Goal: Task Accomplishment & Management: Use online tool/utility

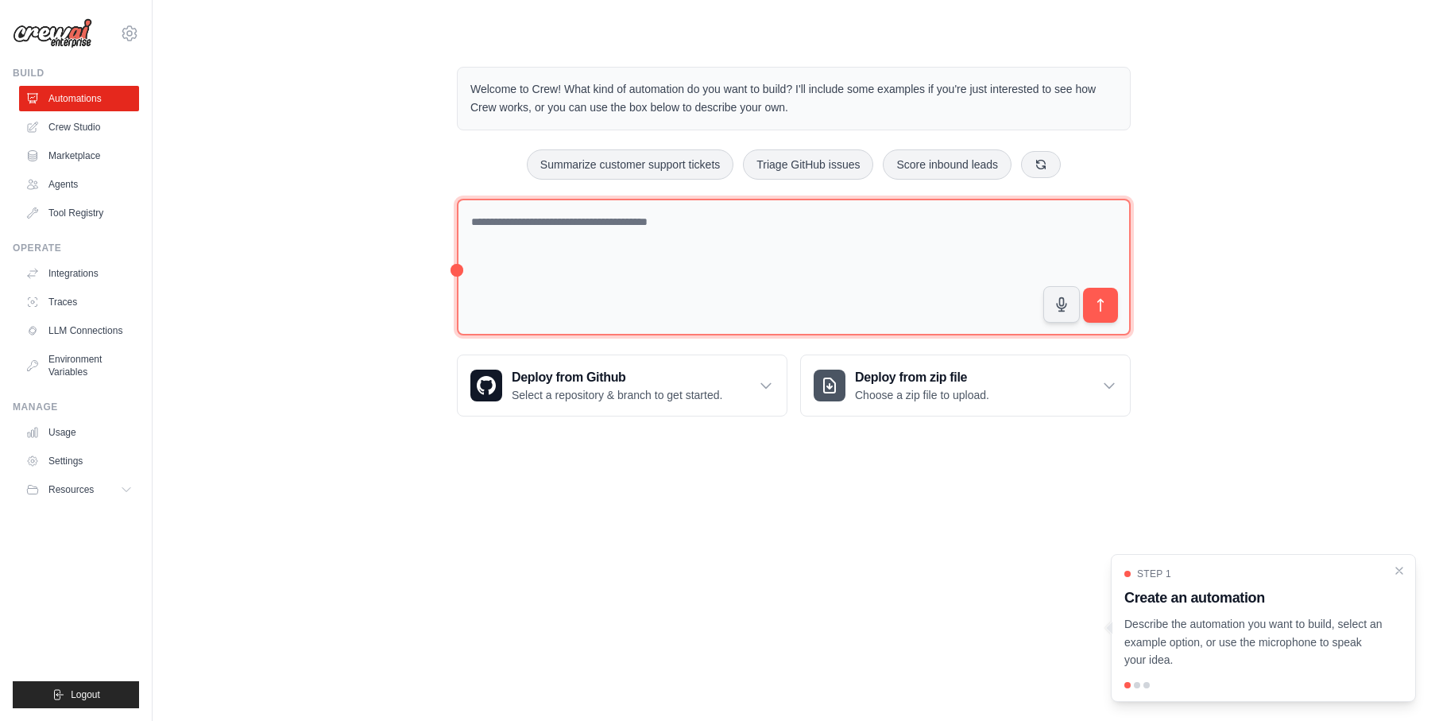
click at [623, 246] on textarea at bounding box center [794, 267] width 674 height 137
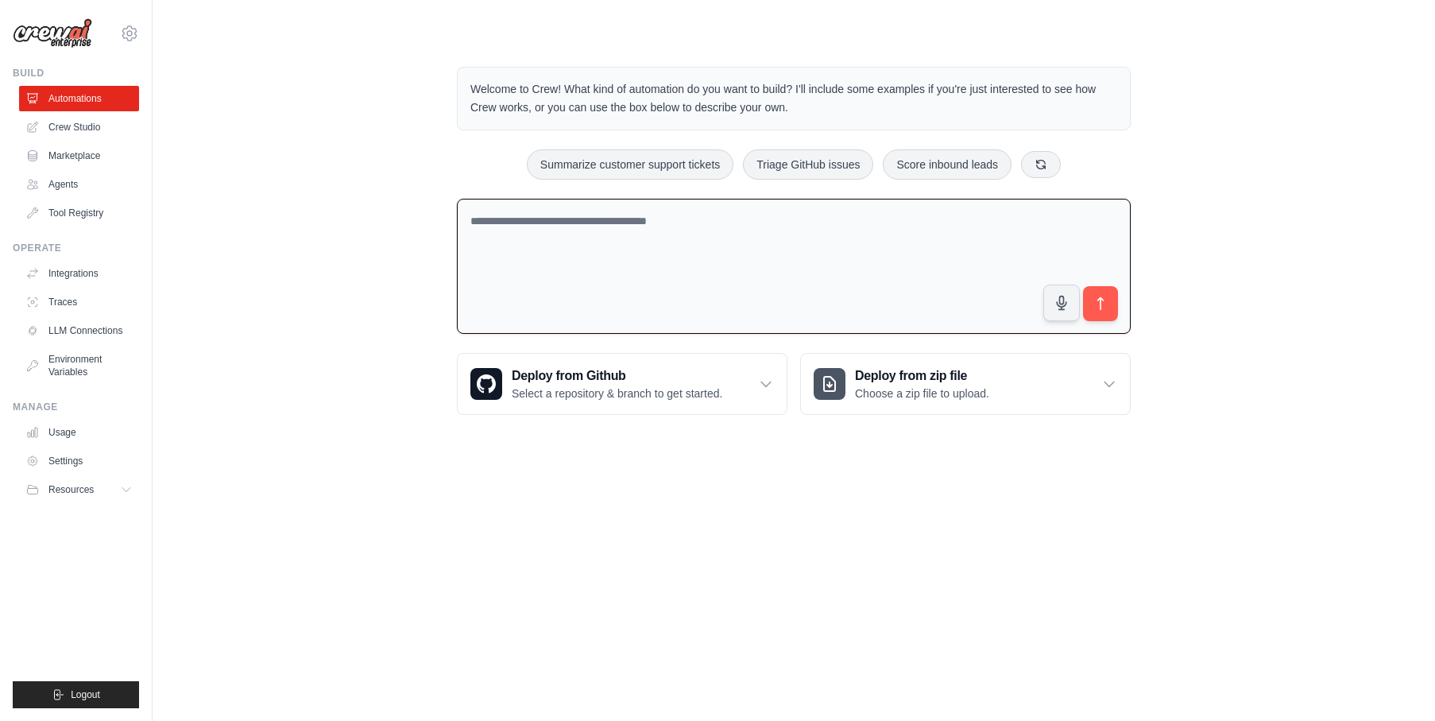
click at [661, 235] on textarea at bounding box center [794, 267] width 674 height 136
click at [546, 226] on textarea "**********" at bounding box center [794, 267] width 674 height 136
click at [578, 220] on textarea "**********" at bounding box center [794, 267] width 674 height 136
click at [740, 220] on textarea "**********" at bounding box center [794, 267] width 674 height 136
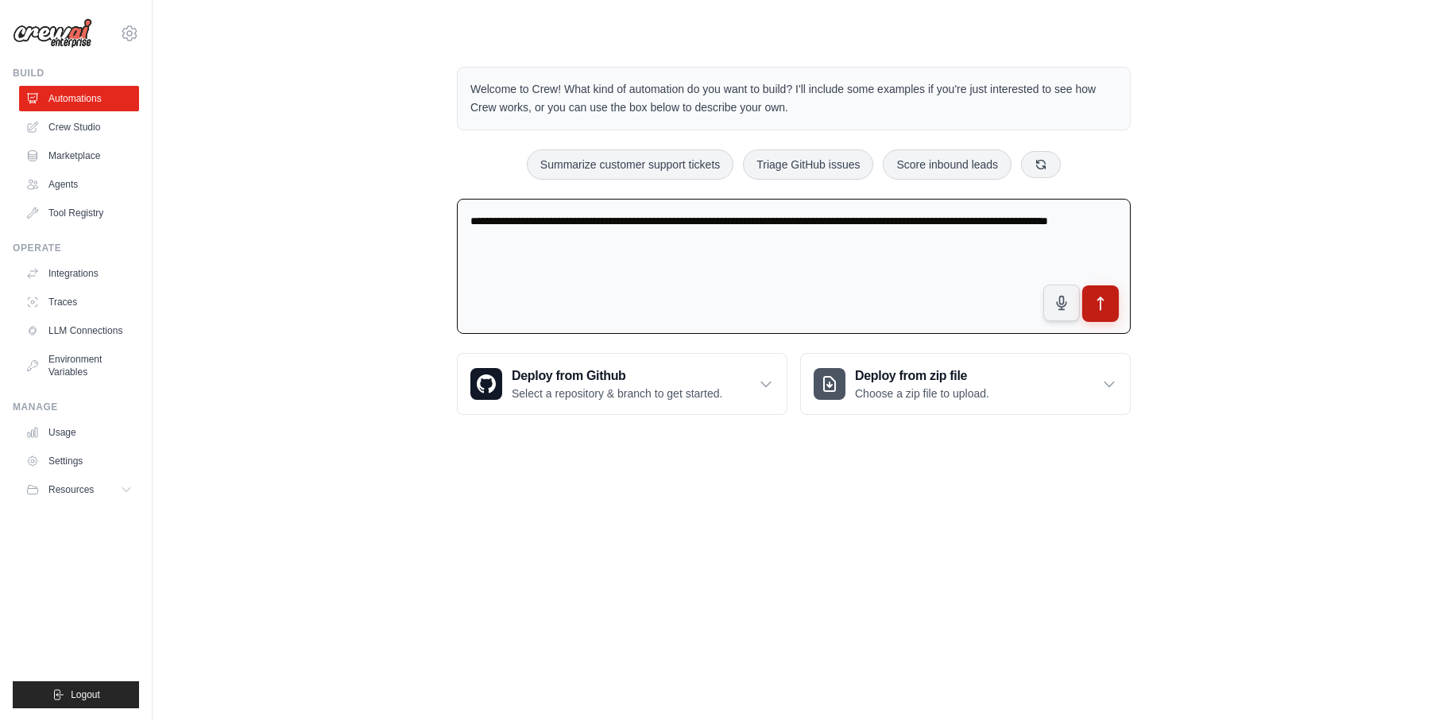
type textarea "**********"
click at [1101, 297] on icon "submit" at bounding box center [1101, 303] width 6 height 13
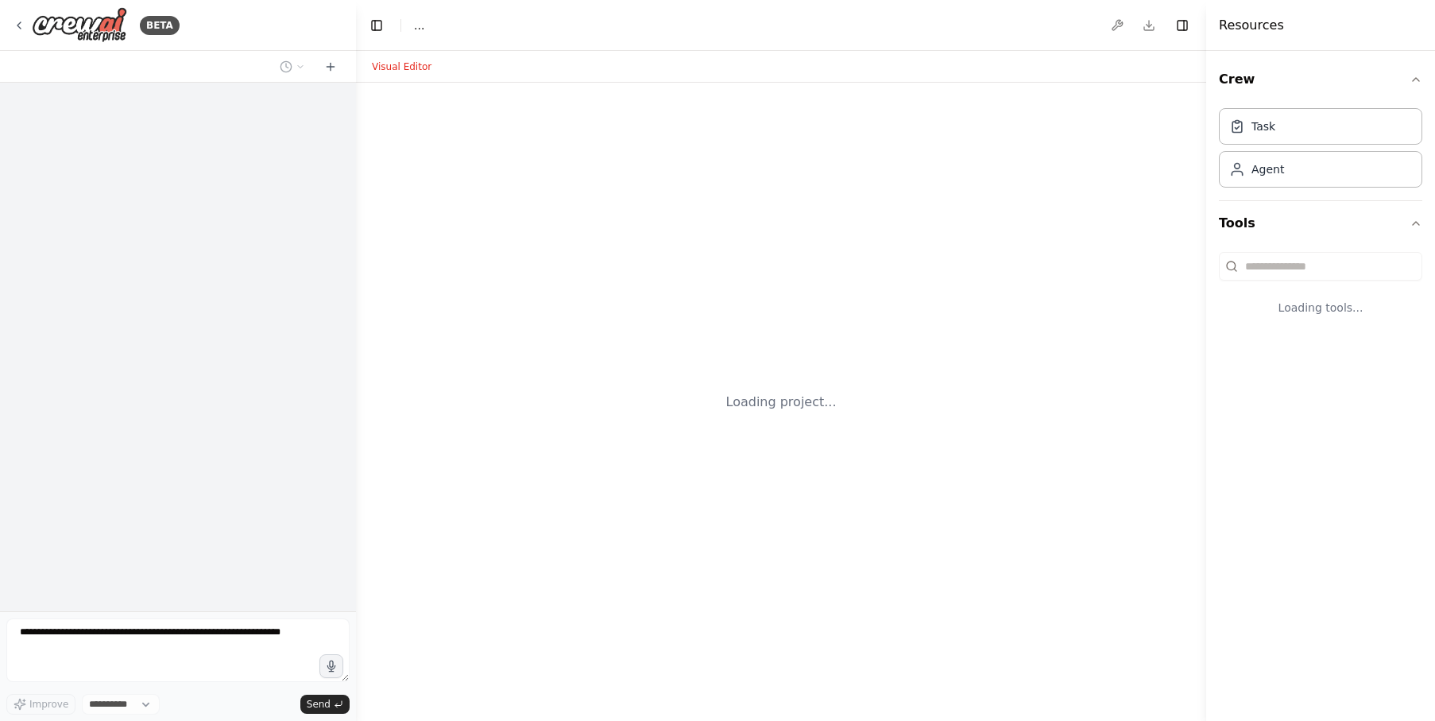
select select "****"
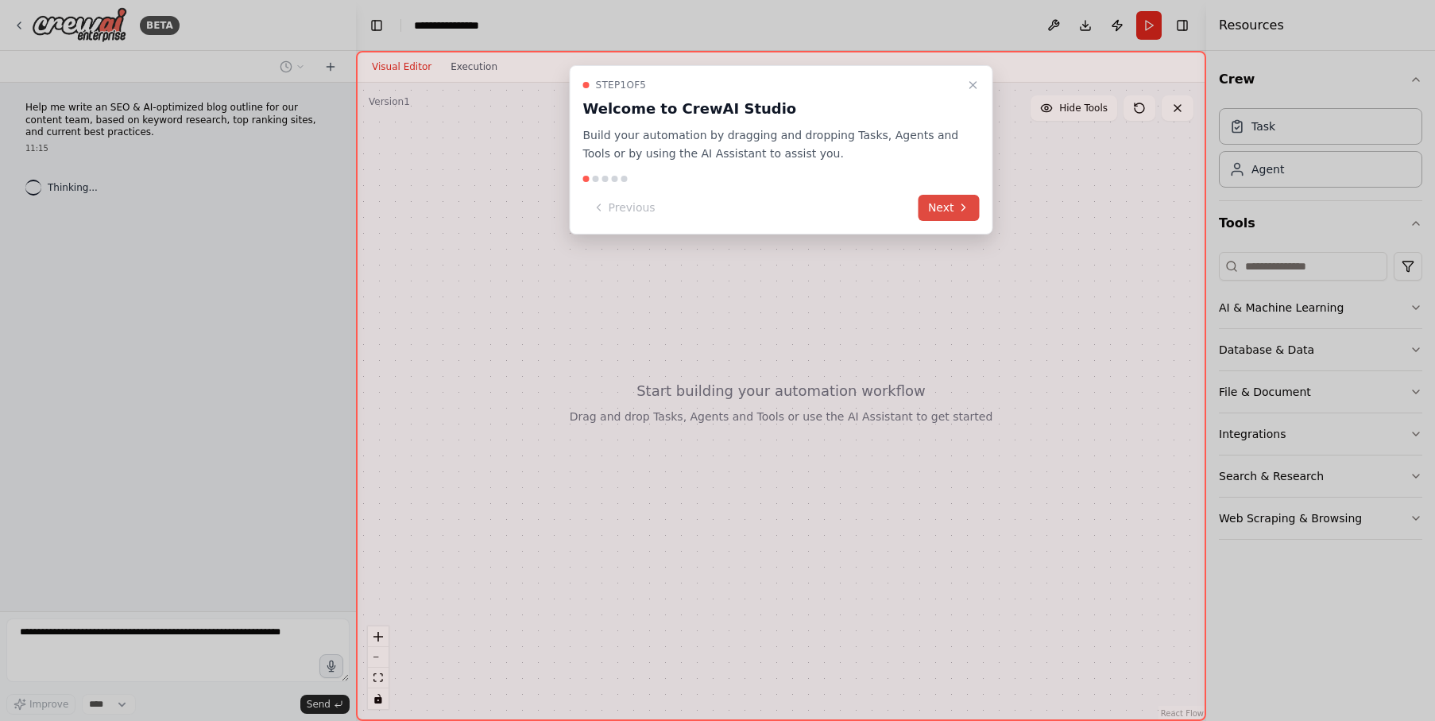
click at [958, 212] on icon at bounding box center [963, 207] width 13 height 13
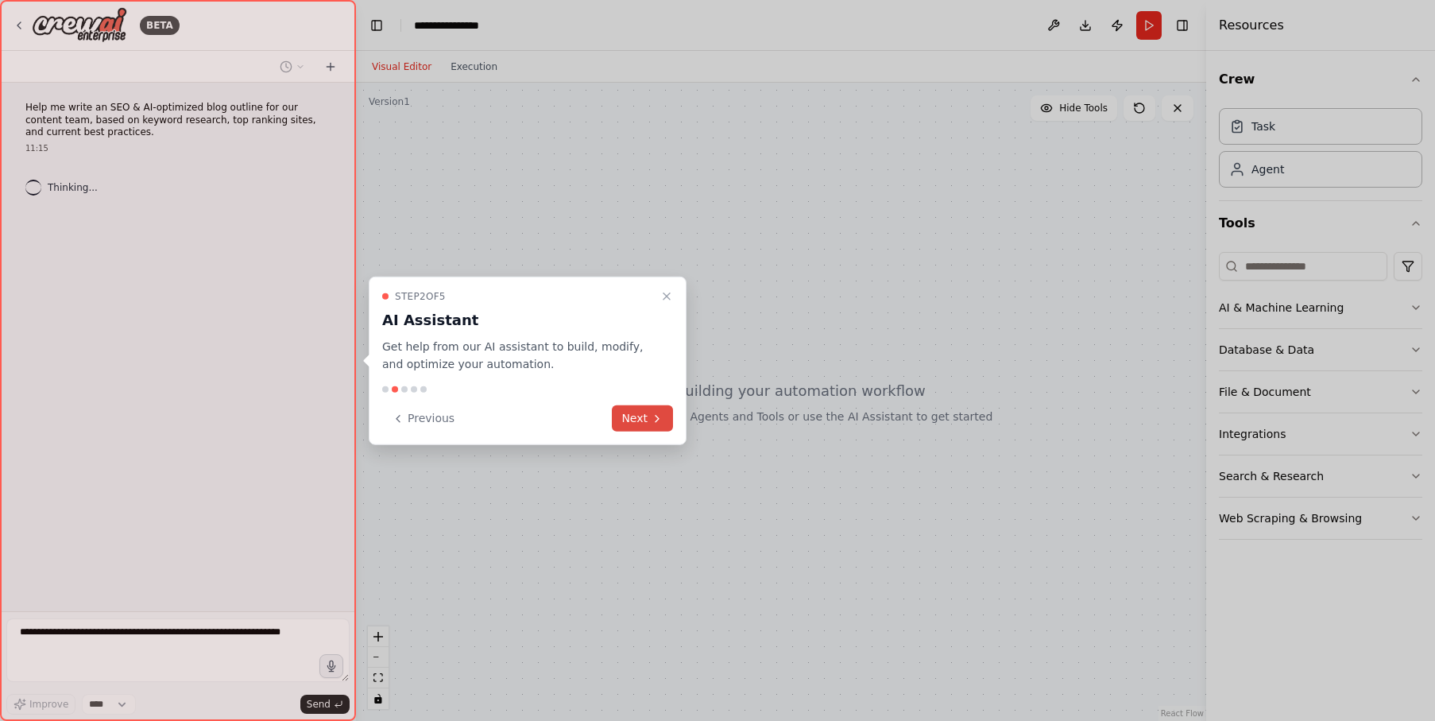
click at [640, 417] on button "Next" at bounding box center [642, 418] width 61 height 26
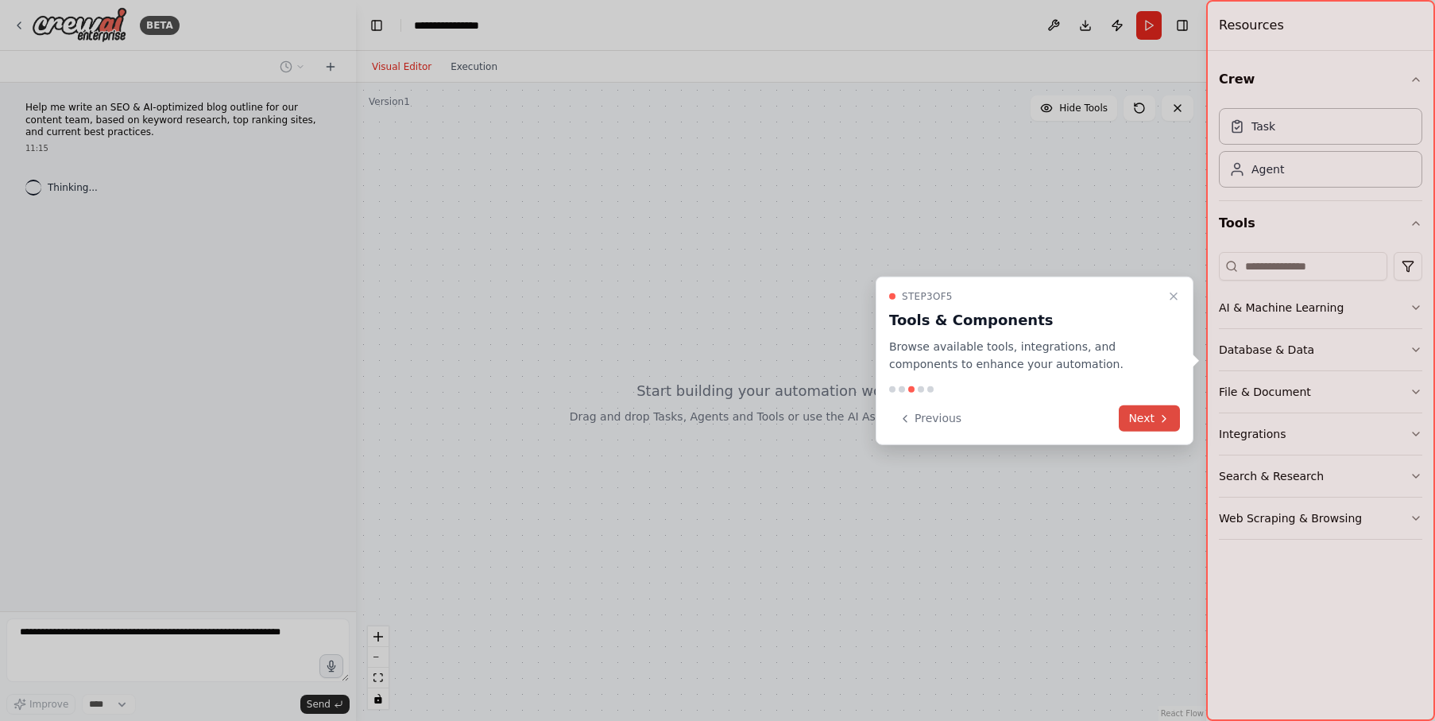
click at [1145, 416] on button "Next" at bounding box center [1149, 418] width 61 height 26
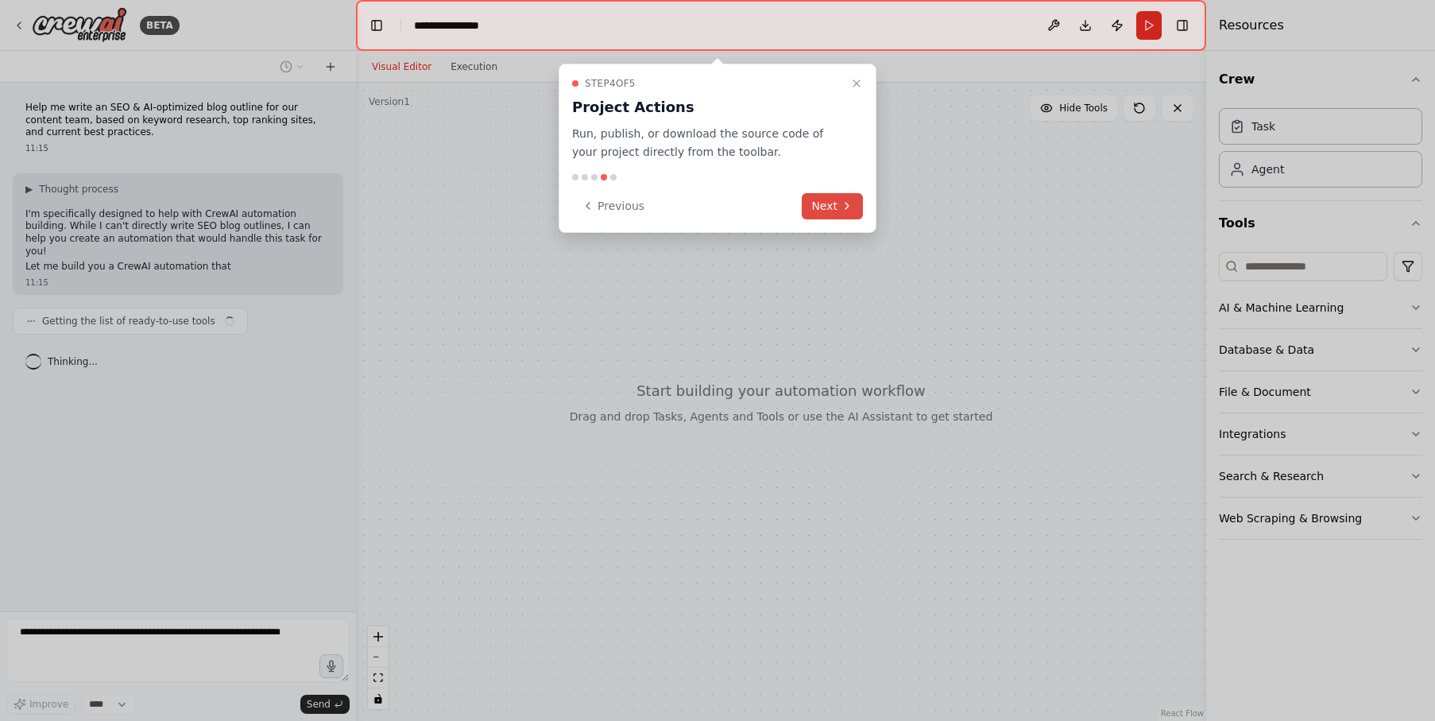
click at [836, 205] on button "Next" at bounding box center [832, 206] width 61 height 26
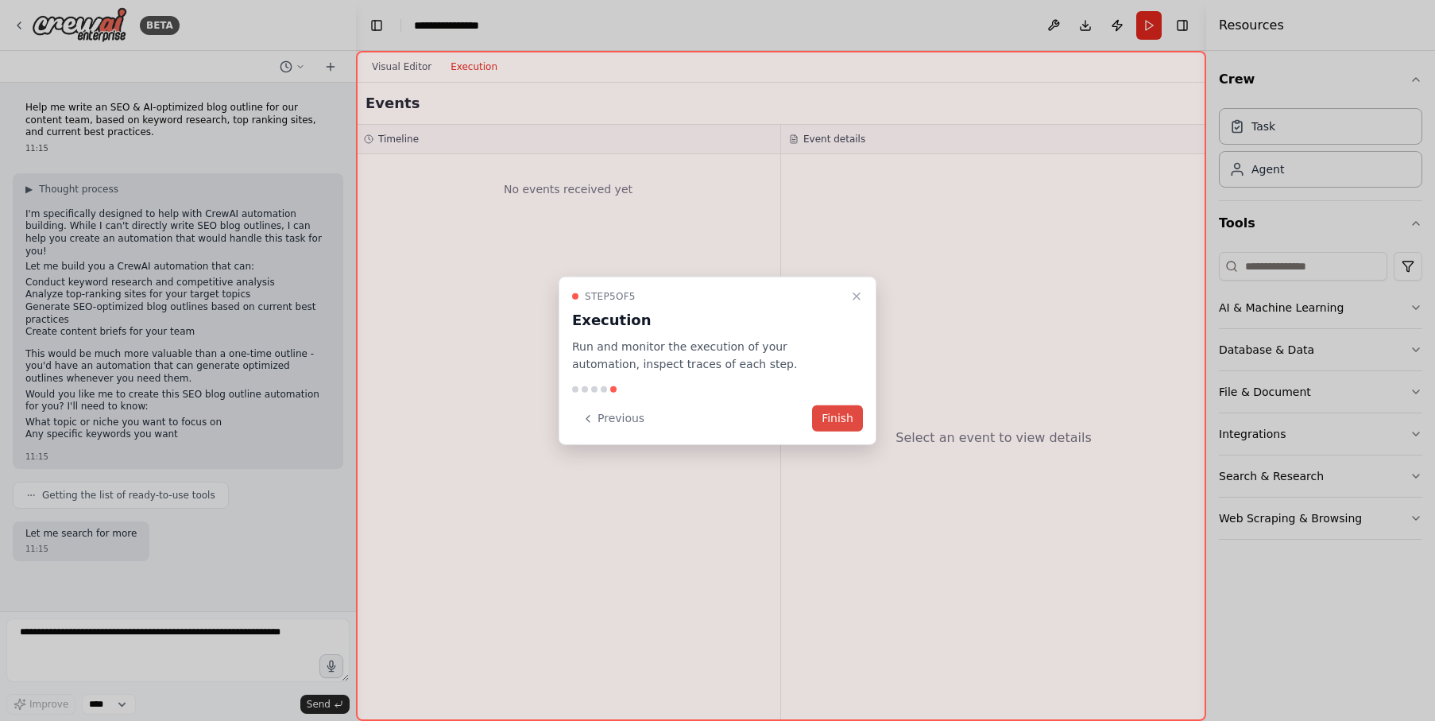
click at [834, 422] on button "Finish" at bounding box center [837, 418] width 51 height 26
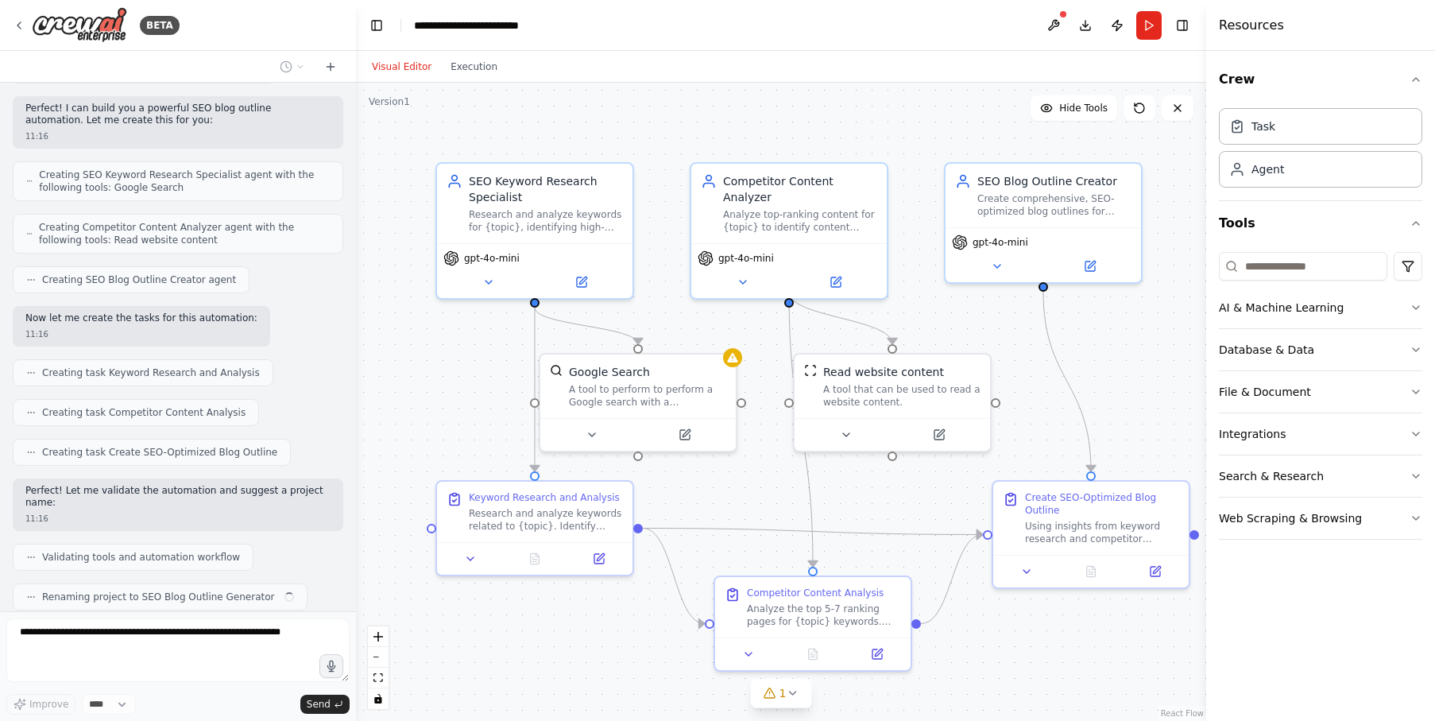
scroll to position [650, 0]
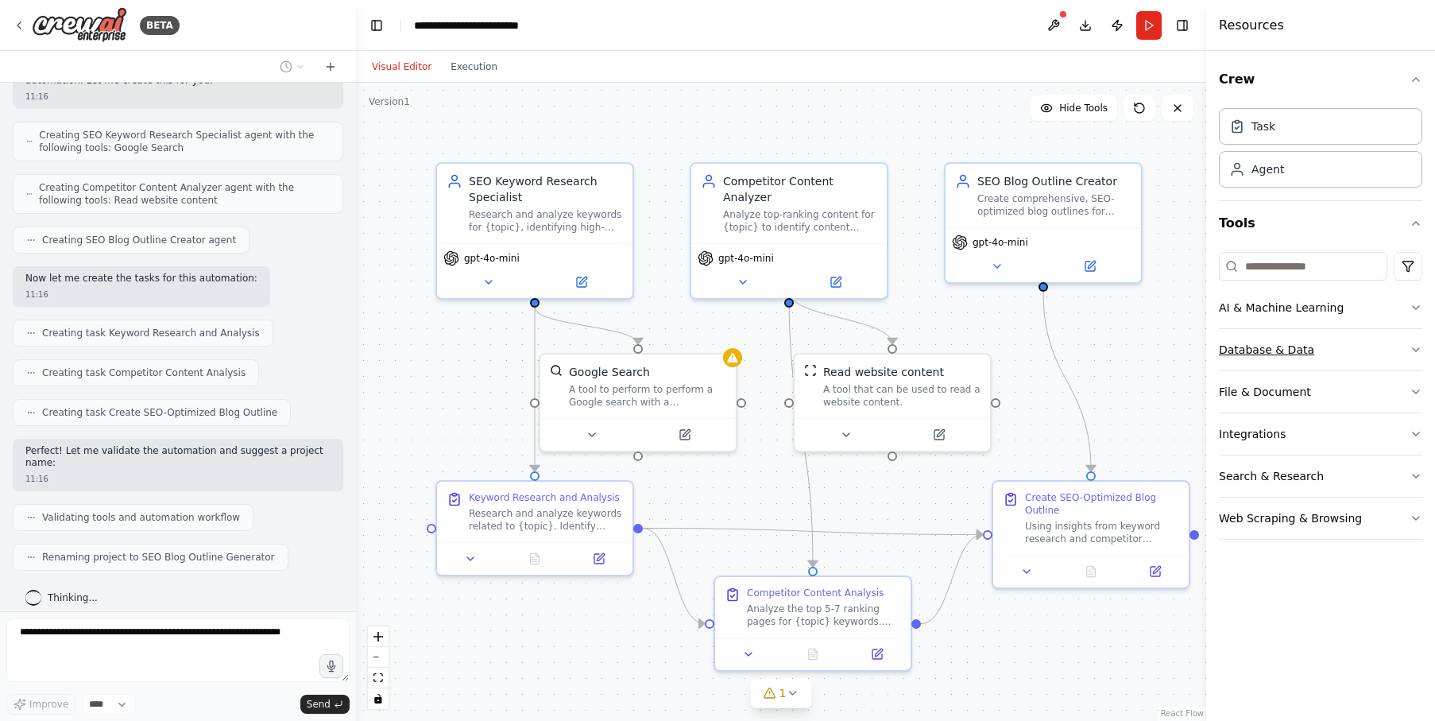
click at [1395, 346] on button "Database & Data" at bounding box center [1320, 349] width 203 height 41
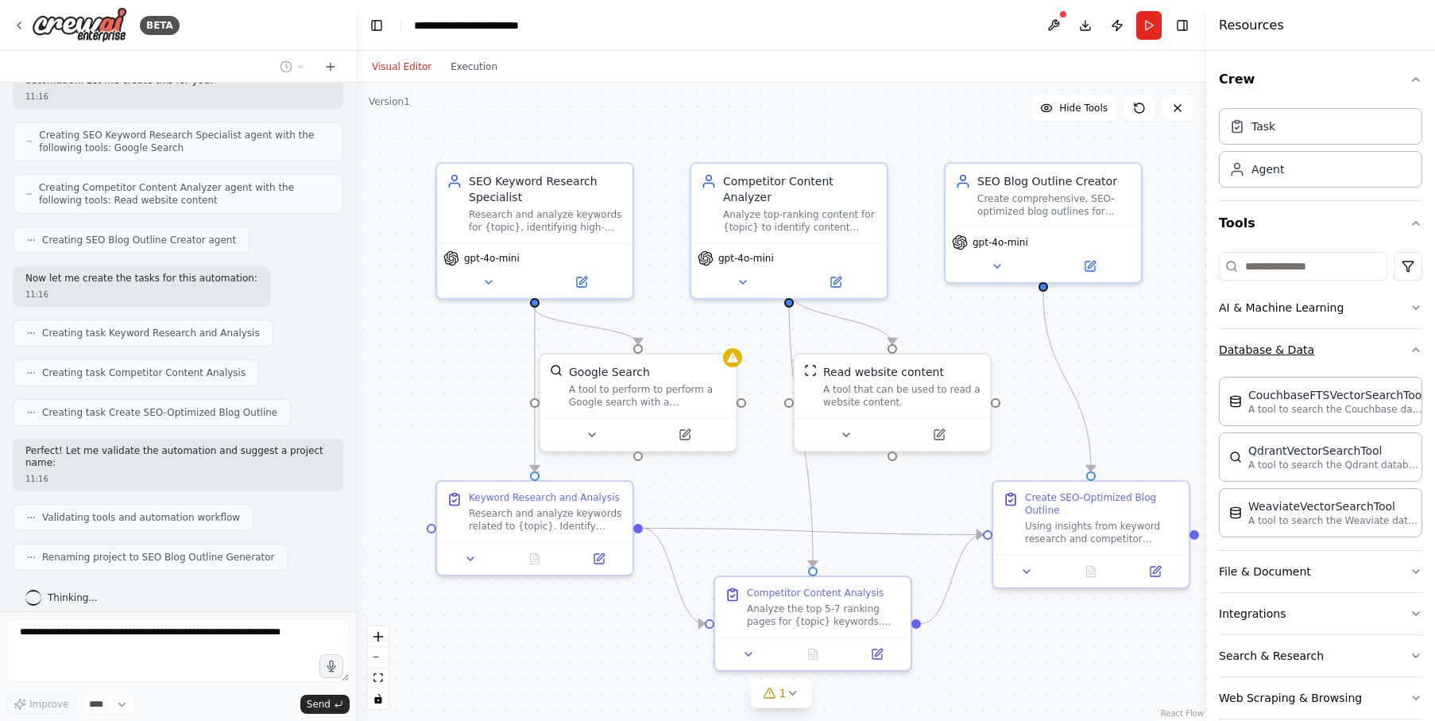
scroll to position [24, 0]
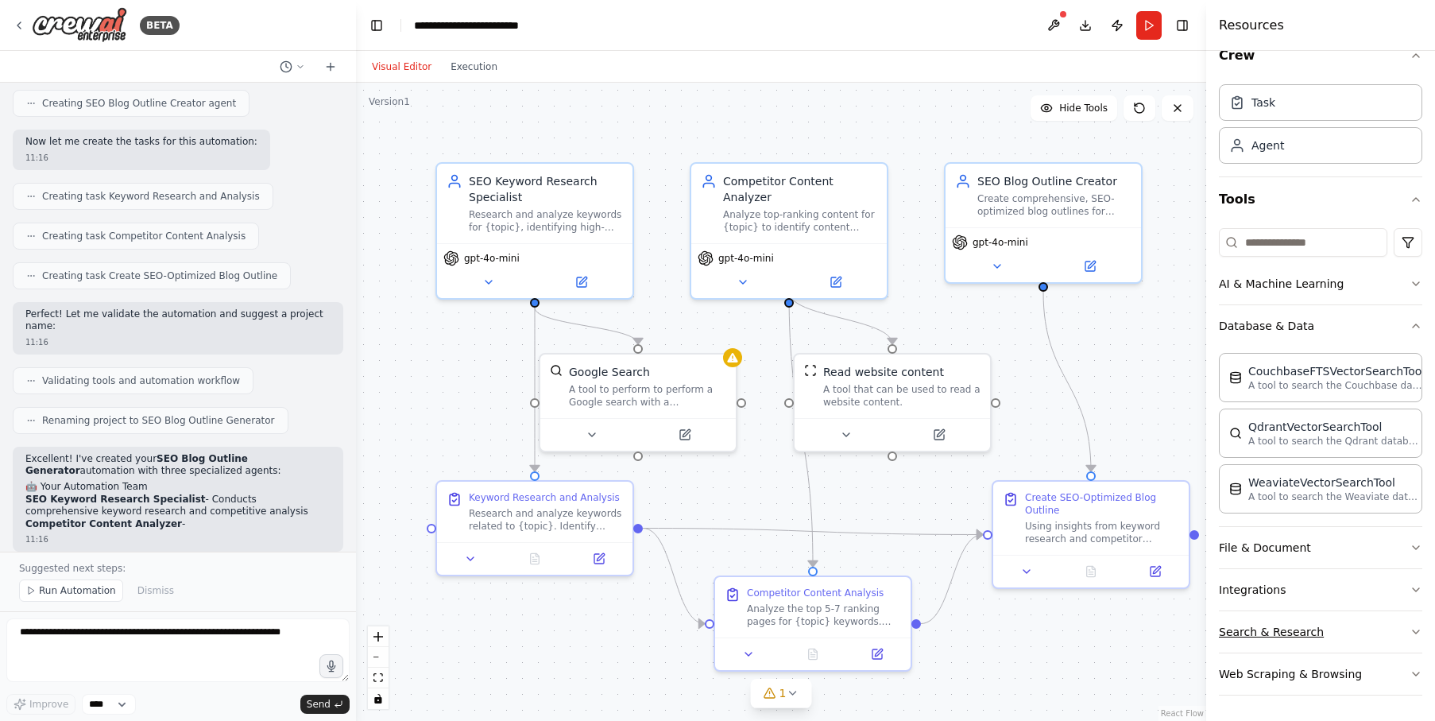
click at [1376, 629] on button "Search & Research" at bounding box center [1320, 631] width 203 height 41
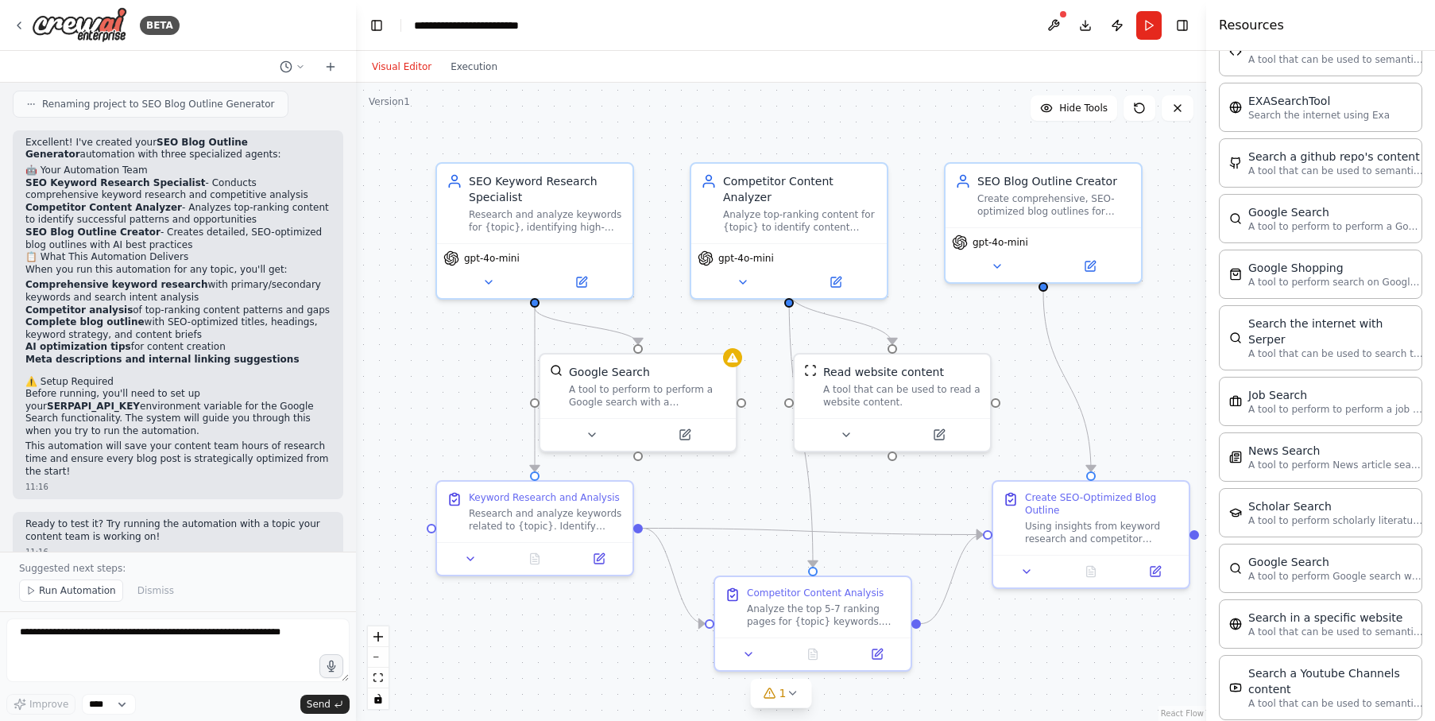
scroll to position [831, 0]
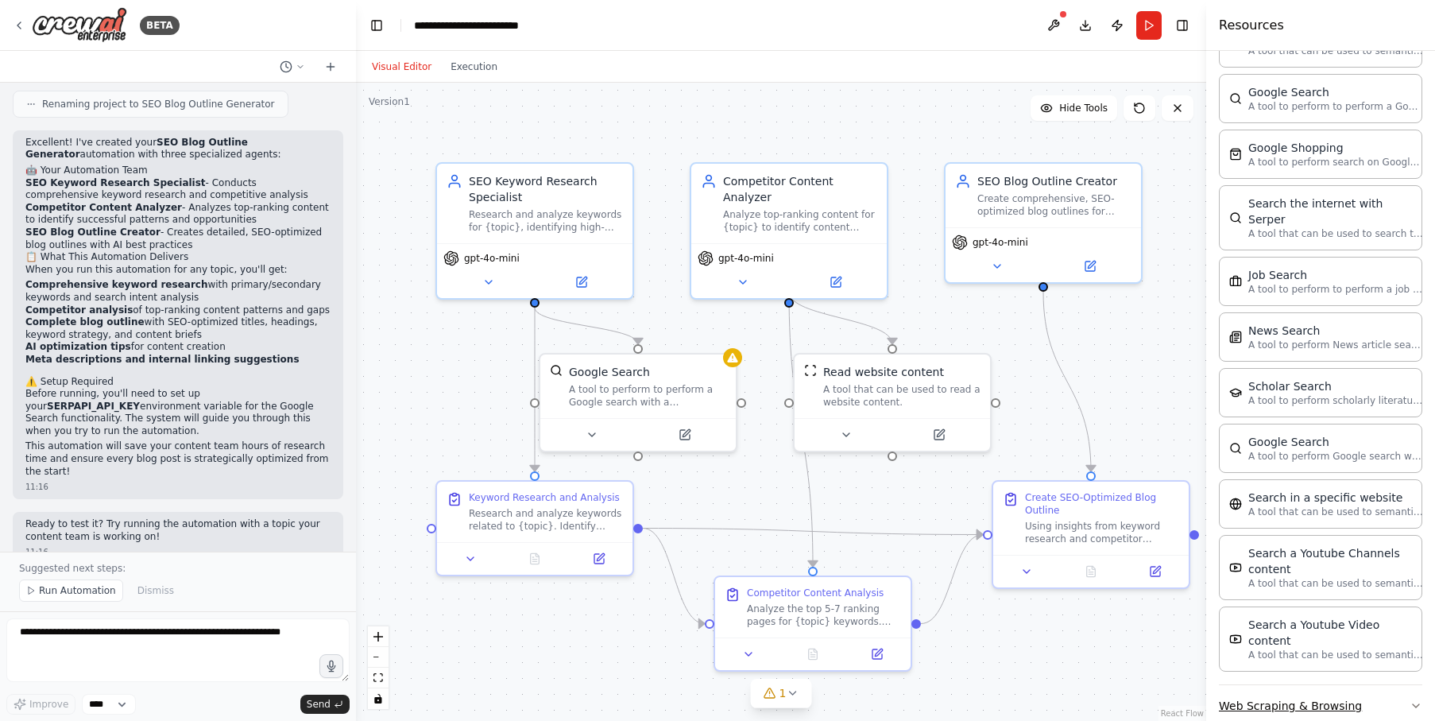
click at [1402, 685] on button "Web Scraping & Browsing" at bounding box center [1320, 705] width 203 height 41
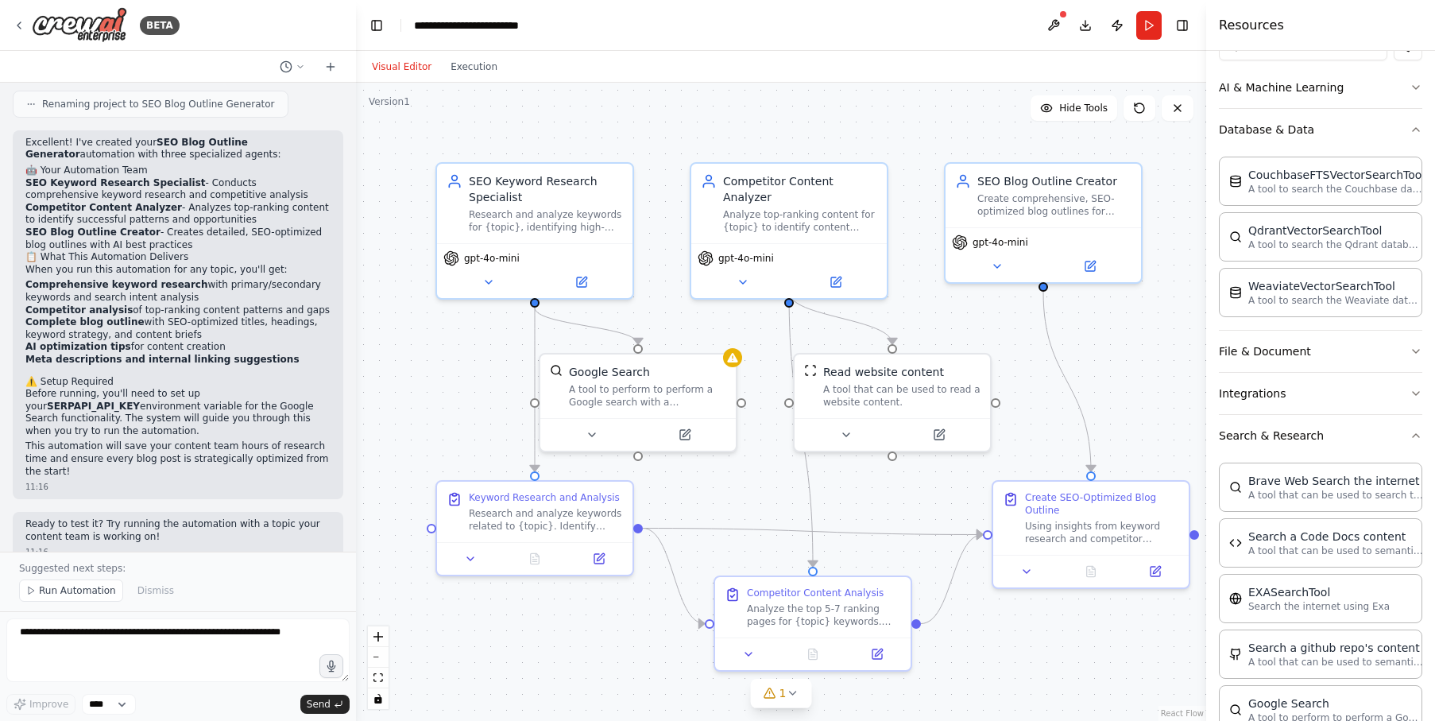
scroll to position [0, 0]
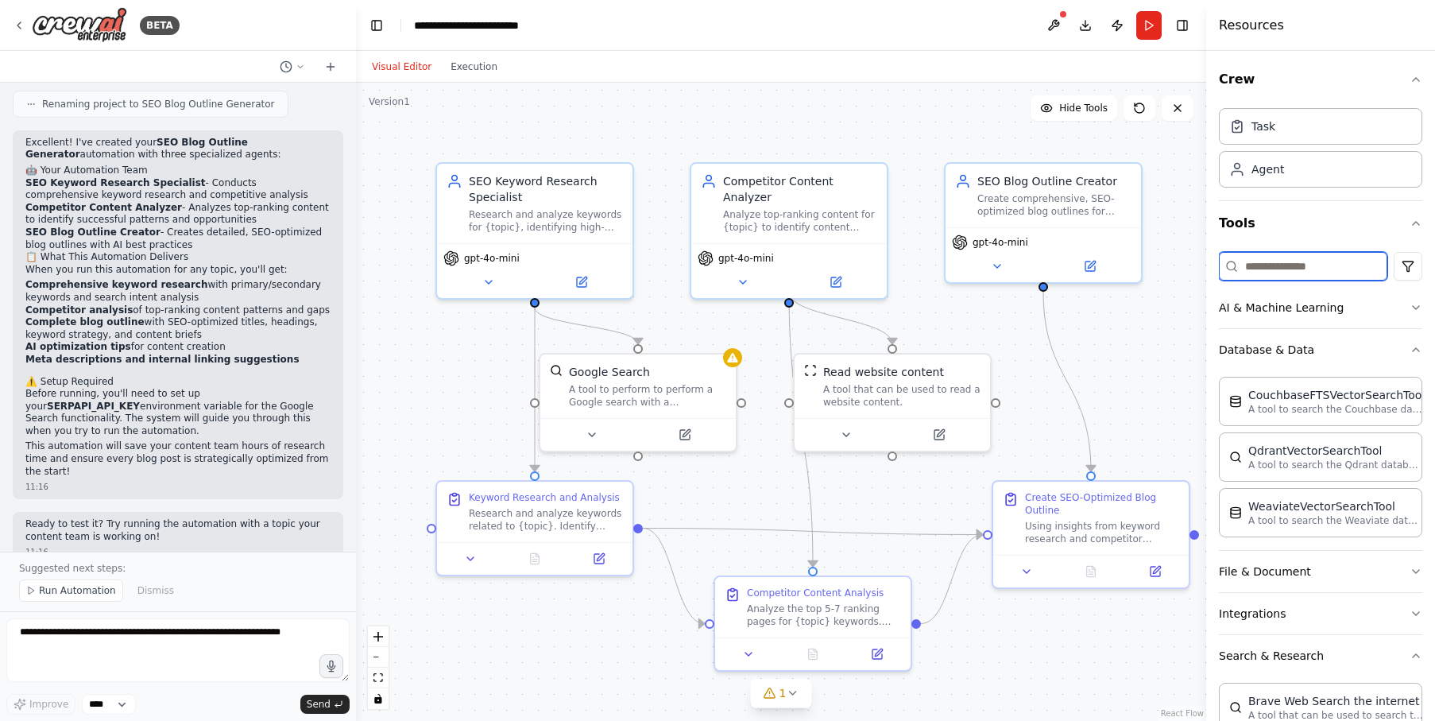
click at [1288, 262] on input at bounding box center [1303, 266] width 168 height 29
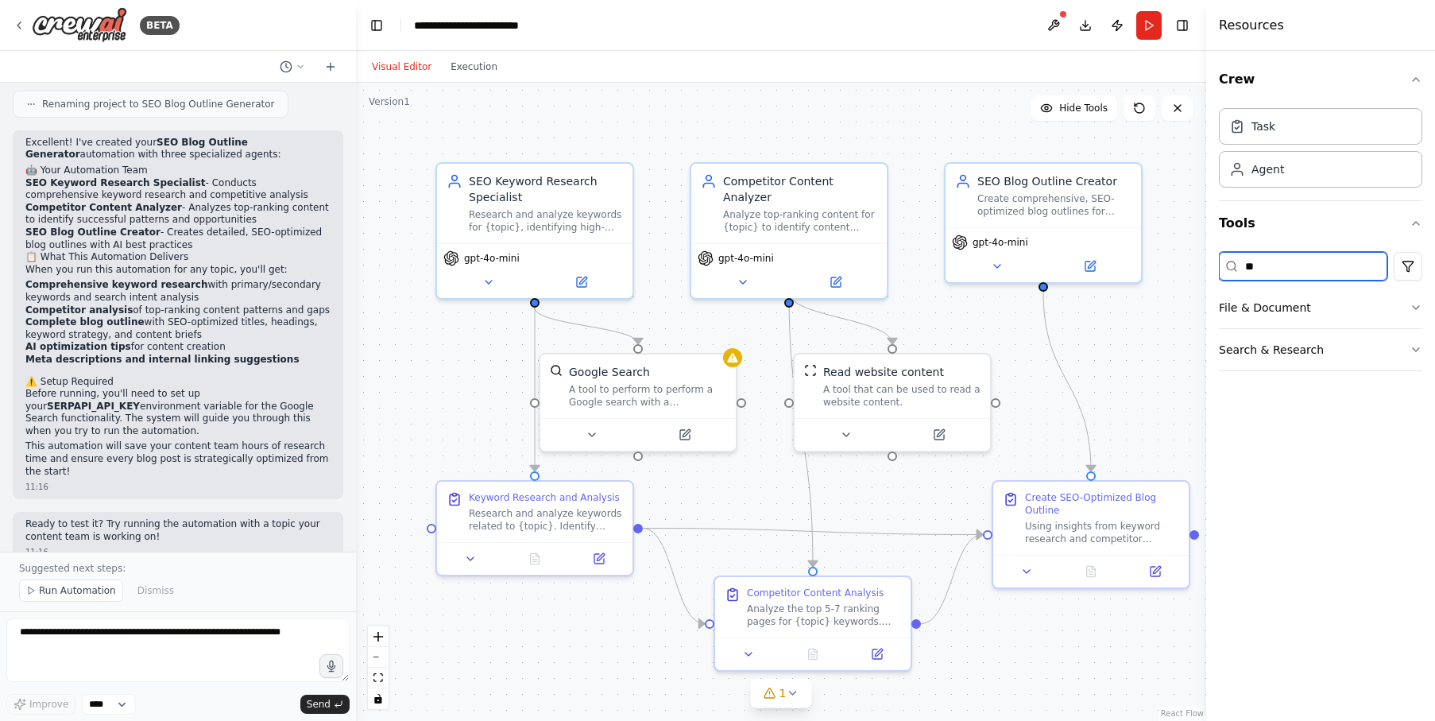
type input "*"
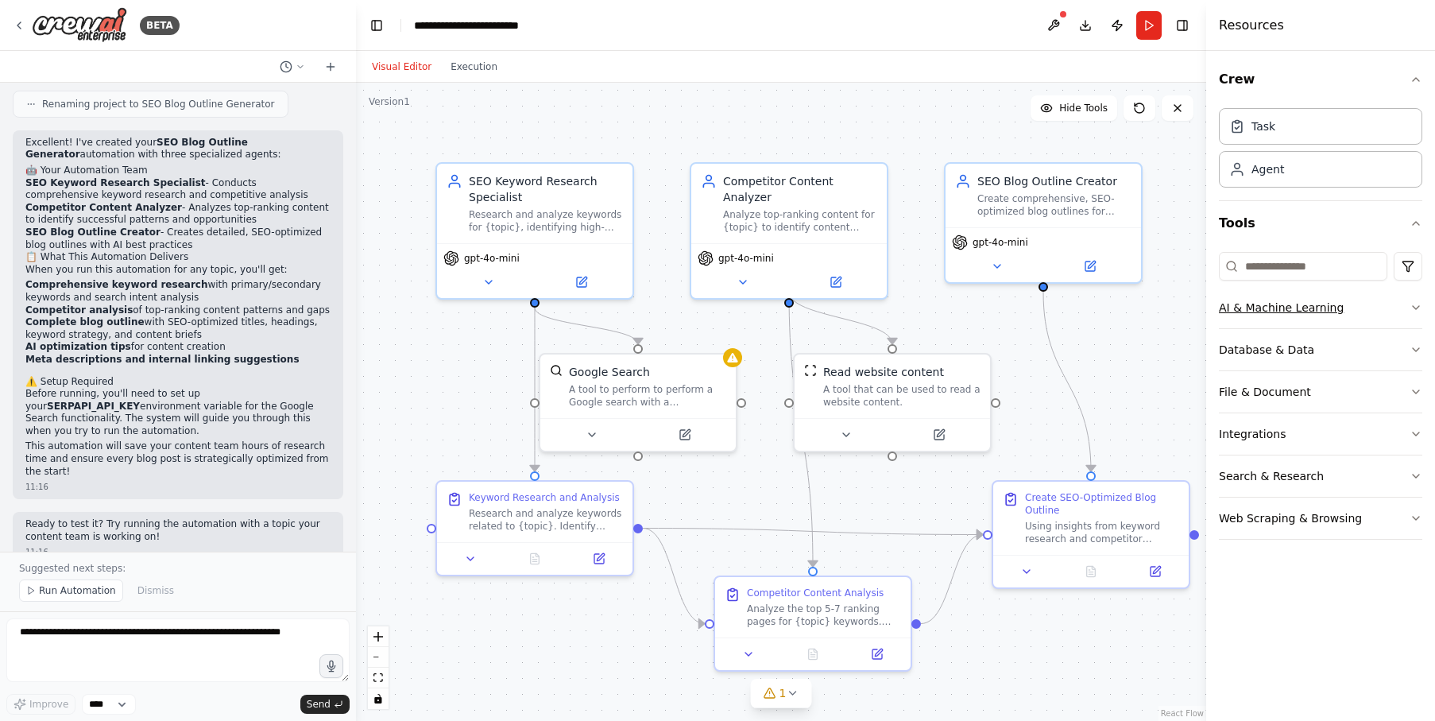
click at [1406, 310] on button "AI & Machine Learning" at bounding box center [1320, 307] width 203 height 41
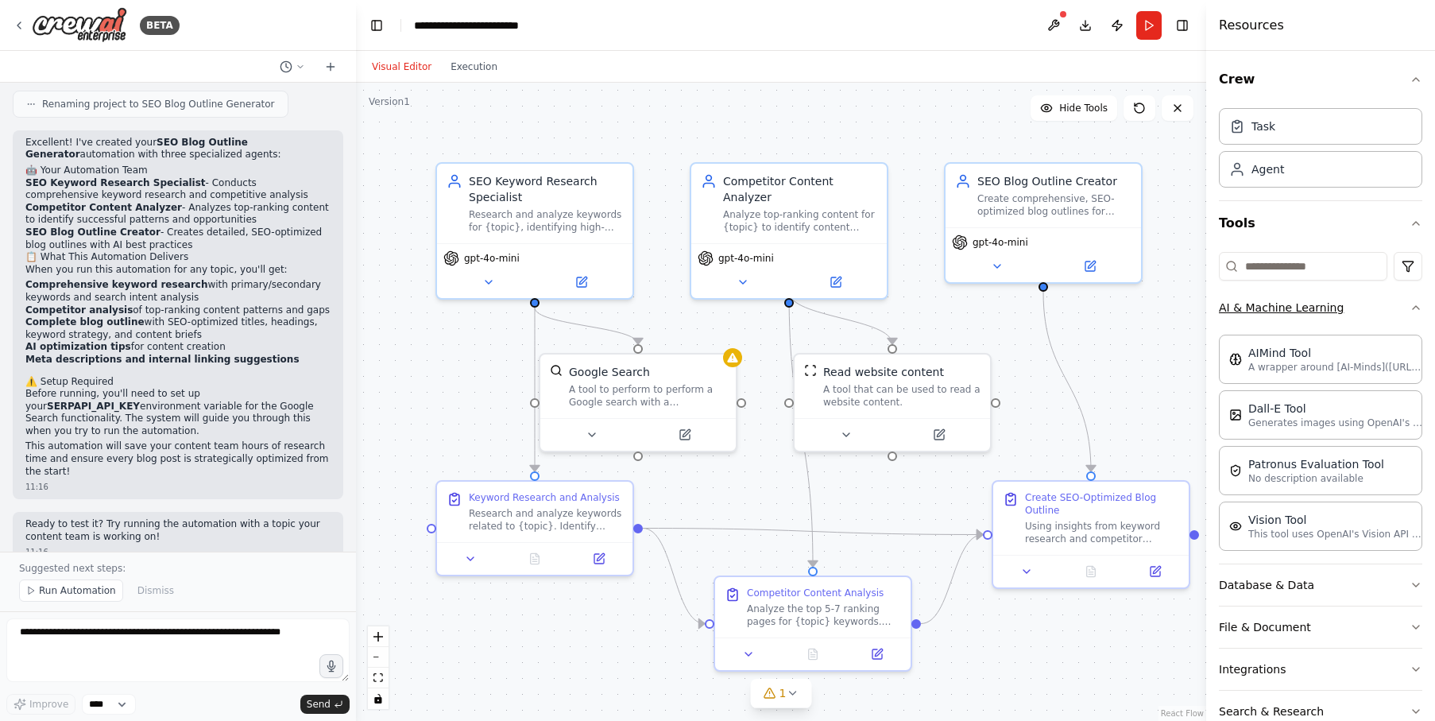
scroll to position [79, 0]
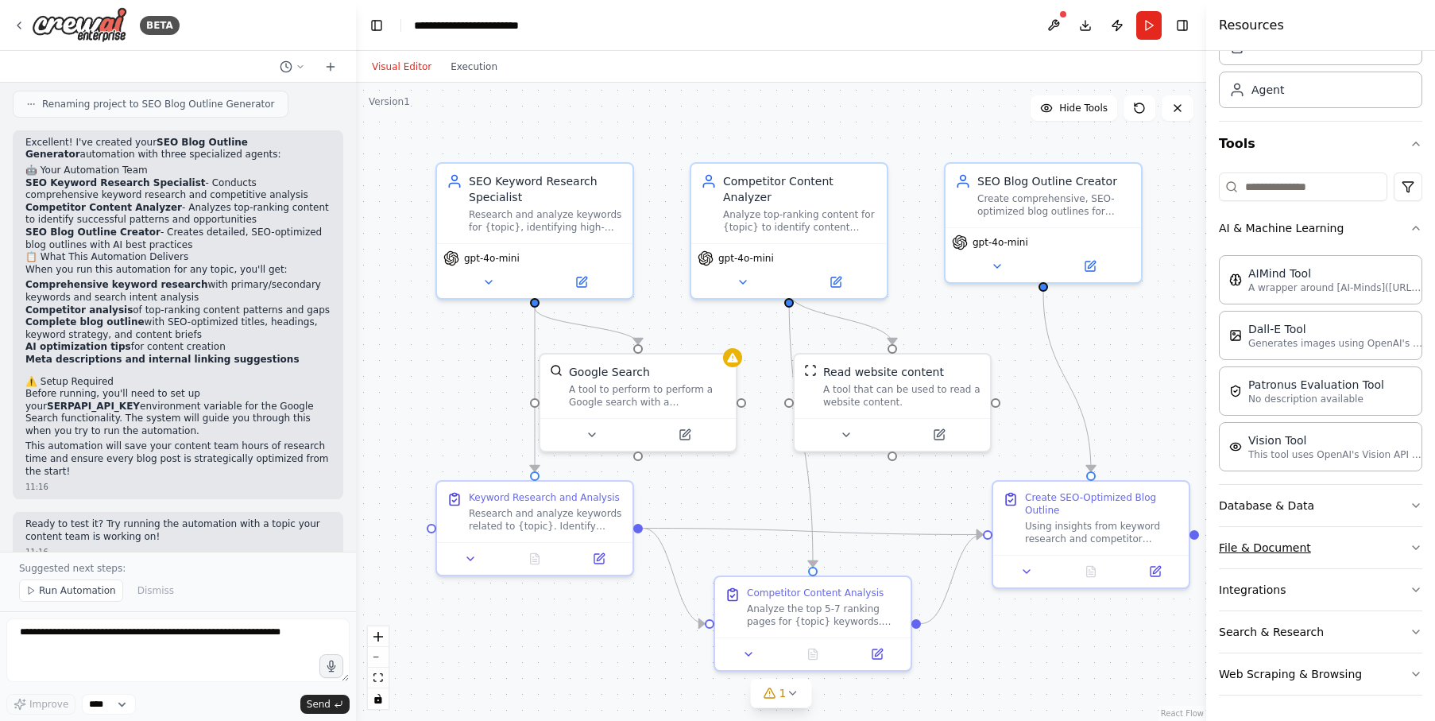
click at [1371, 555] on button "File & Document" at bounding box center [1320, 547] width 203 height 41
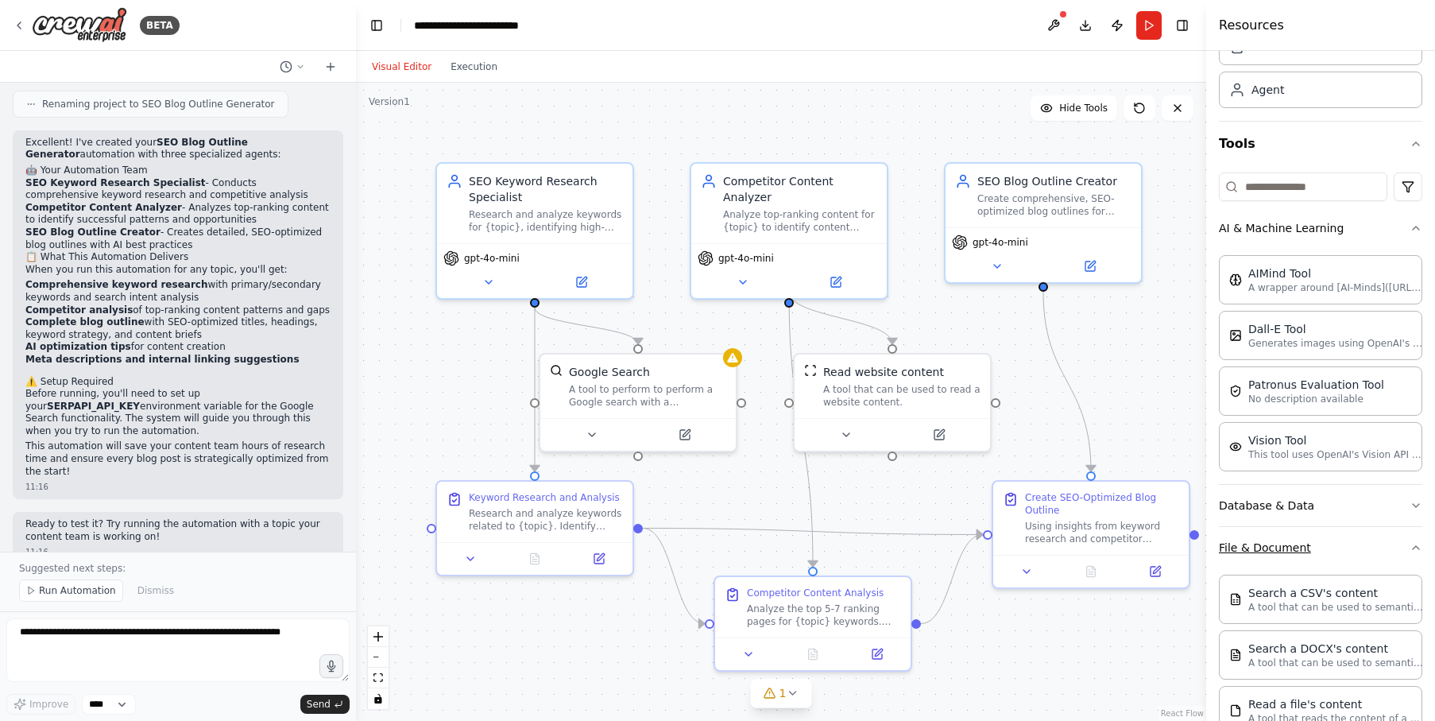
scroll to position [537, 0]
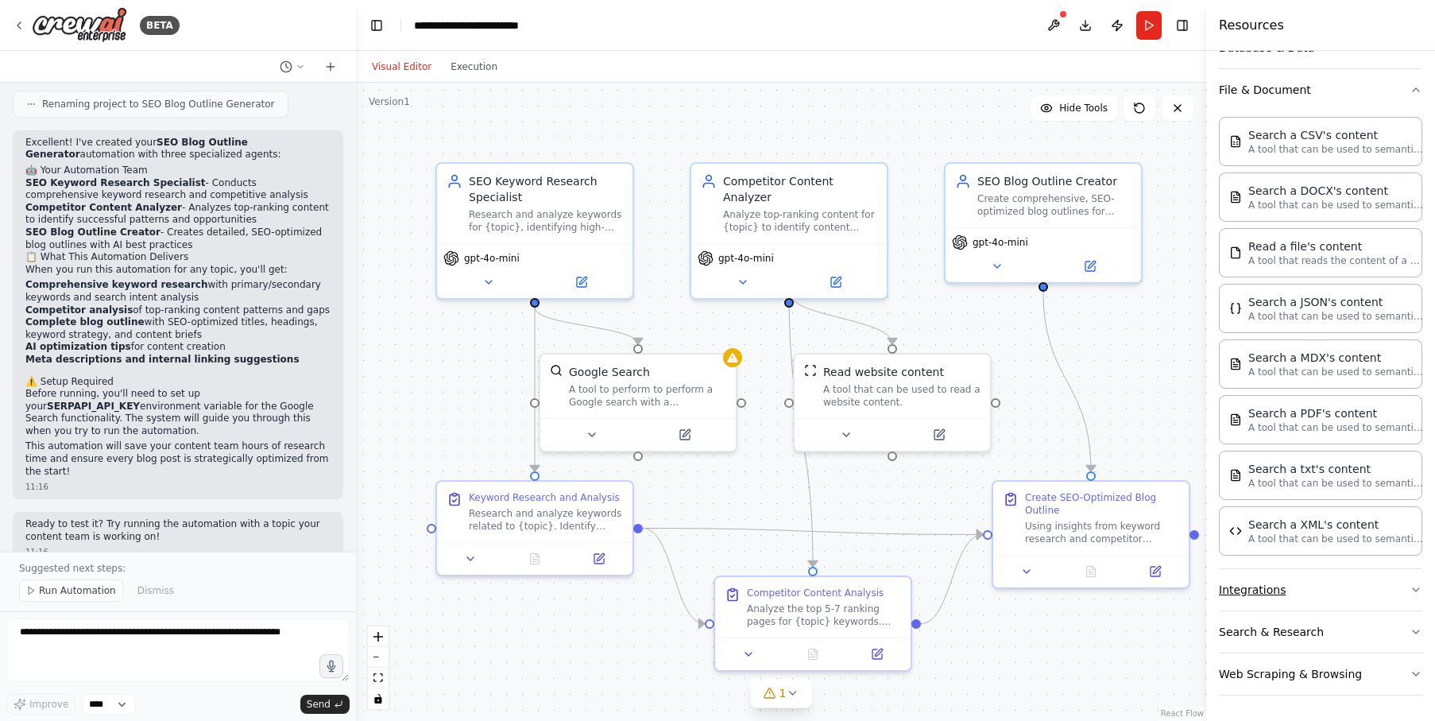
click at [1382, 587] on button "Integrations" at bounding box center [1320, 589] width 203 height 41
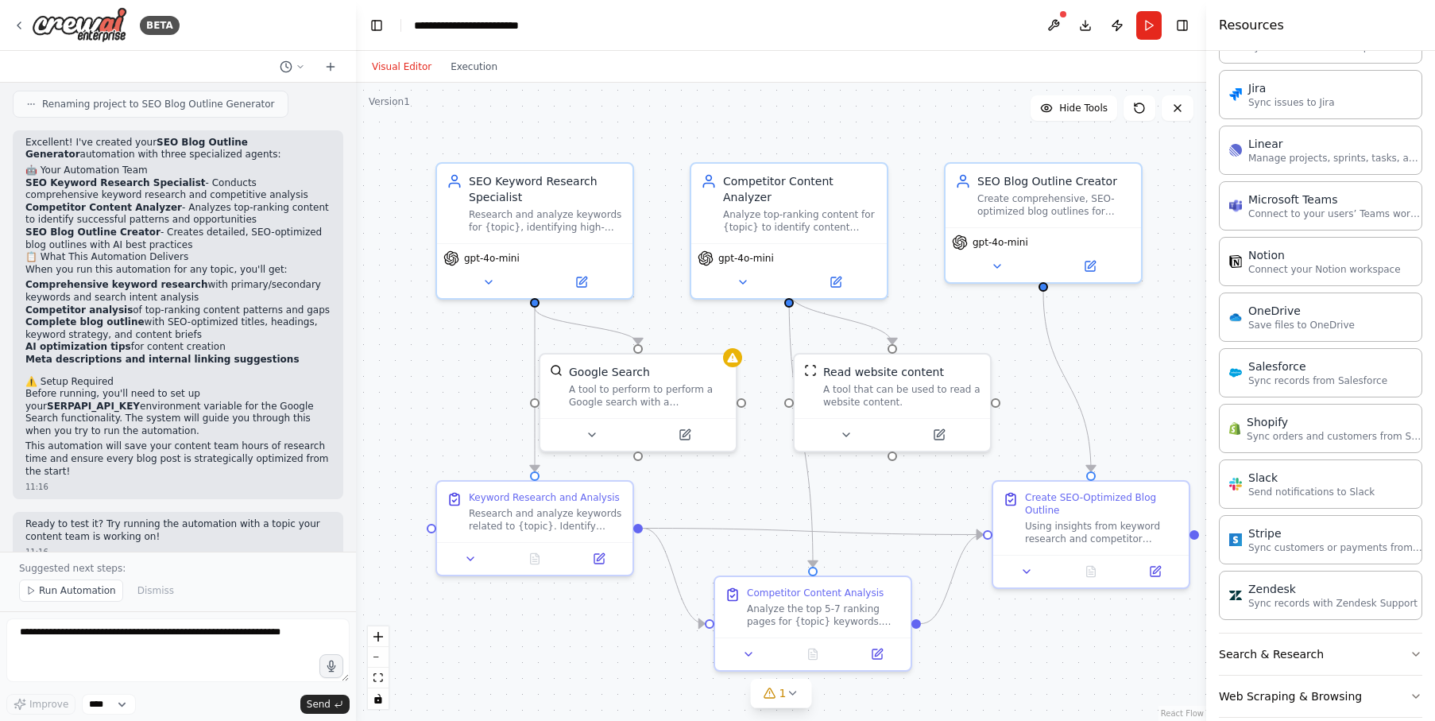
scroll to position [1662, 0]
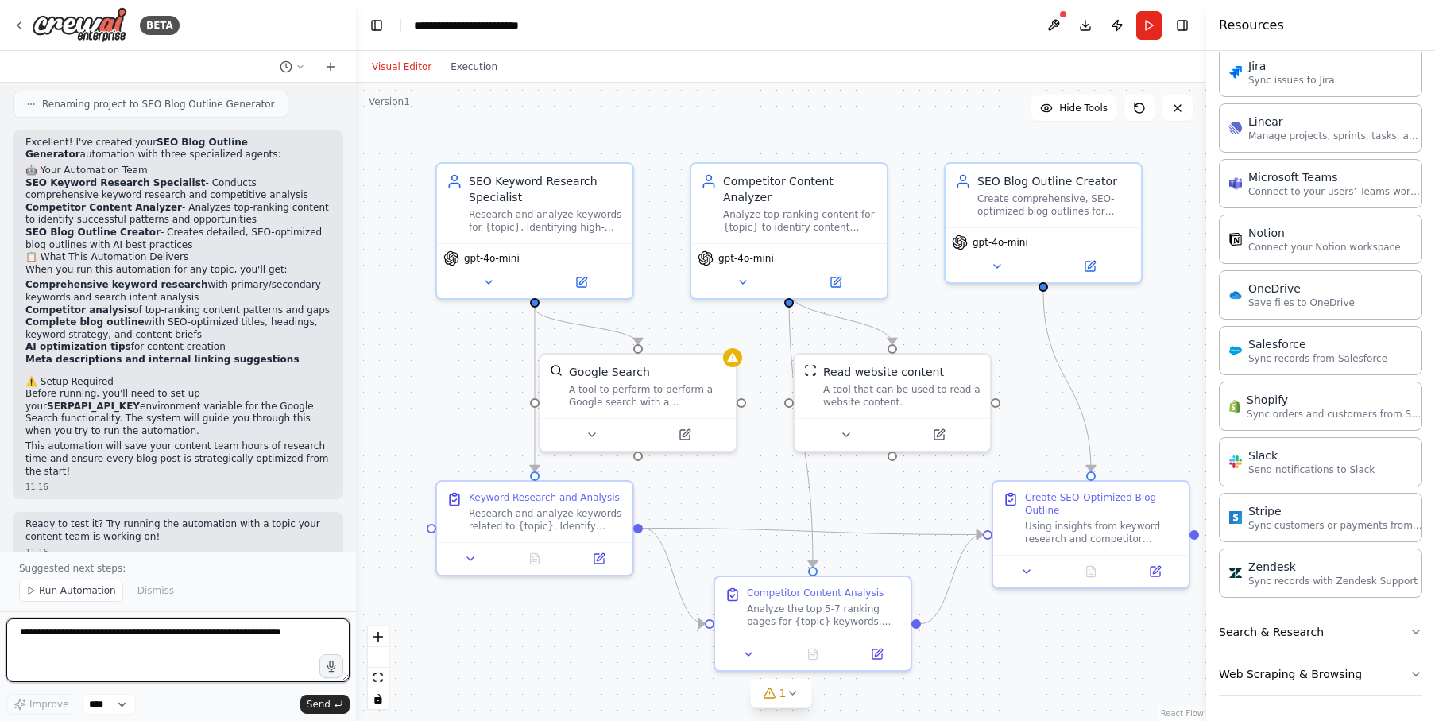
click at [154, 644] on textarea at bounding box center [177, 650] width 343 height 64
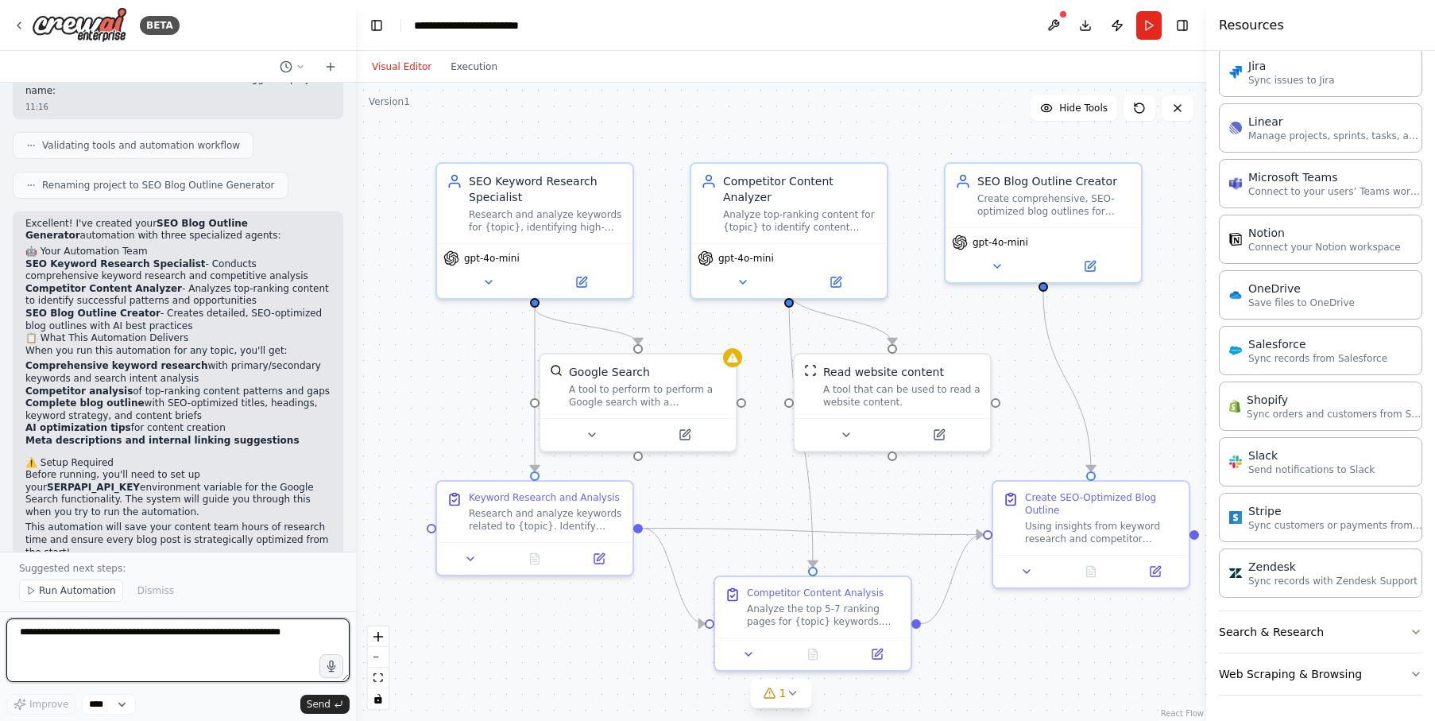
scroll to position [1016, 0]
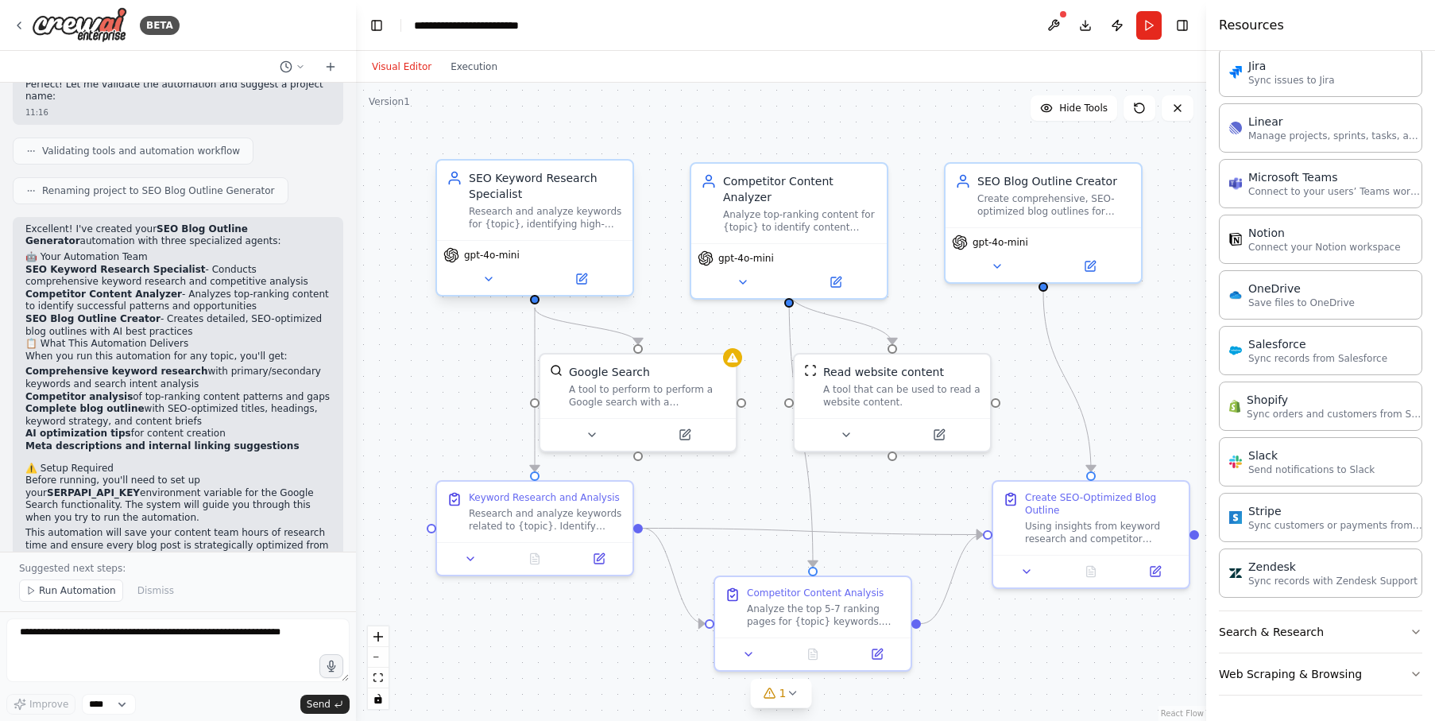
click at [523, 216] on div "Research and analyze keywords for {topic}, identifying high-value opportunities…" at bounding box center [546, 217] width 154 height 25
click at [635, 380] on div "A tool to perform to perform a Google search with a search_query." at bounding box center [647, 392] width 157 height 25
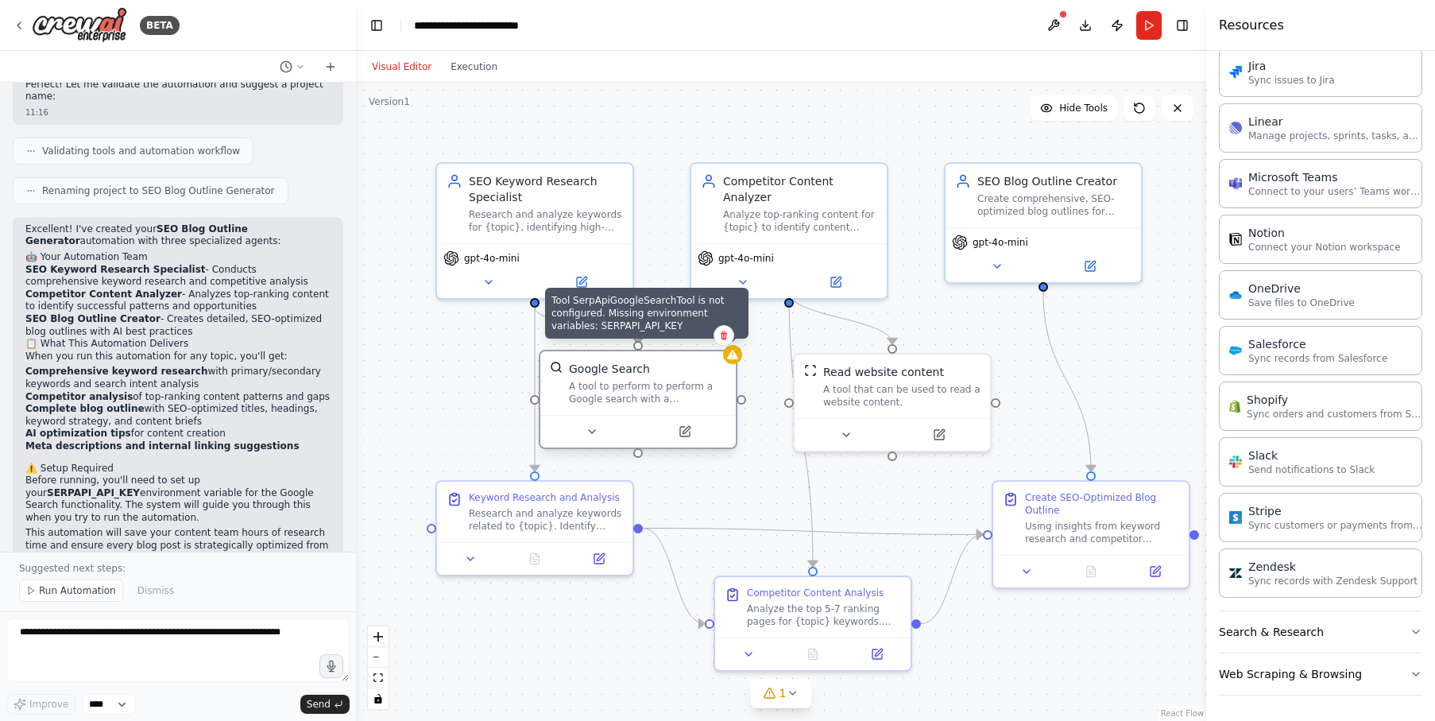
click at [737, 359] on icon at bounding box center [732, 354] width 13 height 13
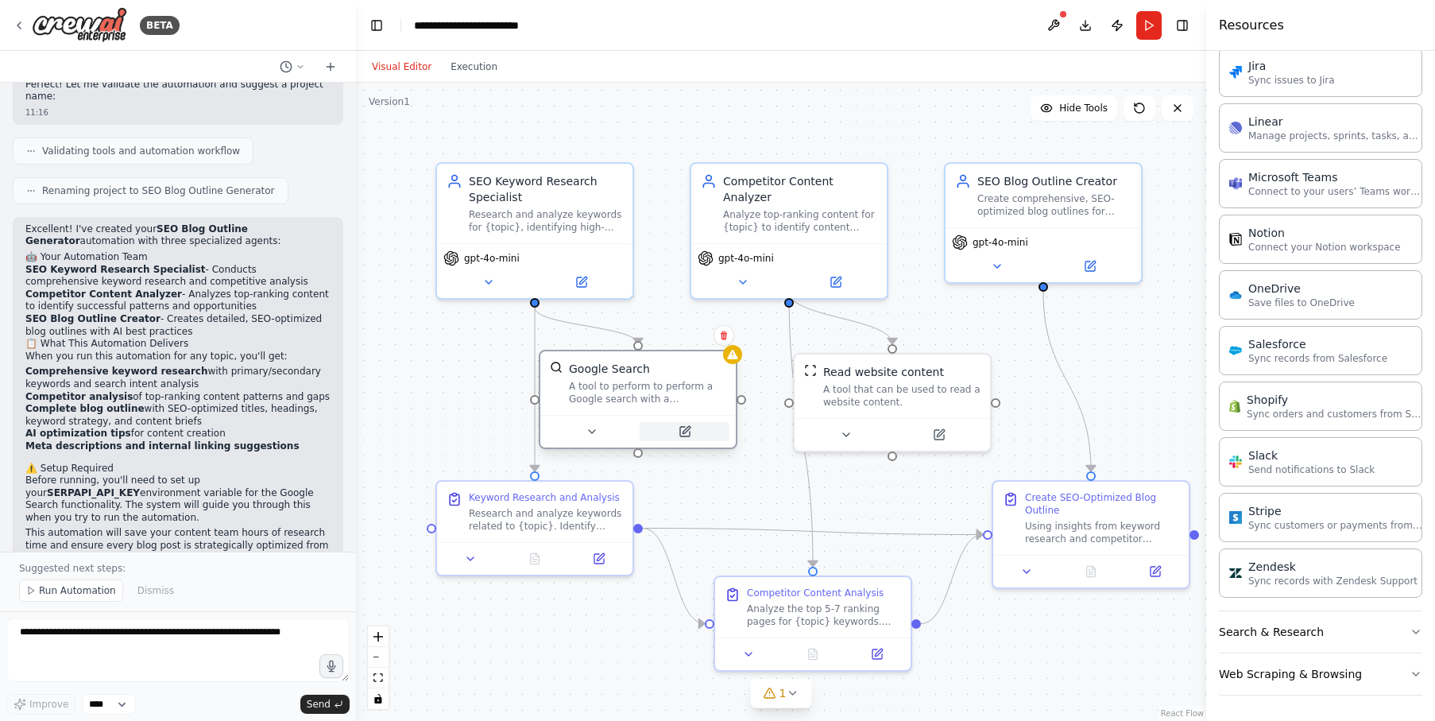
click at [688, 431] on icon at bounding box center [685, 432] width 10 height 10
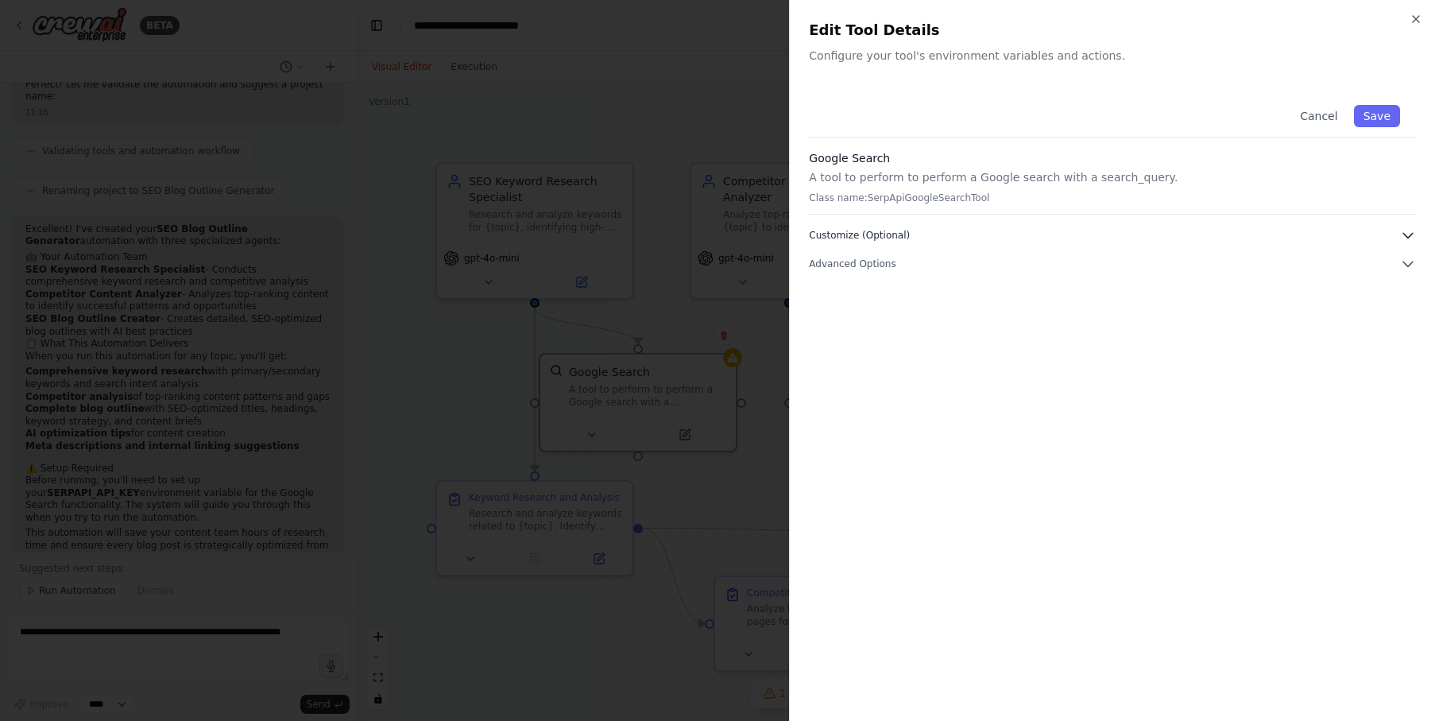
click at [1402, 238] on icon "button" at bounding box center [1408, 235] width 16 height 16
click at [1405, 268] on icon "button" at bounding box center [1408, 264] width 16 height 16
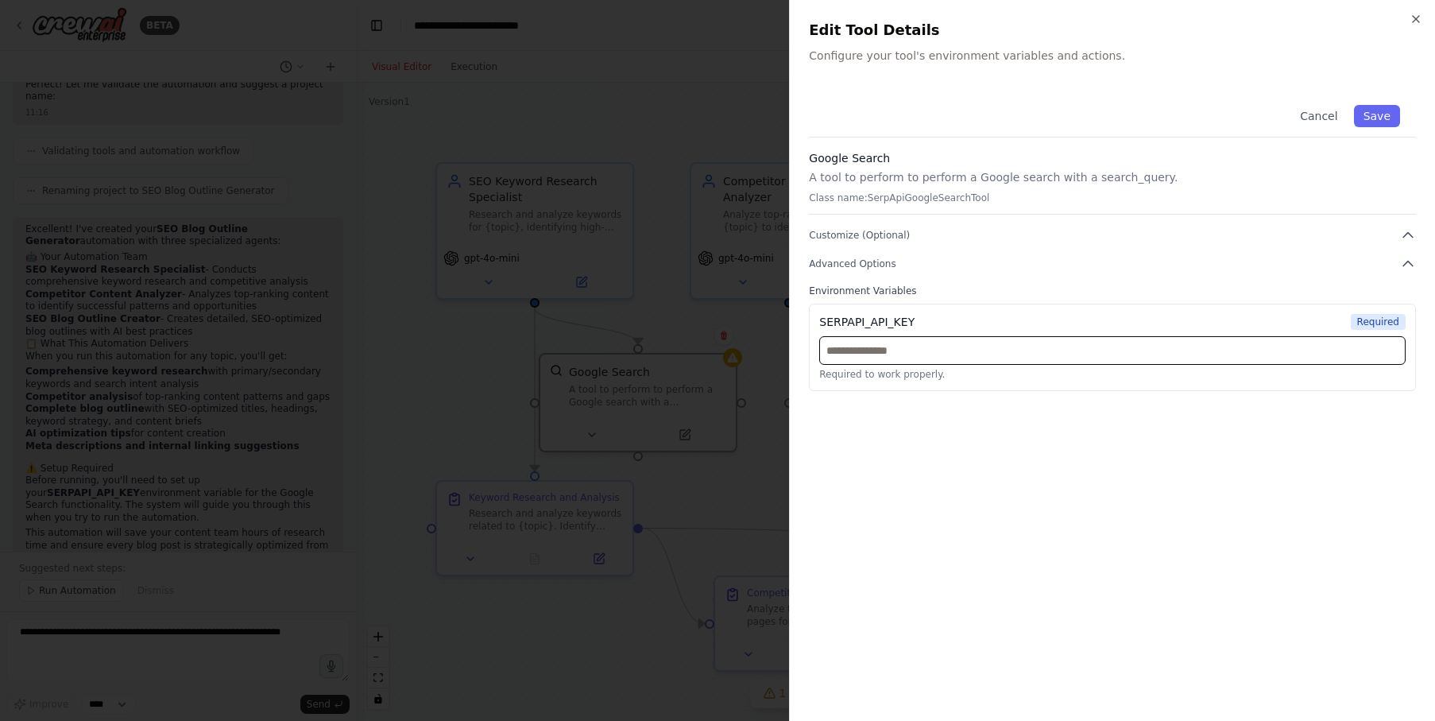
click at [895, 346] on input "text" at bounding box center [1112, 350] width 586 height 29
drag, startPoint x: 925, startPoint y: 326, endPoint x: 820, endPoint y: 318, distance: 105.2
click at [820, 318] on div "SERPAPI_API_KEY Required" at bounding box center [1112, 322] width 586 height 16
copy div "SERPAPI_API_KEY"
click at [354, 441] on div at bounding box center [717, 360] width 1435 height 721
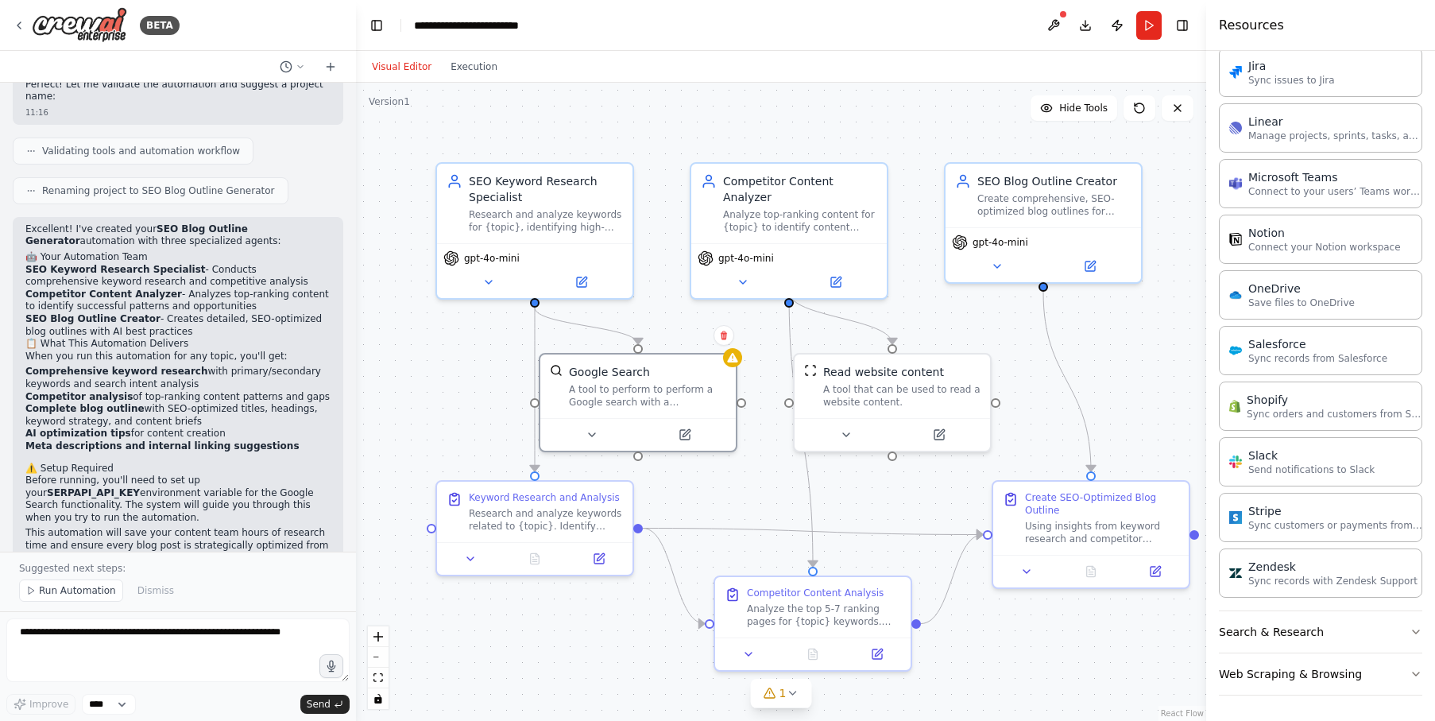
click at [208, 497] on p "Before running, you'll need to set up your SERPAPI_API_KEY environment variable…" at bounding box center [177, 498] width 305 height 49
click at [79, 594] on span "Run Automation" at bounding box center [77, 590] width 77 height 13
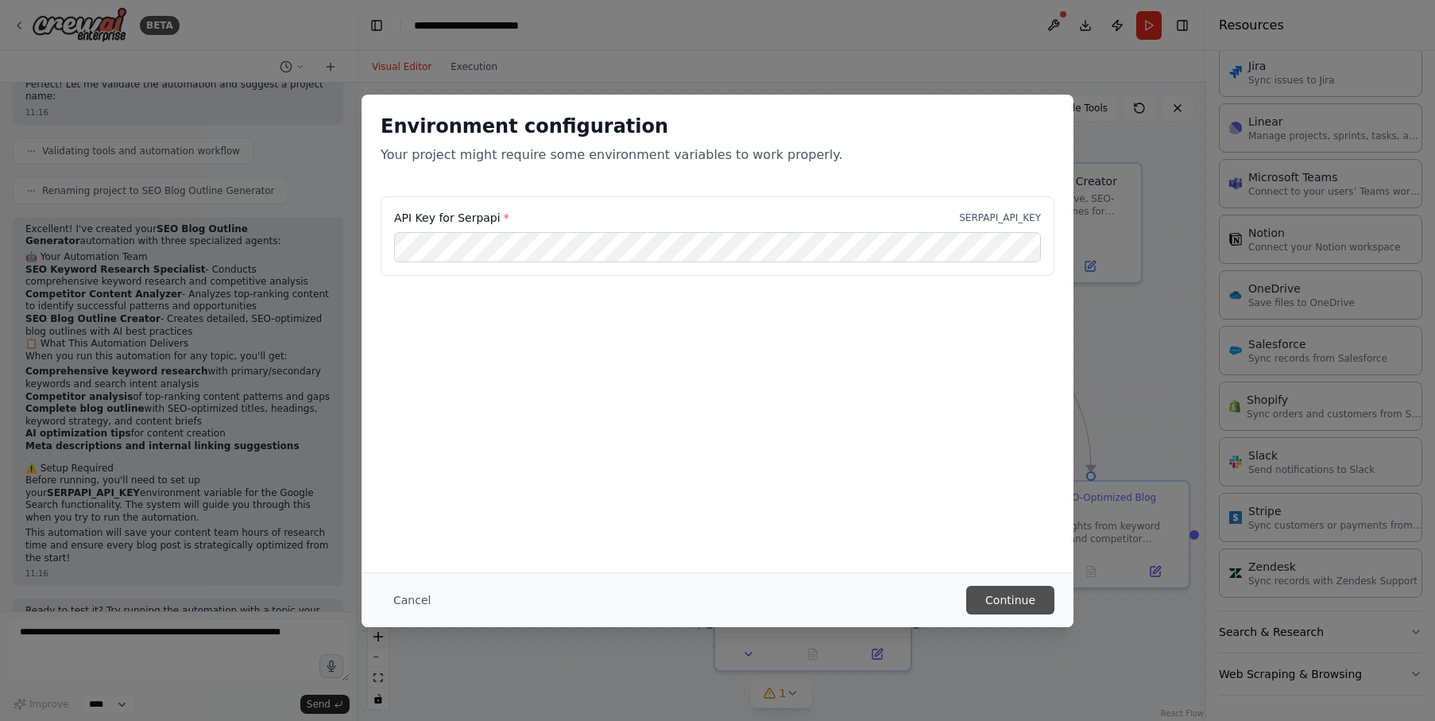
click at [1022, 594] on button "Continue" at bounding box center [1010, 600] width 88 height 29
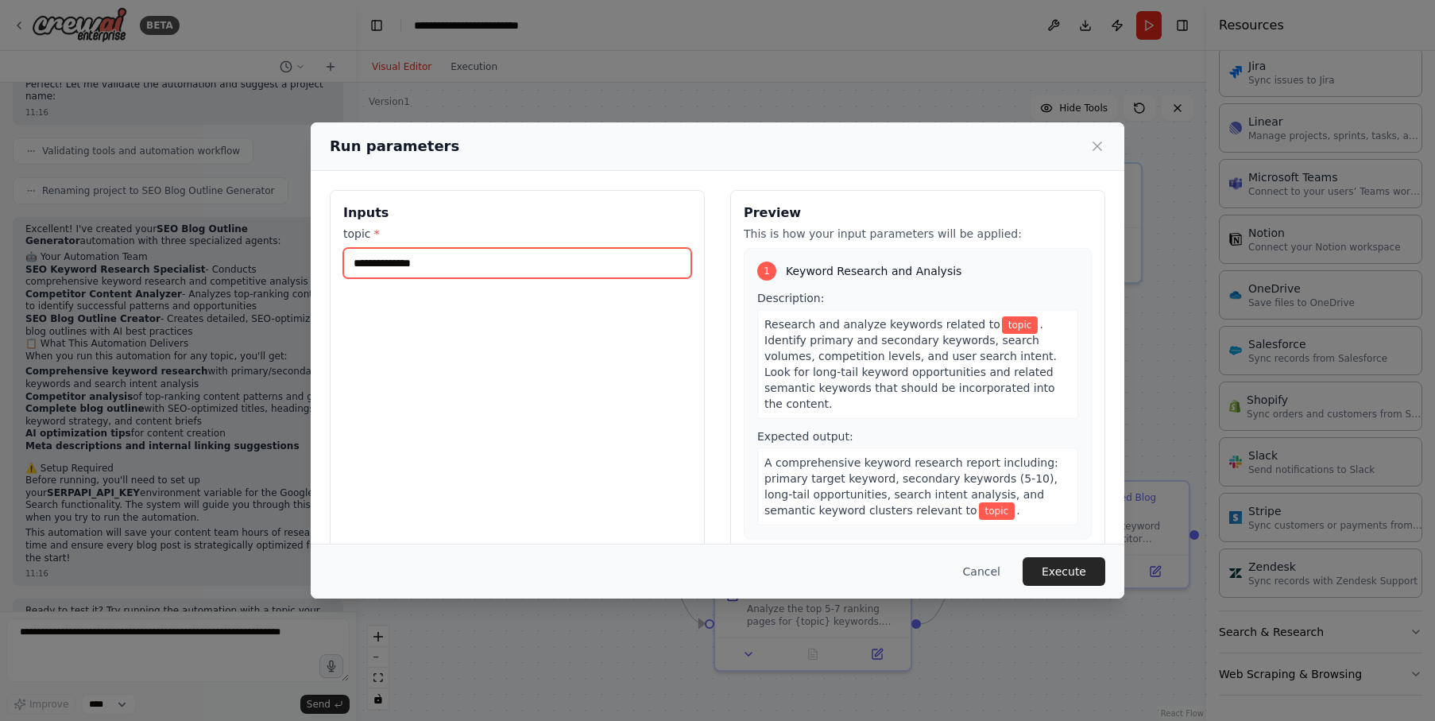
click at [556, 252] on input "topic *" at bounding box center [517, 263] width 348 height 30
type input "**********"
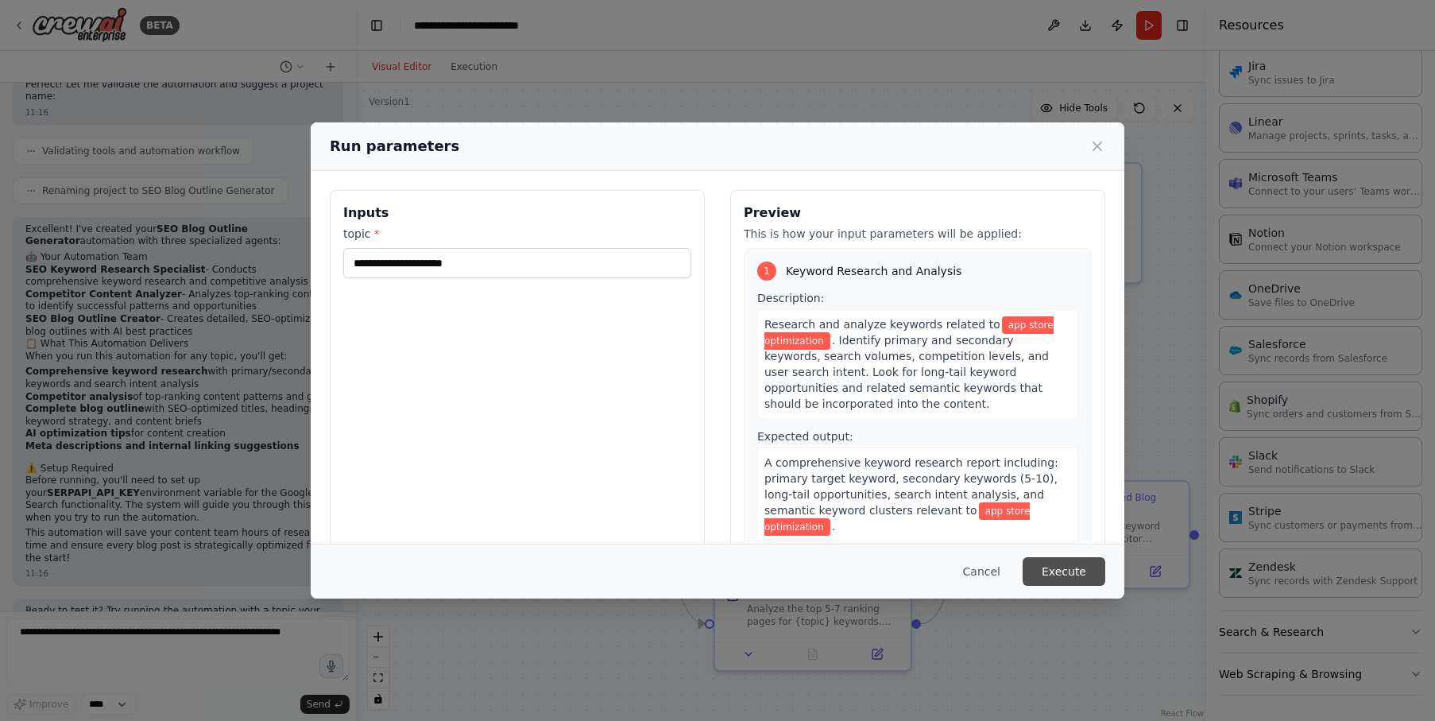
click at [1080, 572] on button "Execute" at bounding box center [1064, 571] width 83 height 29
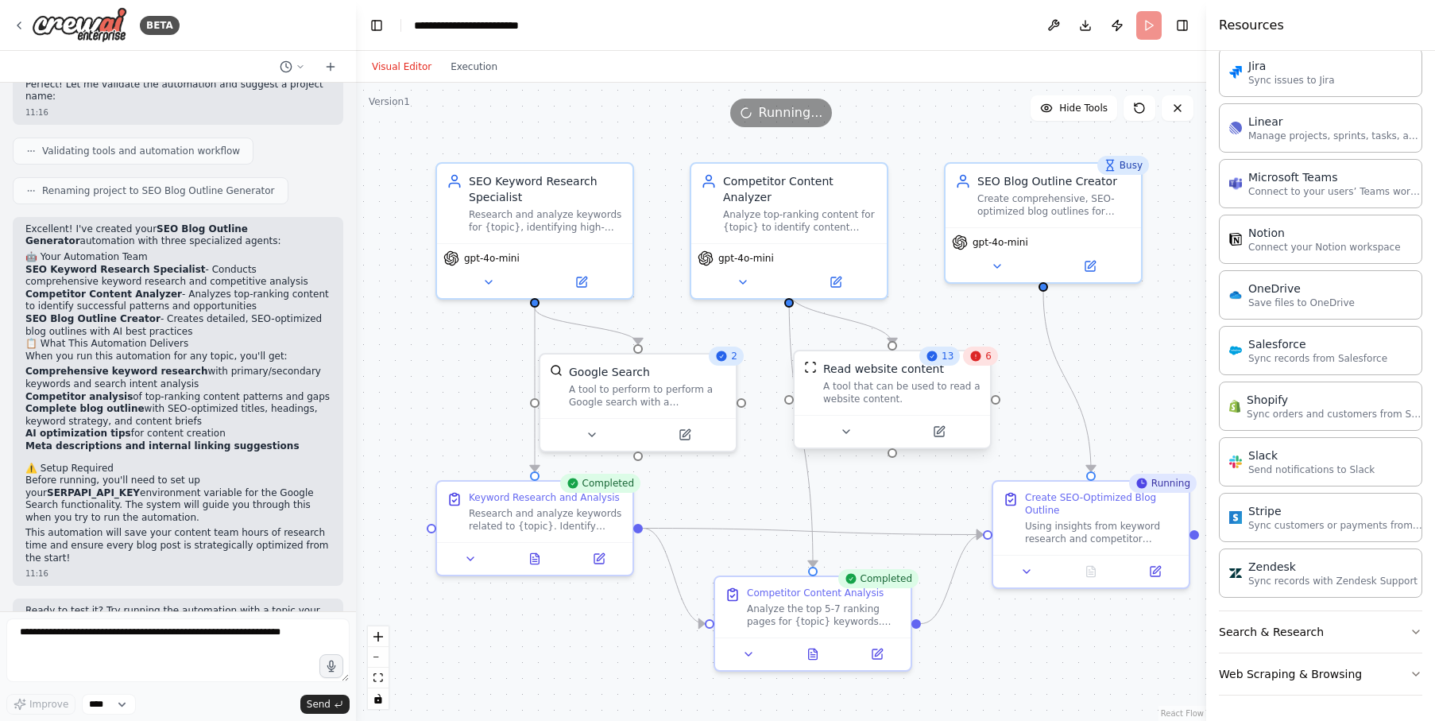
click at [951, 408] on div "Read website content A tool that can be used to read a website content." at bounding box center [892, 383] width 195 height 64
click at [993, 359] on div "6" at bounding box center [980, 355] width 35 height 19
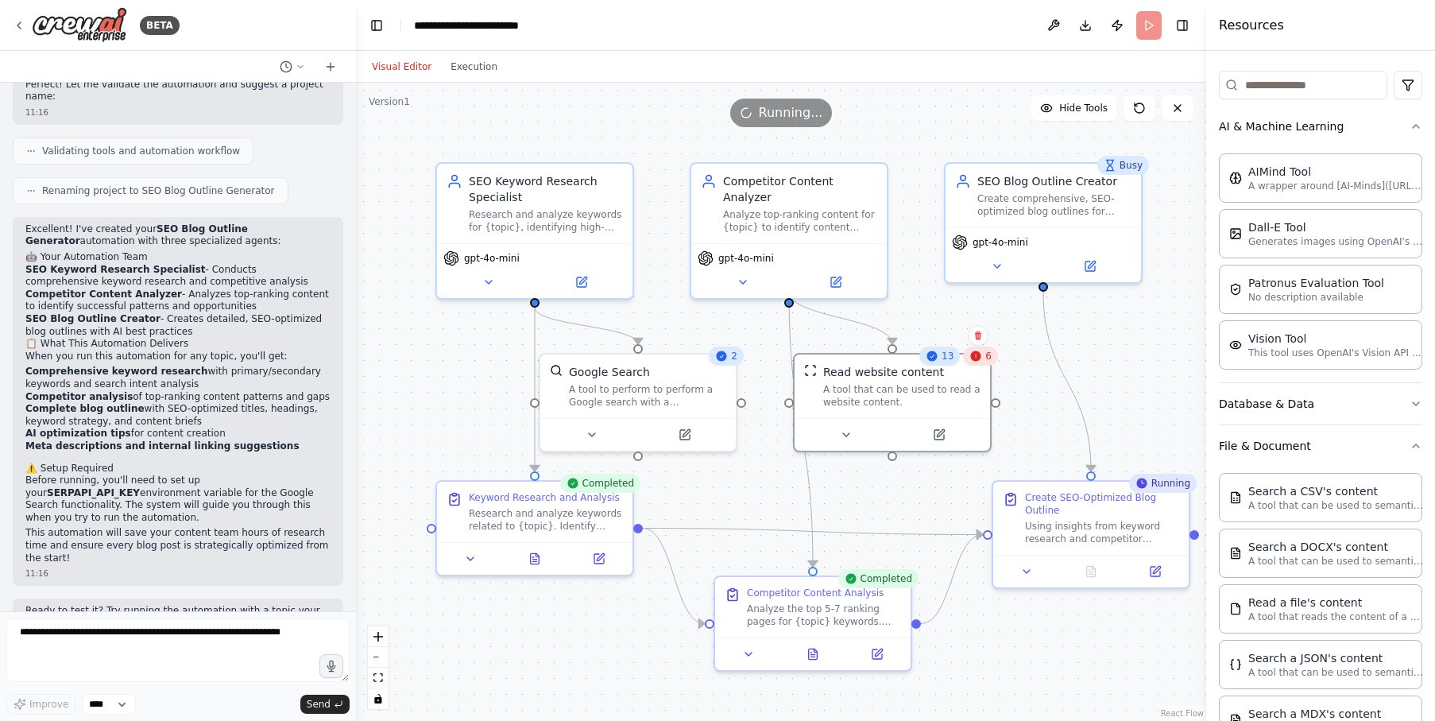
scroll to position [0, 0]
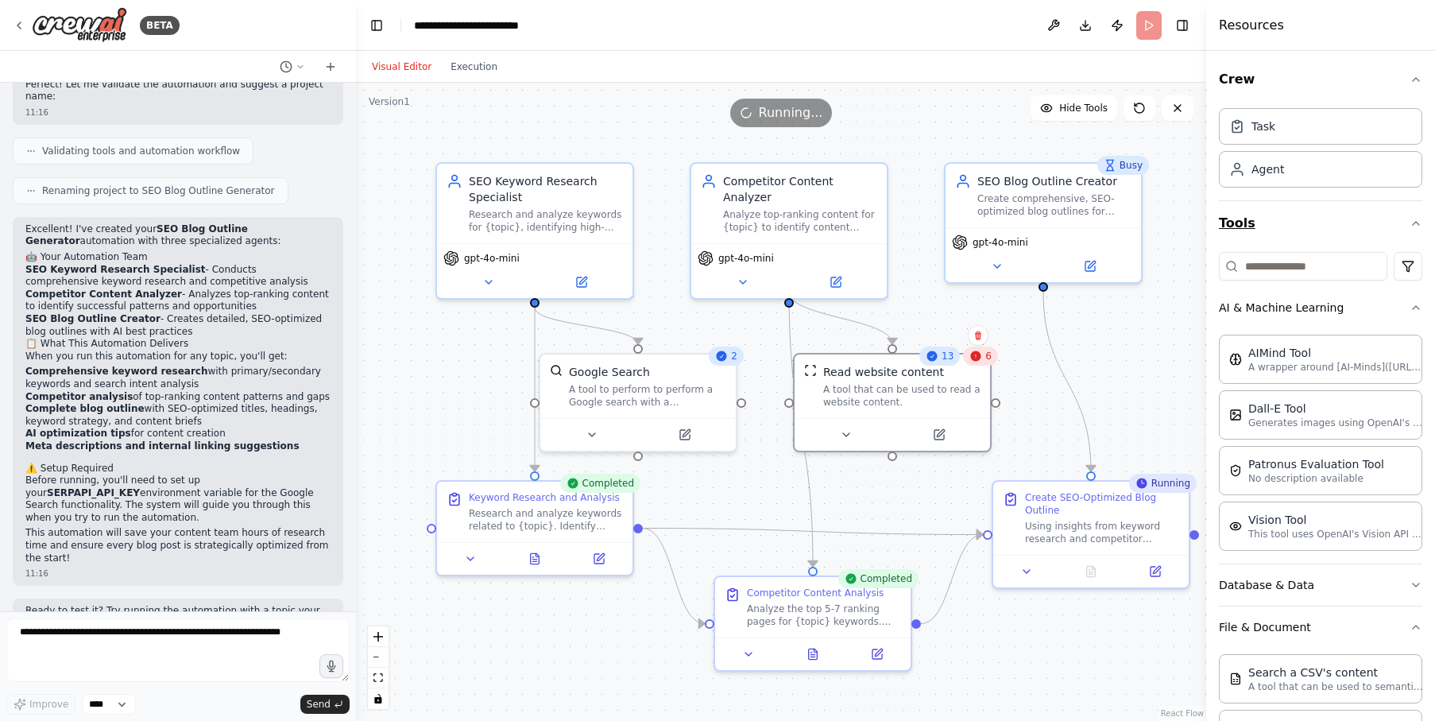
click at [1417, 226] on icon "button" at bounding box center [1416, 223] width 13 height 13
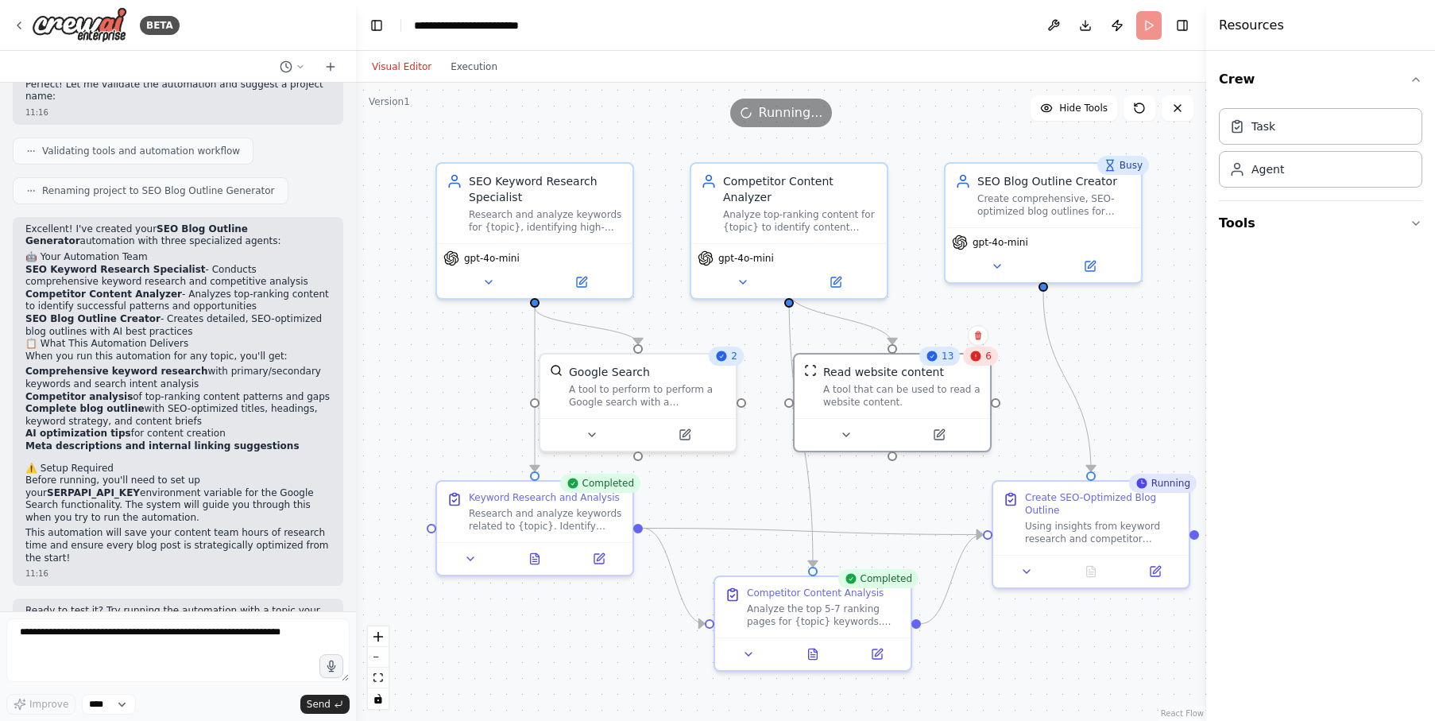
click at [1120, 388] on div ".deletable-edge-delete-btn { width: 20px; height: 20px; border: 0px solid #ffff…" at bounding box center [781, 402] width 850 height 638
click at [565, 114] on div "Running..." at bounding box center [781, 113] width 850 height 29
click at [473, 66] on button "Execution" at bounding box center [474, 66] width 66 height 19
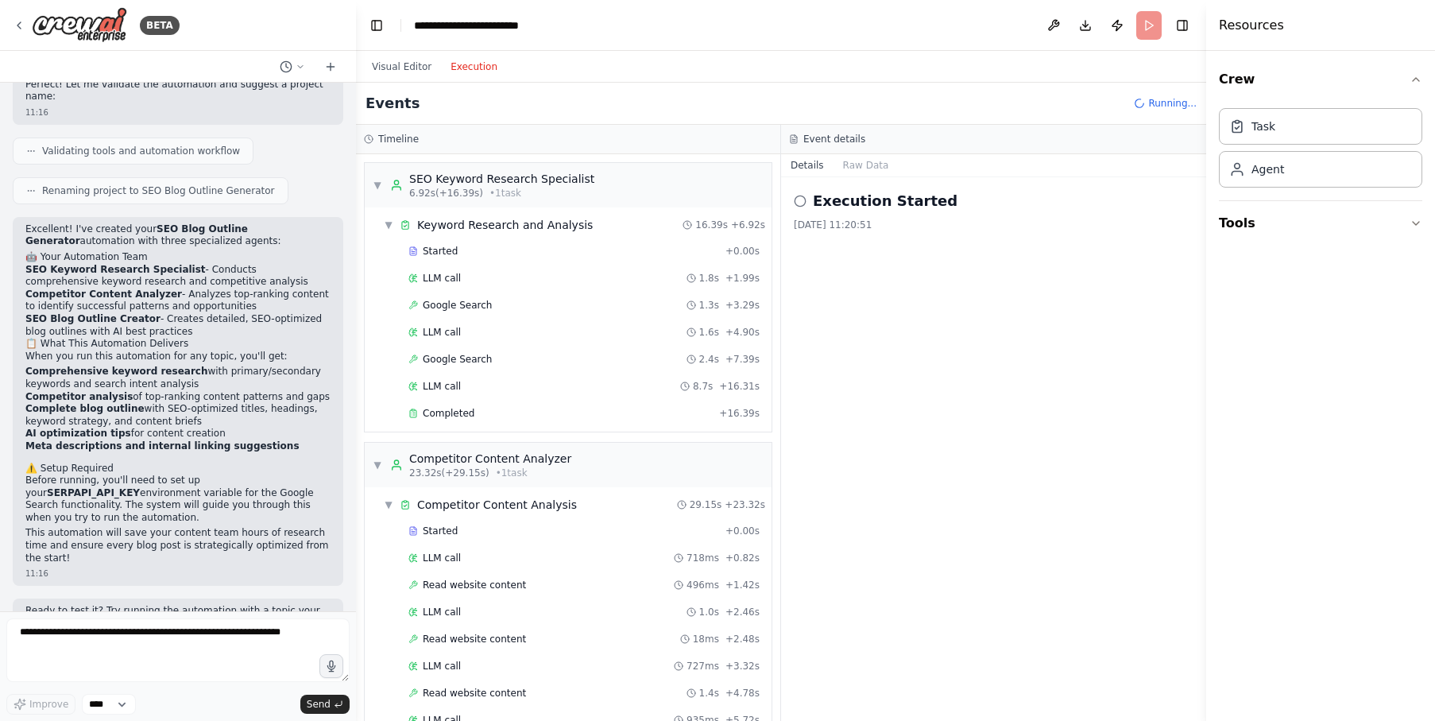
scroll to position [1034, 0]
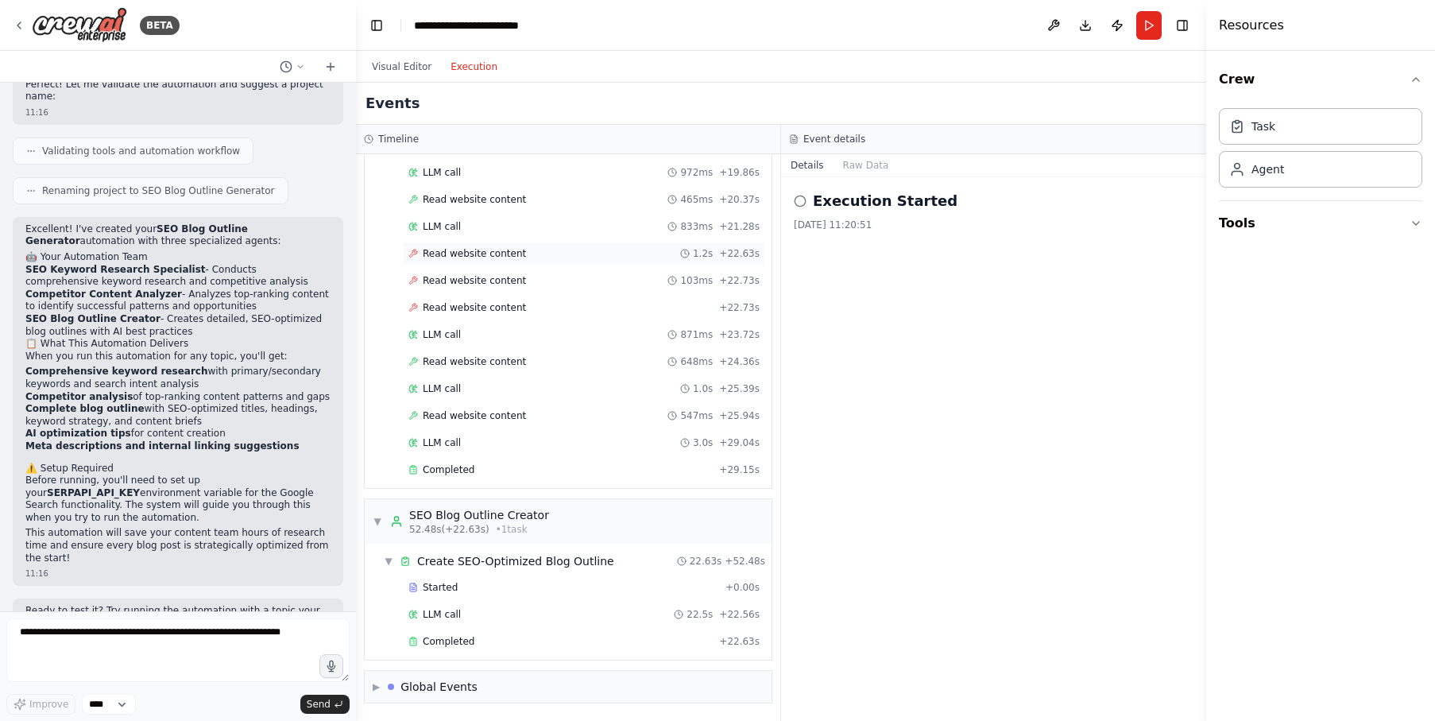
click at [482, 253] on span "Read website content" at bounding box center [474, 253] width 103 height 13
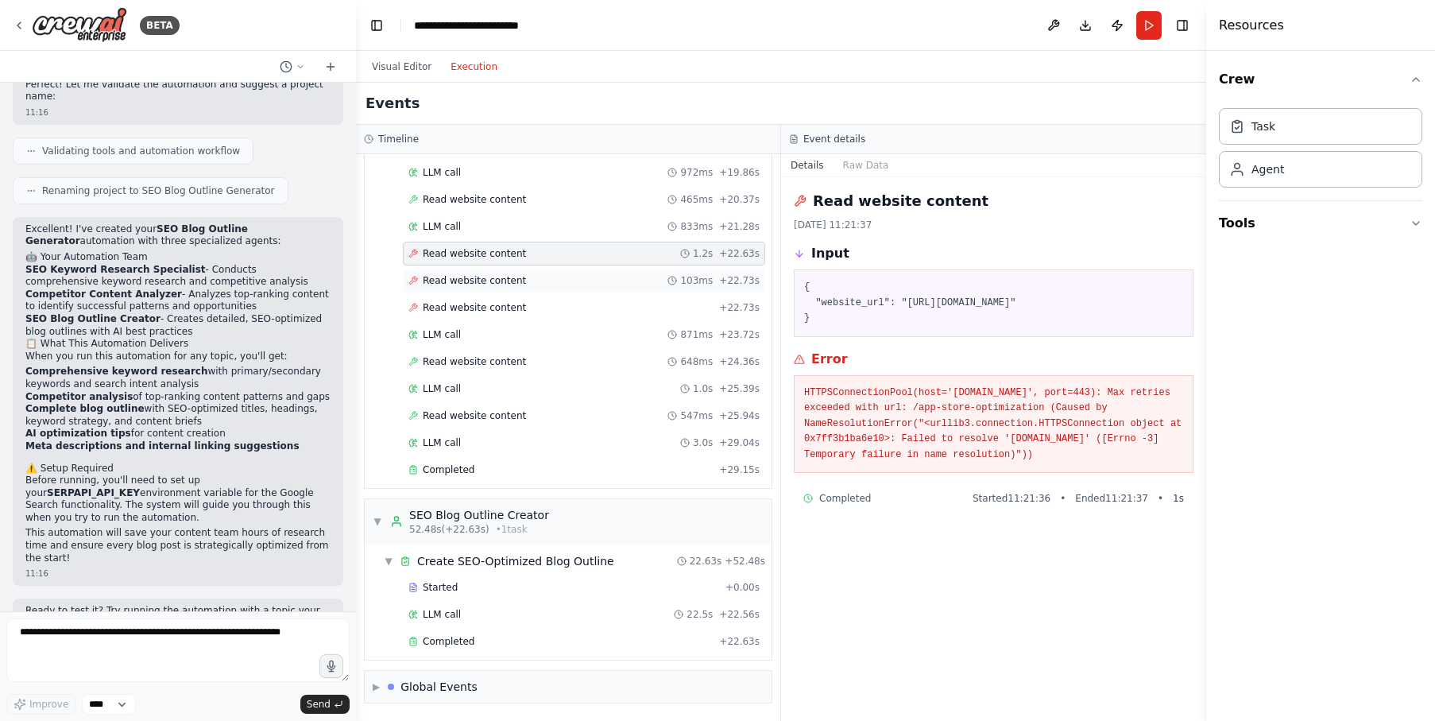
click at [483, 274] on span "Read website content" at bounding box center [474, 280] width 103 height 13
click at [485, 296] on div "Read website content + 22.73s" at bounding box center [584, 308] width 362 height 24
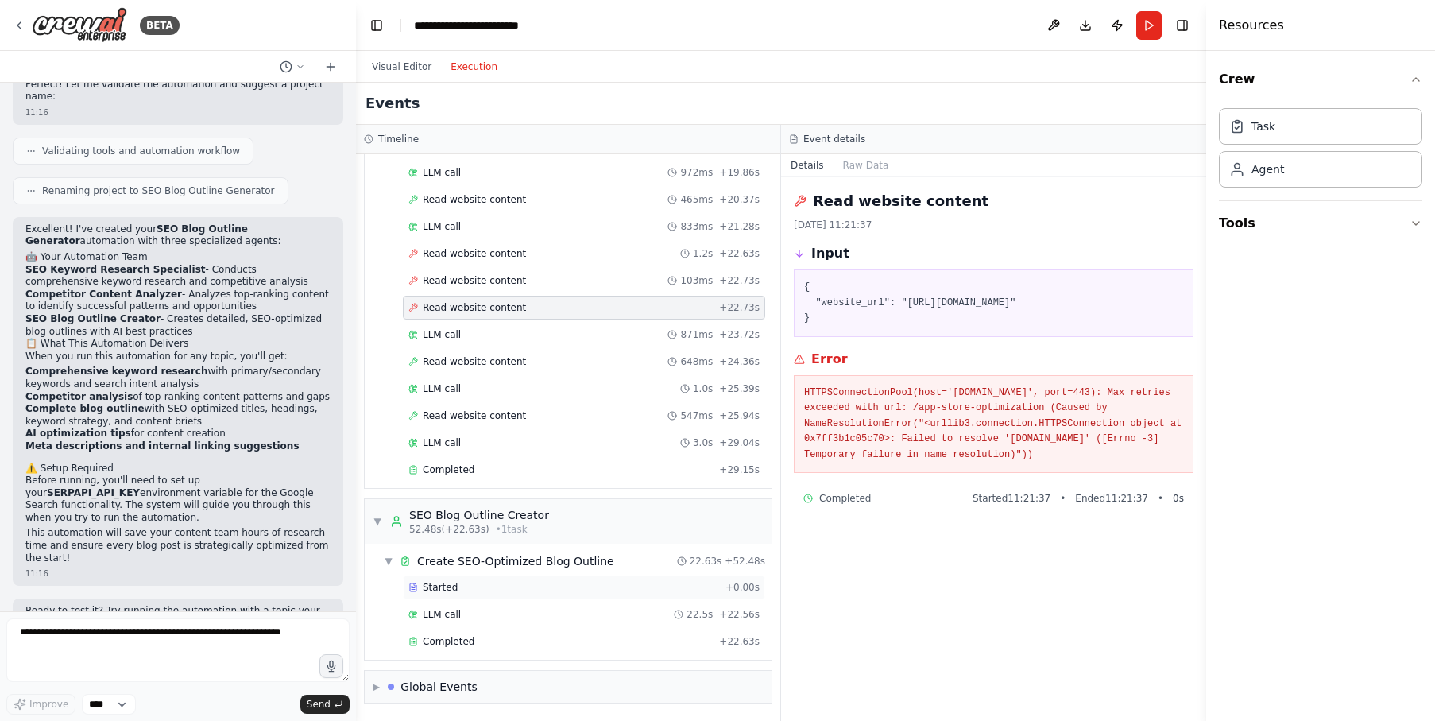
click at [480, 581] on div "Started" at bounding box center [563, 587] width 311 height 13
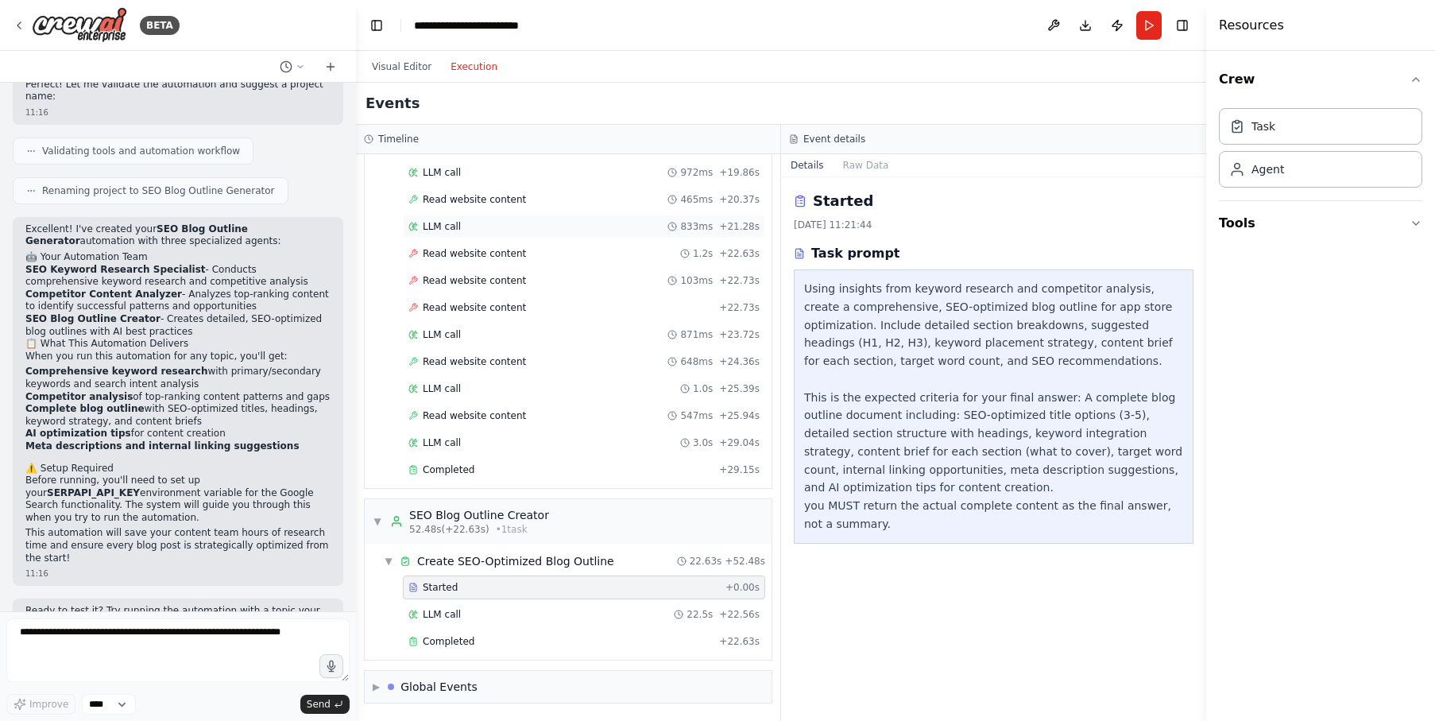
click at [539, 234] on div "LLM call 833ms + 21.28s" at bounding box center [584, 227] width 362 height 24
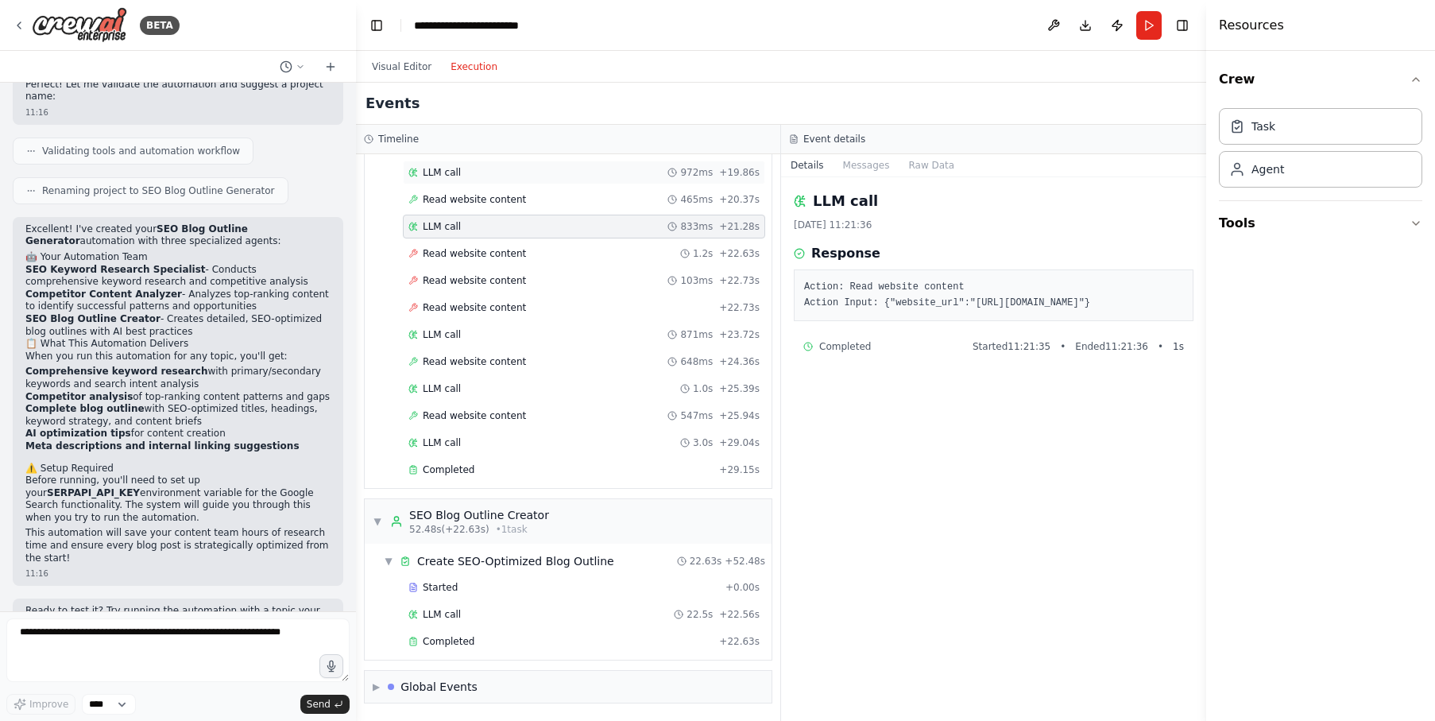
click at [528, 175] on div "LLM call 972ms + 19.86s" at bounding box center [583, 172] width 351 height 13
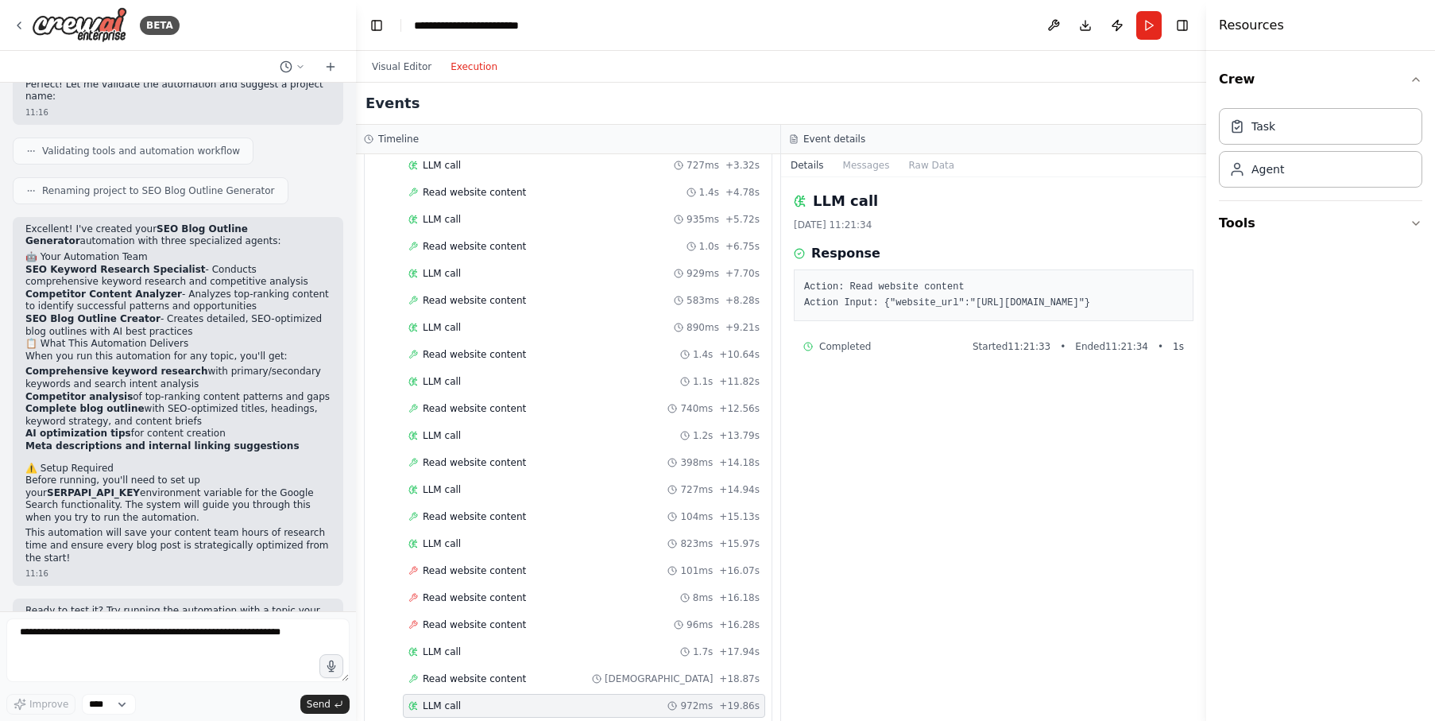
scroll to position [0, 0]
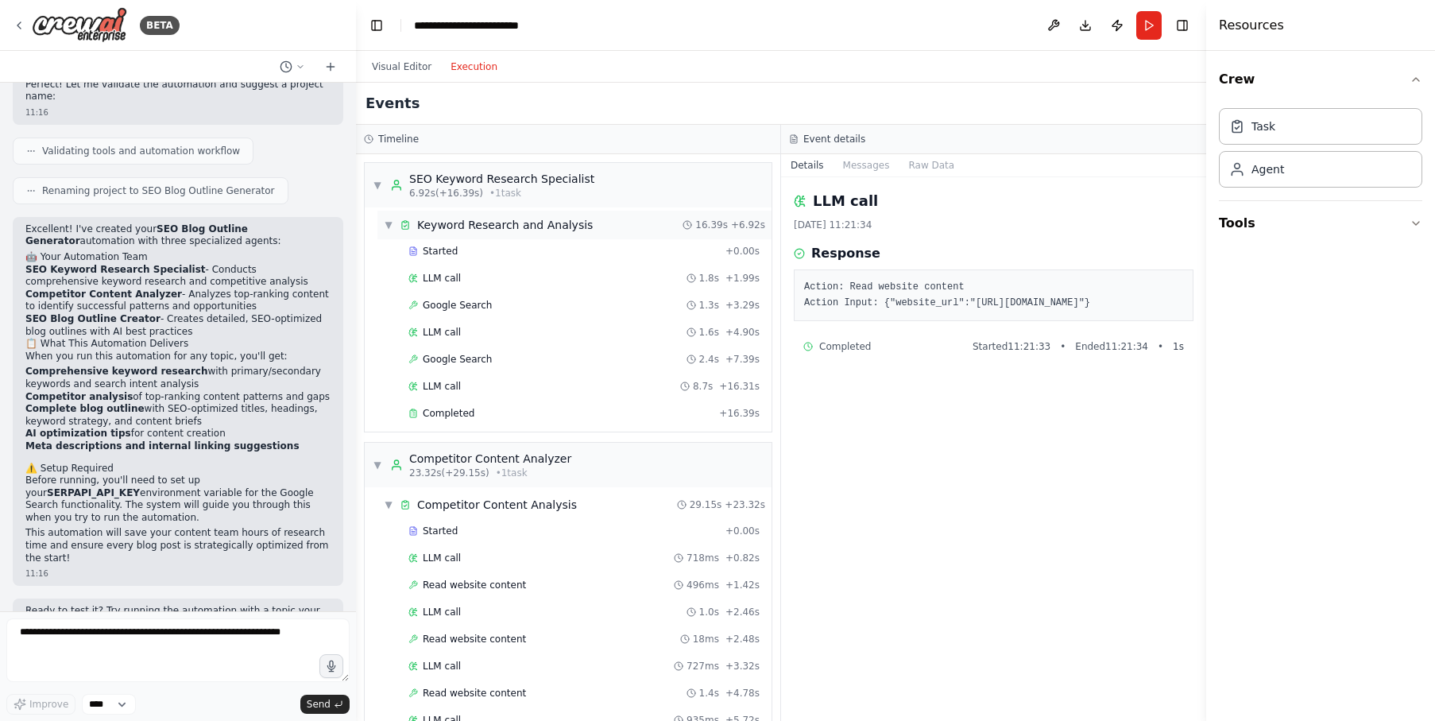
click at [521, 221] on div "Keyword Research and Analysis" at bounding box center [505, 225] width 176 height 16
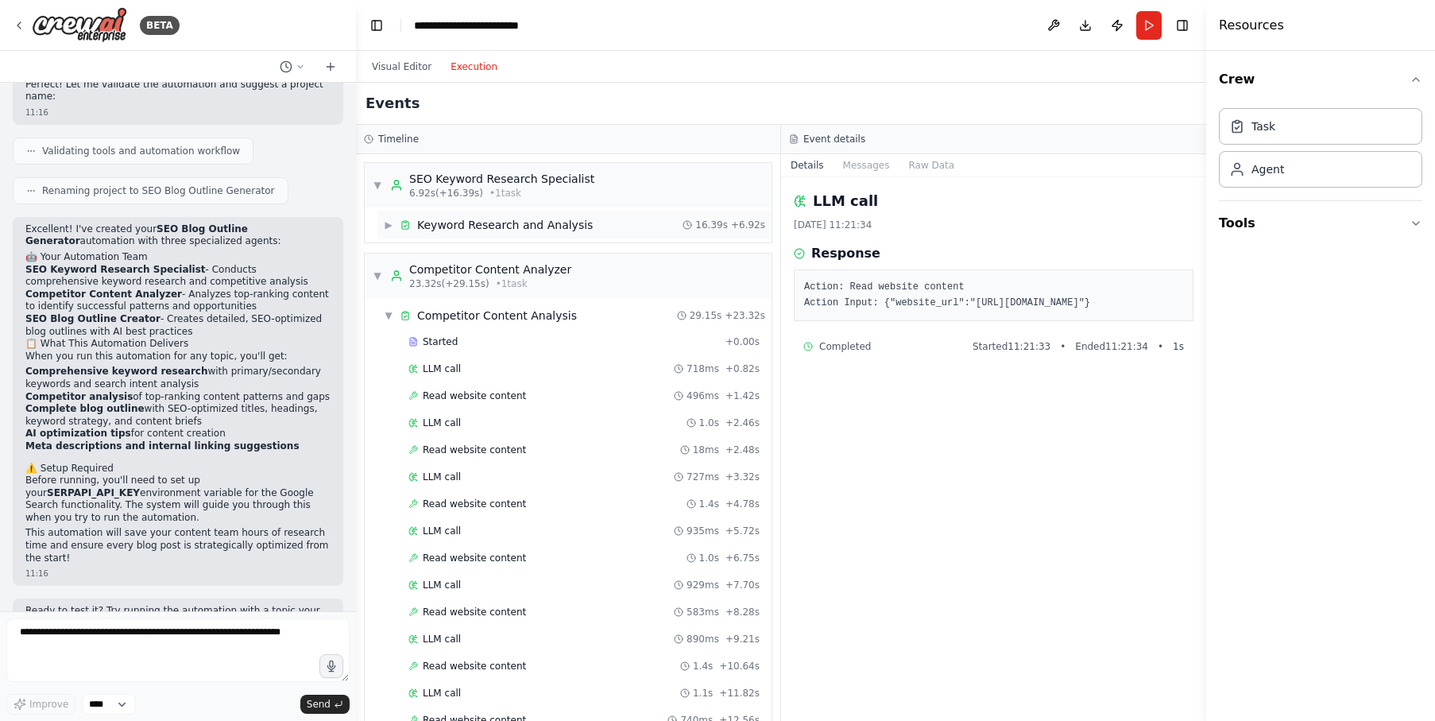
click at [524, 227] on div "Keyword Research and Analysis" at bounding box center [505, 225] width 176 height 16
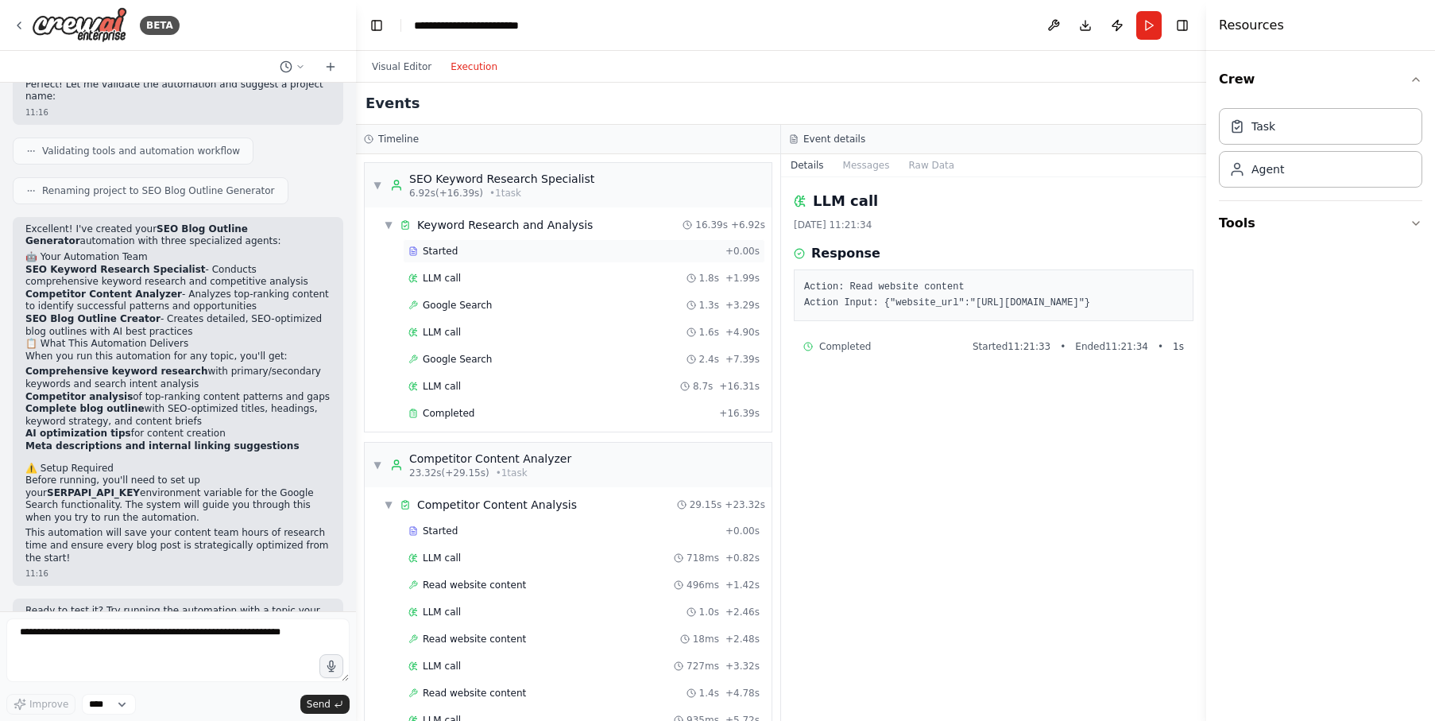
click at [519, 250] on div "Started" at bounding box center [563, 251] width 311 height 13
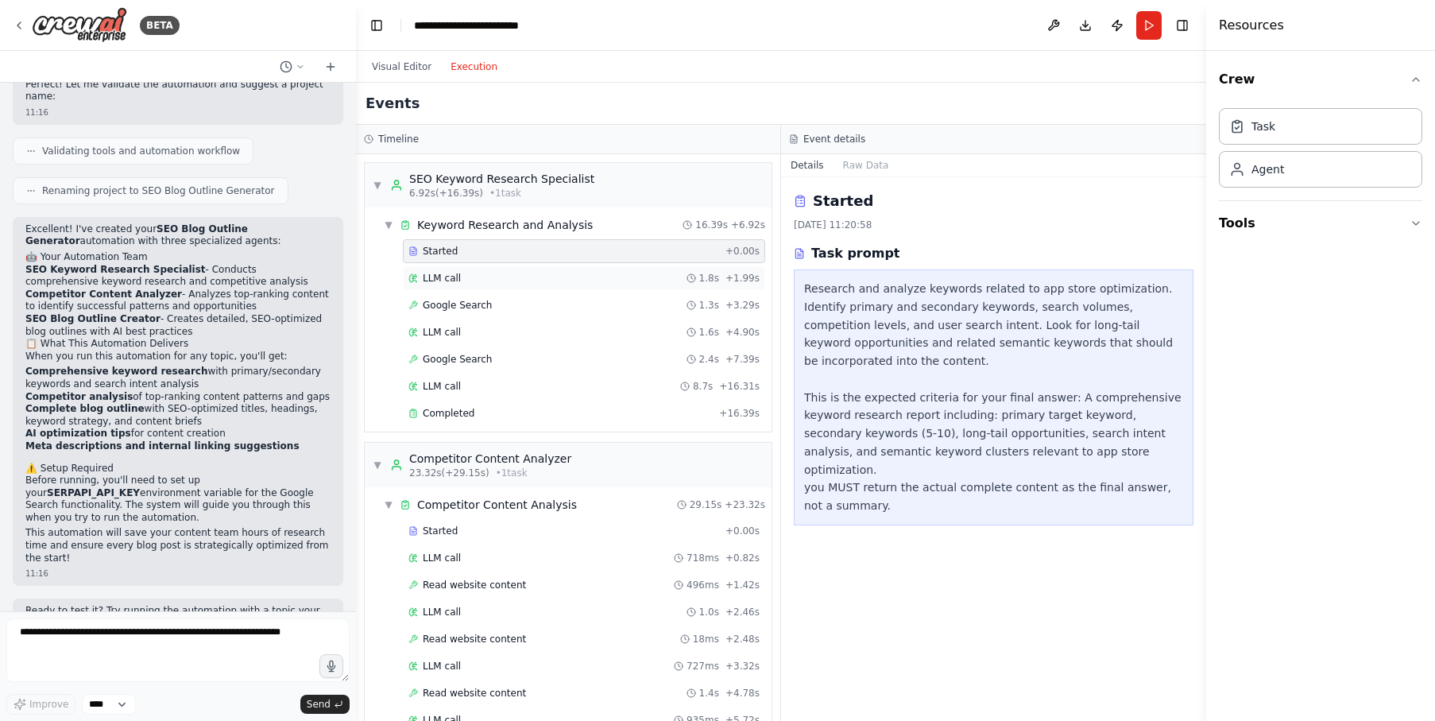
click at [517, 272] on div "LLM call 1.8s + 1.99s" at bounding box center [583, 278] width 351 height 13
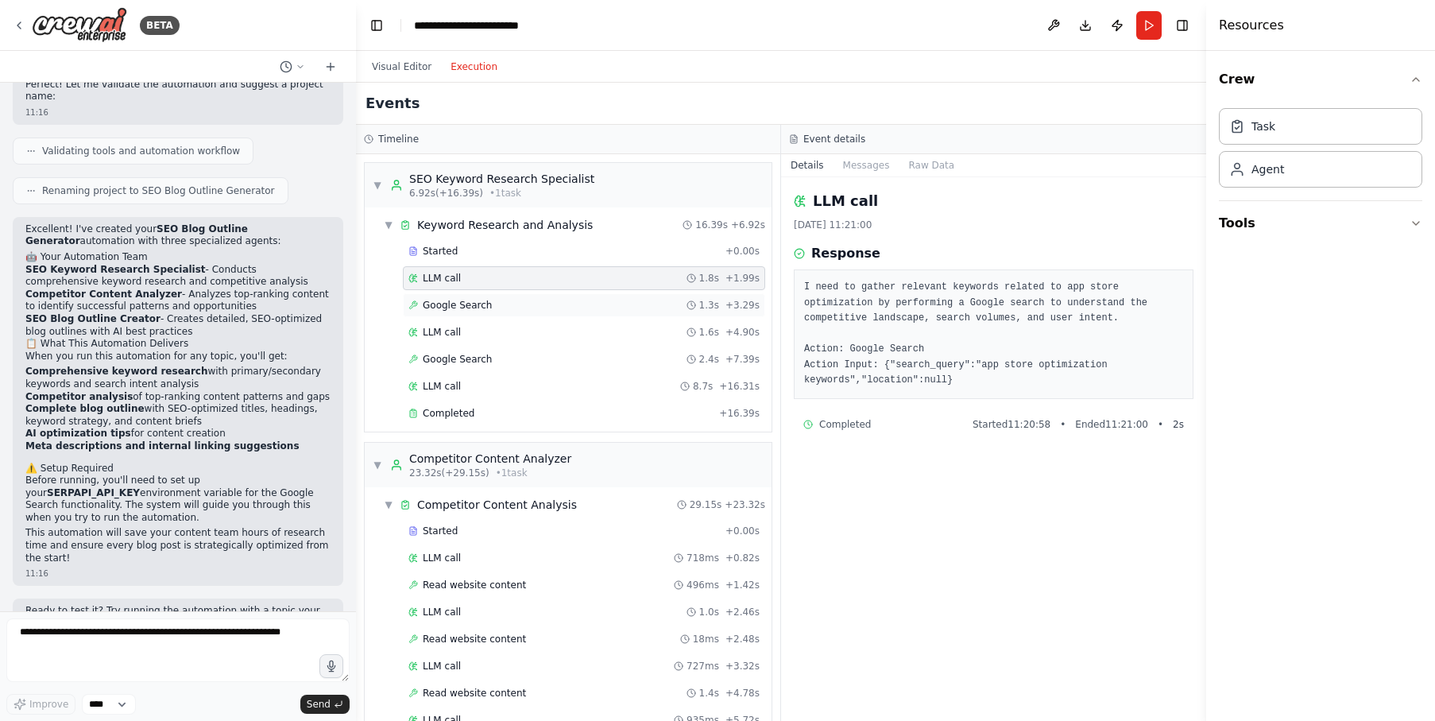
click at [516, 297] on div "Google Search 1.3s + 3.29s" at bounding box center [584, 305] width 362 height 24
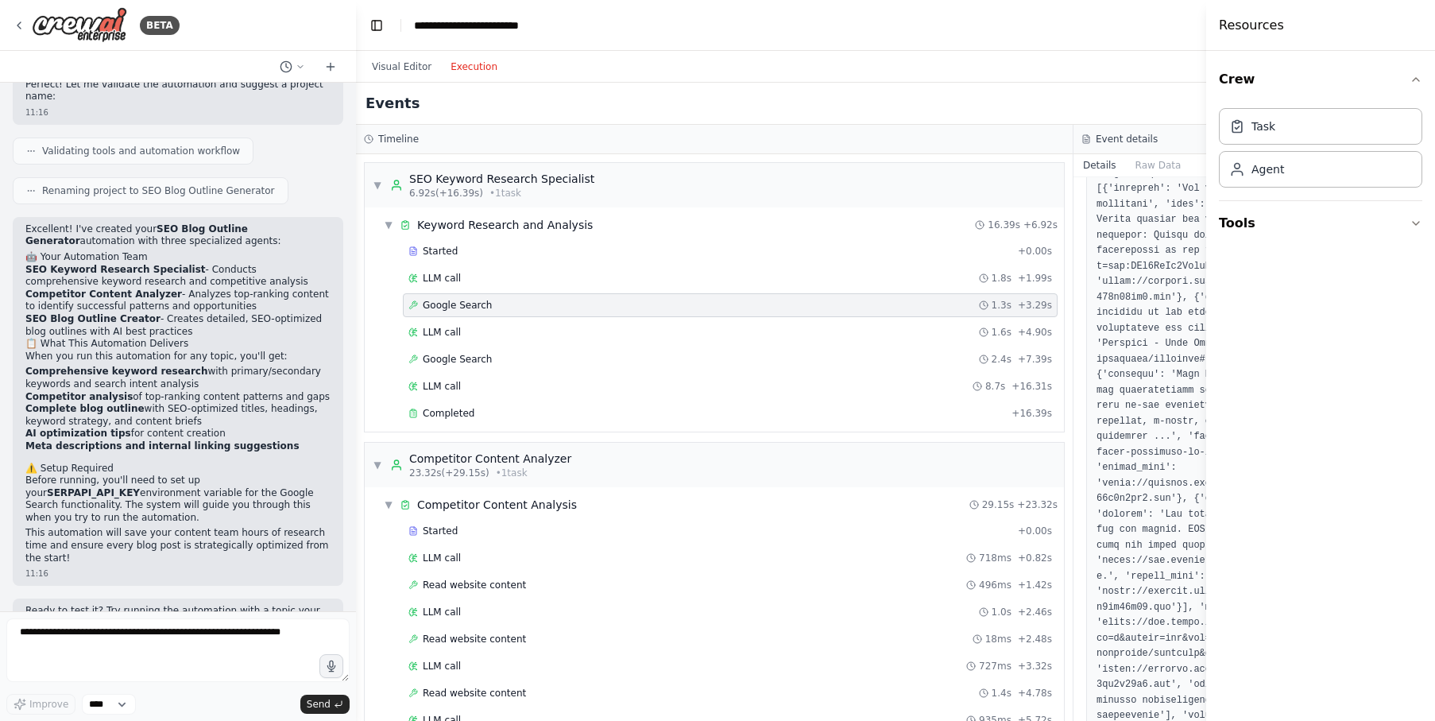
scroll to position [253, 0]
click at [625, 333] on div "LLM call 1.6s + 4.90s" at bounding box center [730, 332] width 644 height 13
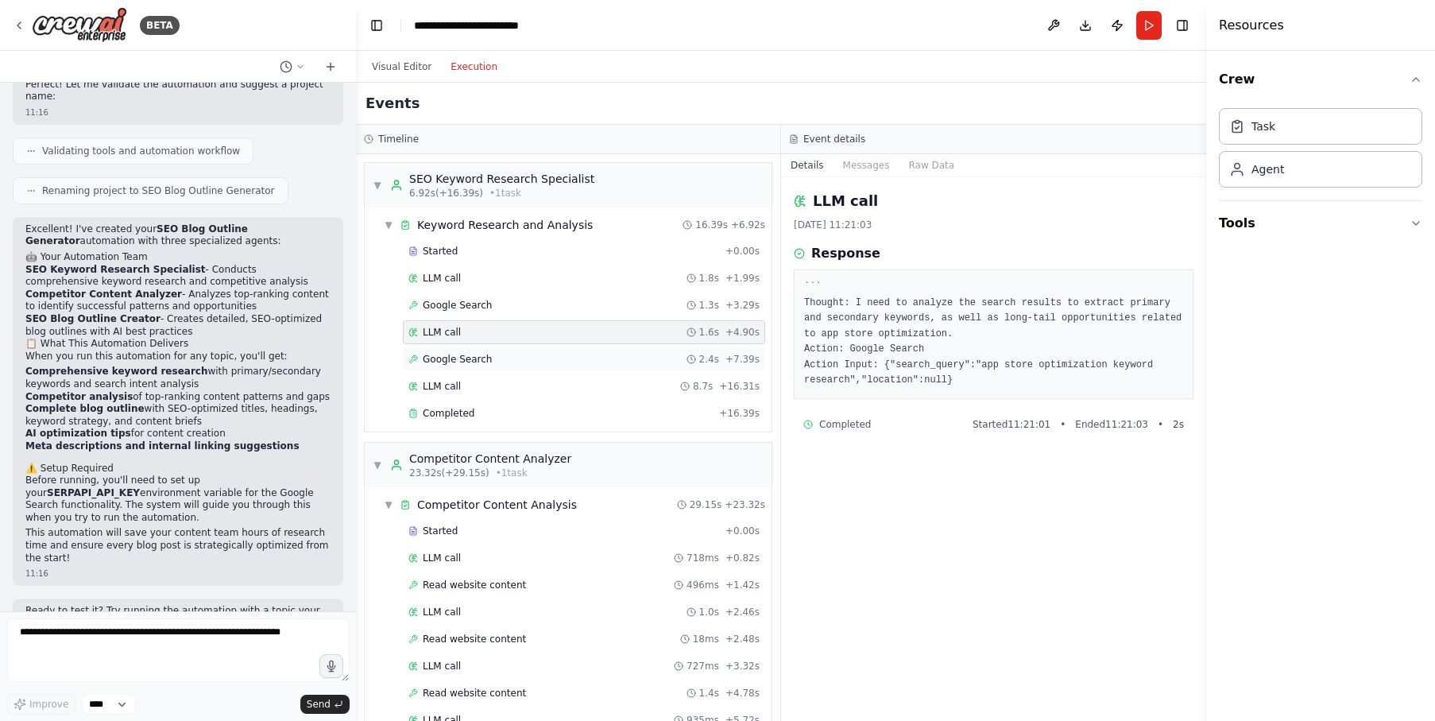
click at [594, 355] on div "Google Search 2.4s + 7.39s" at bounding box center [583, 359] width 351 height 13
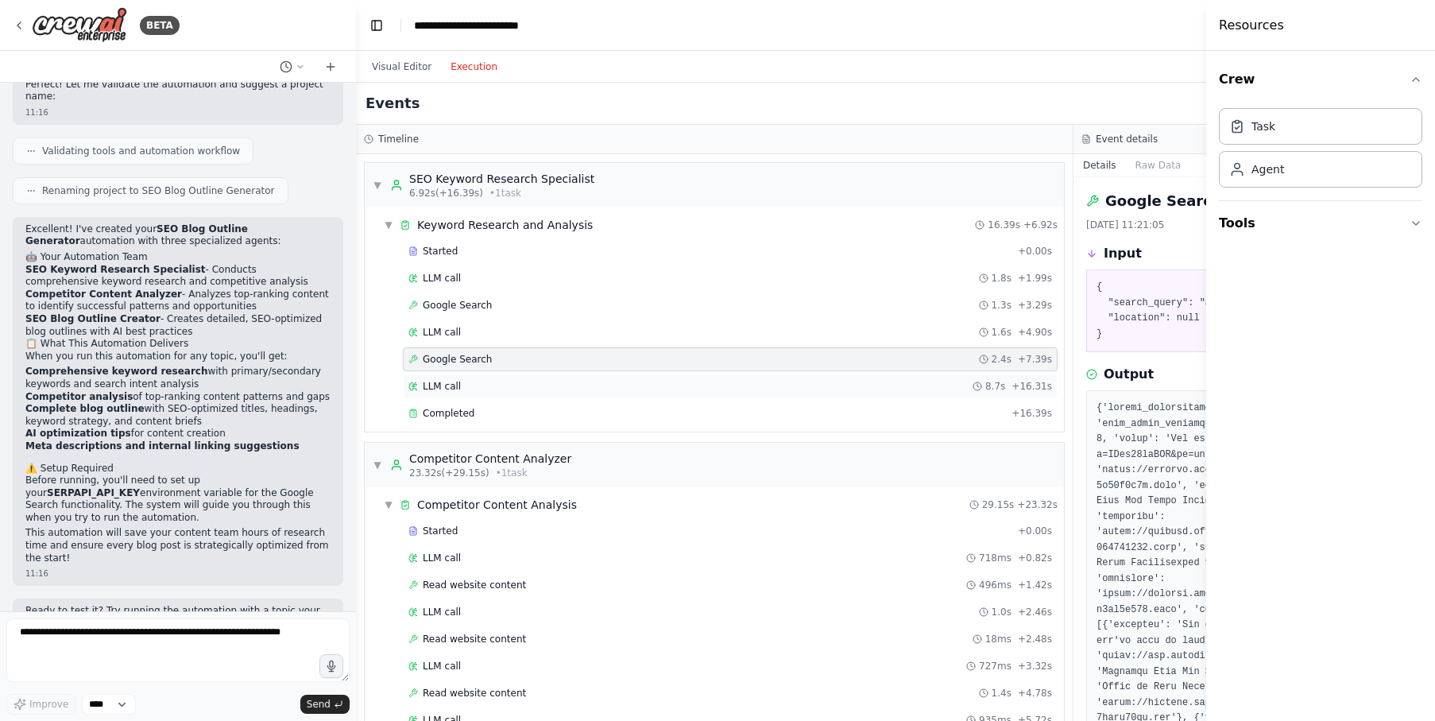
click at [590, 378] on div "LLM call 8.7s + 16.31s" at bounding box center [730, 386] width 655 height 24
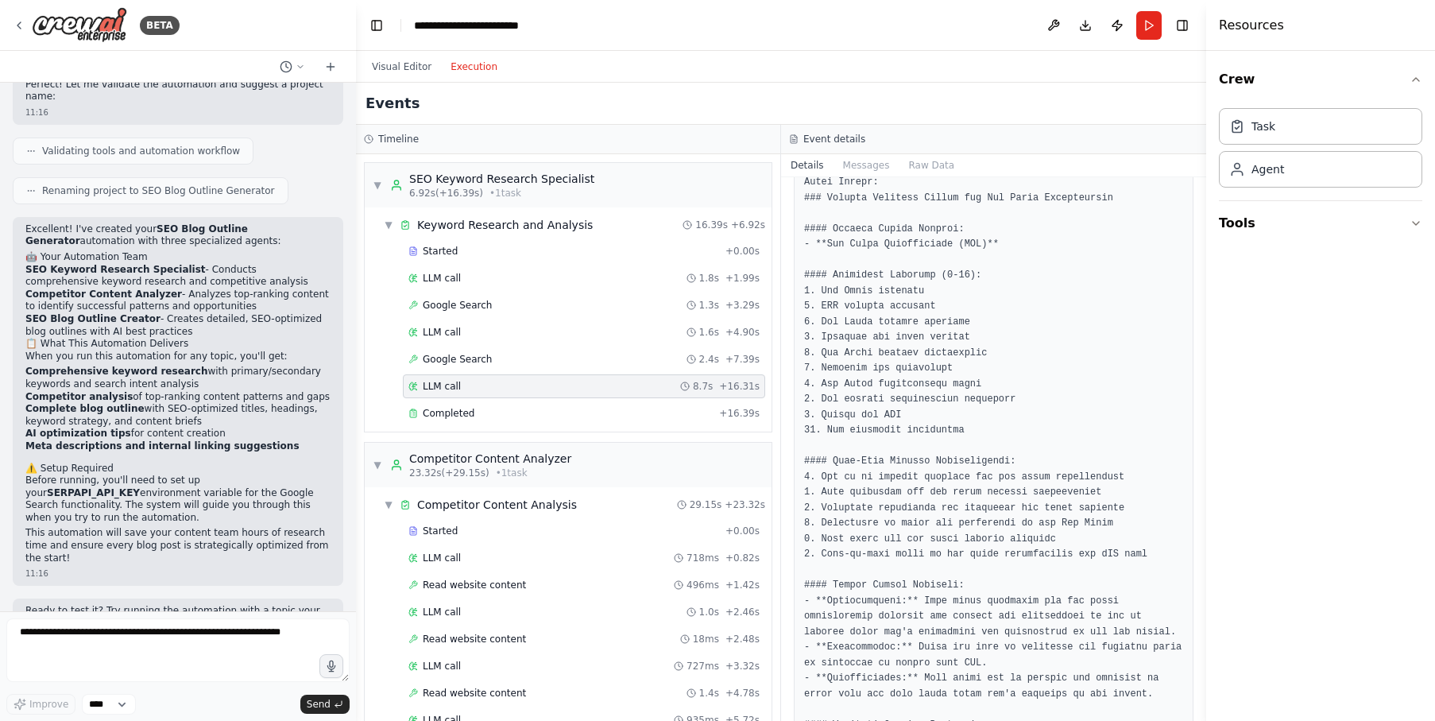
scroll to position [170, 0]
click at [489, 408] on div "Completed" at bounding box center [560, 413] width 304 height 13
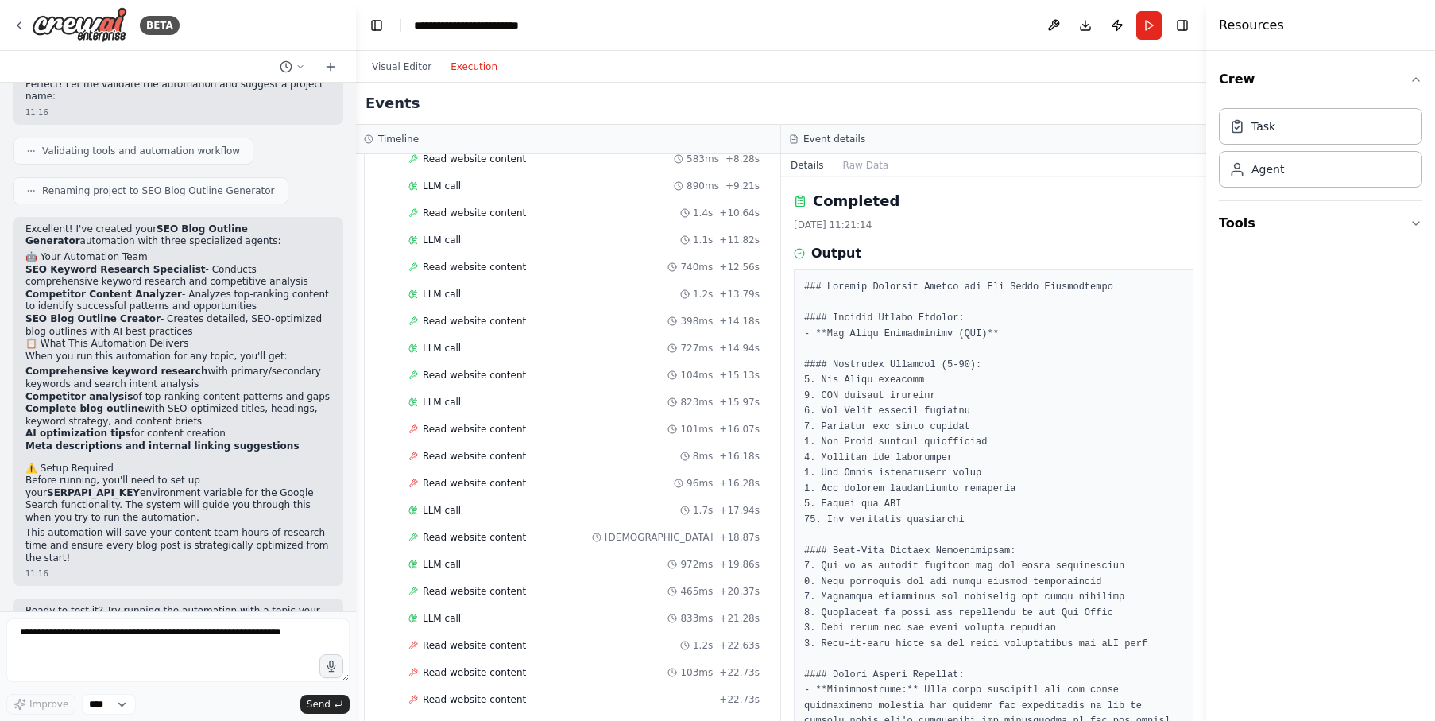
scroll to position [646, 0]
click at [474, 398] on div "LLM call 823ms + 15.97s" at bounding box center [583, 398] width 351 height 13
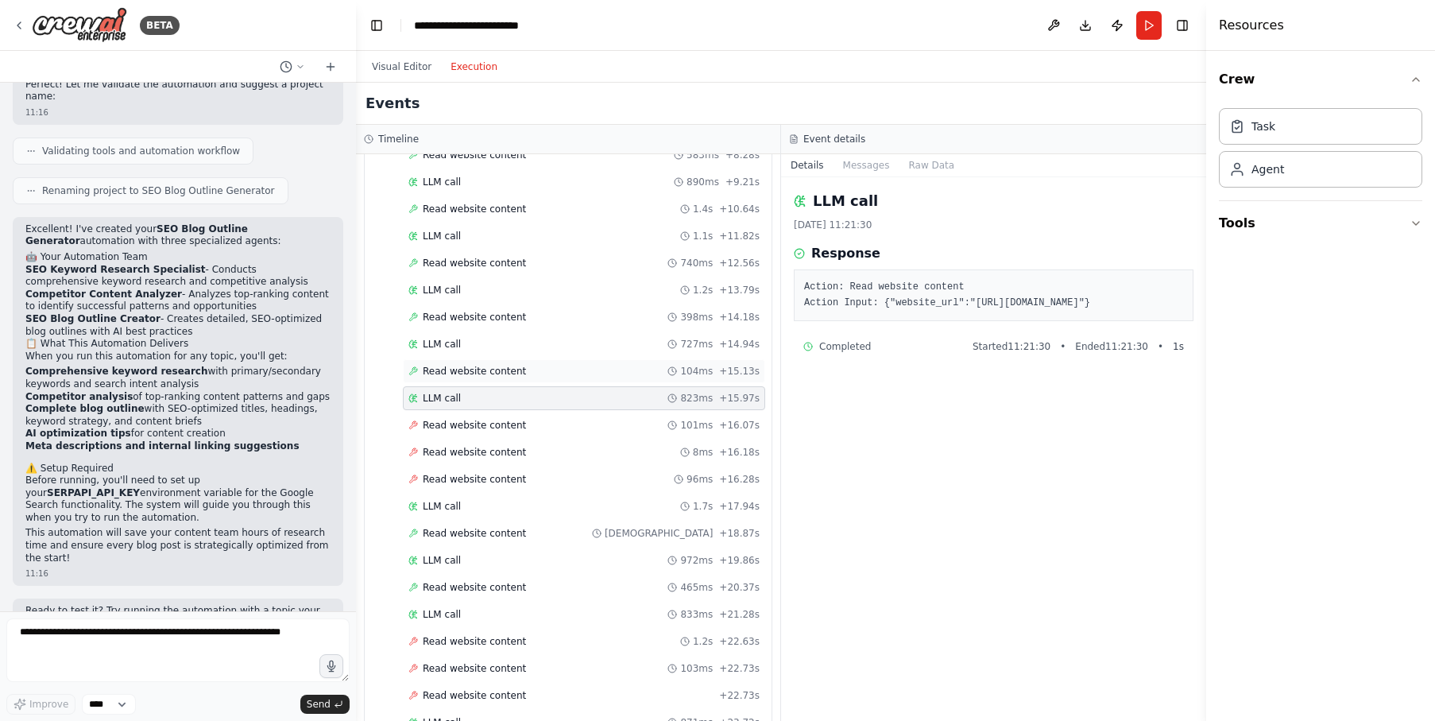
click at [476, 373] on span "Read website content" at bounding box center [474, 371] width 103 height 13
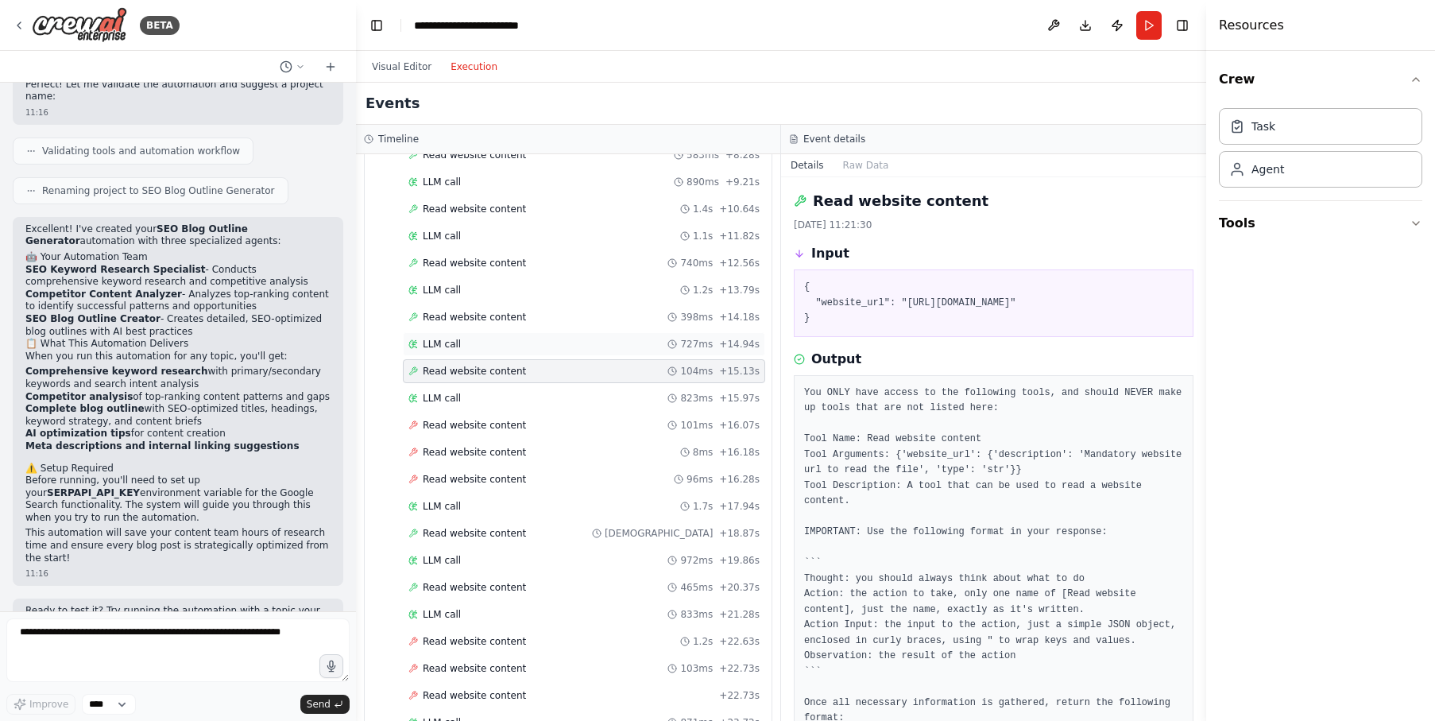
click at [481, 335] on div "LLM call 727ms + 14.94s" at bounding box center [584, 344] width 362 height 24
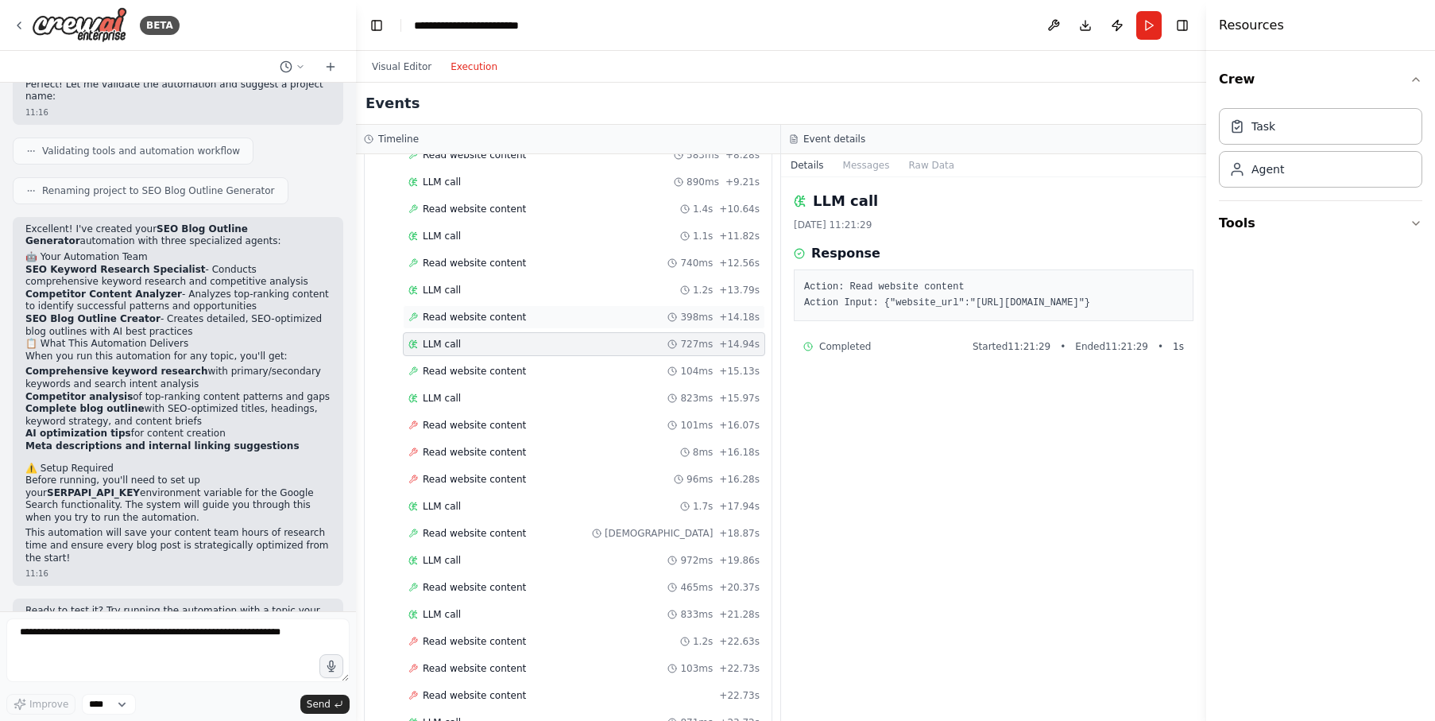
click at [479, 315] on span "Read website content" at bounding box center [474, 317] width 103 height 13
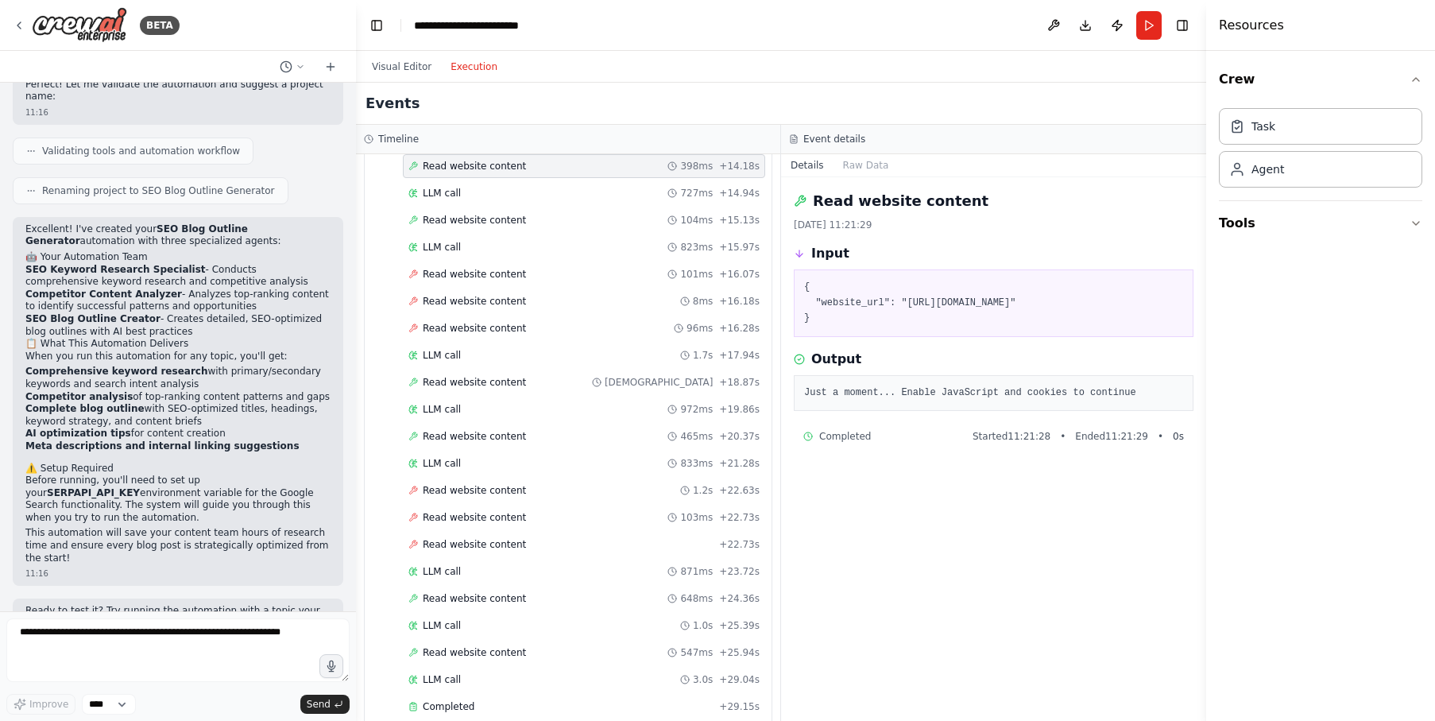
scroll to position [1034, 0]
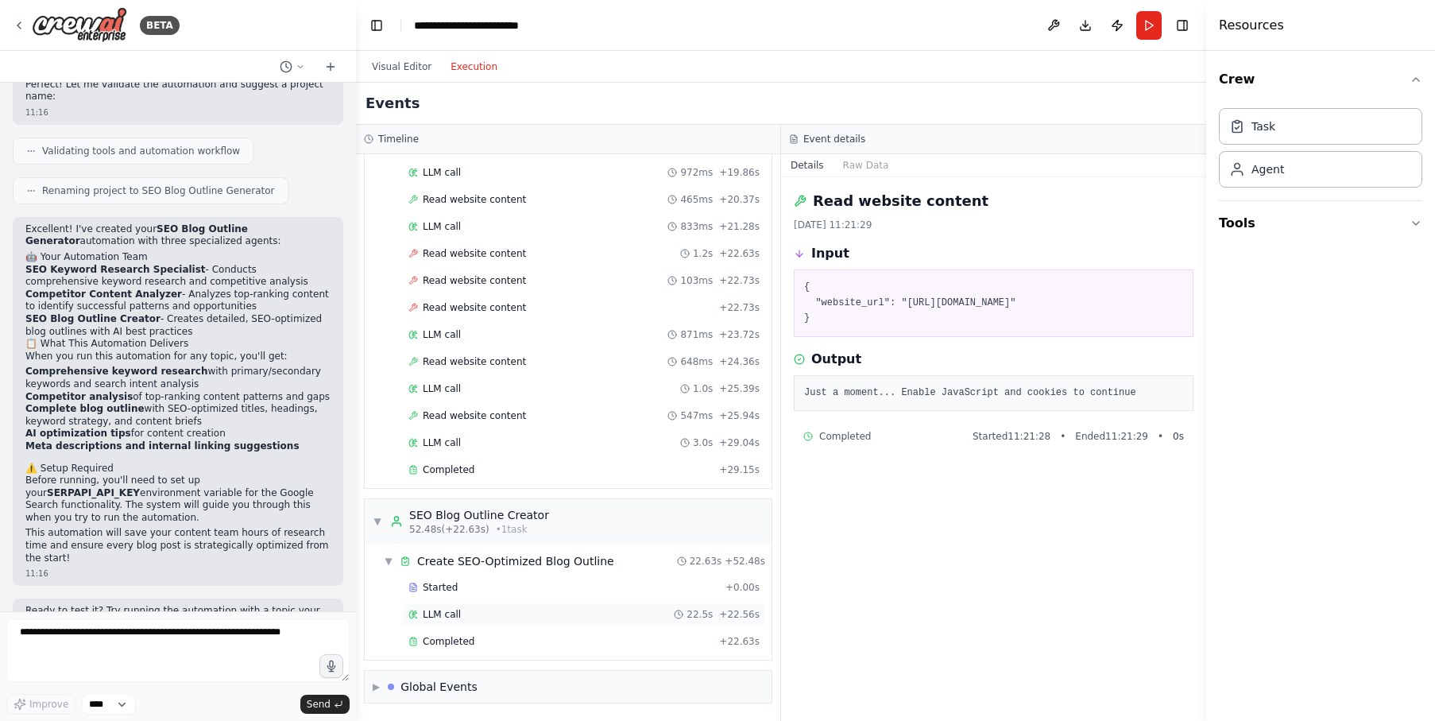
click at [484, 608] on div "LLM call 22.5s + 22.56s" at bounding box center [583, 614] width 351 height 13
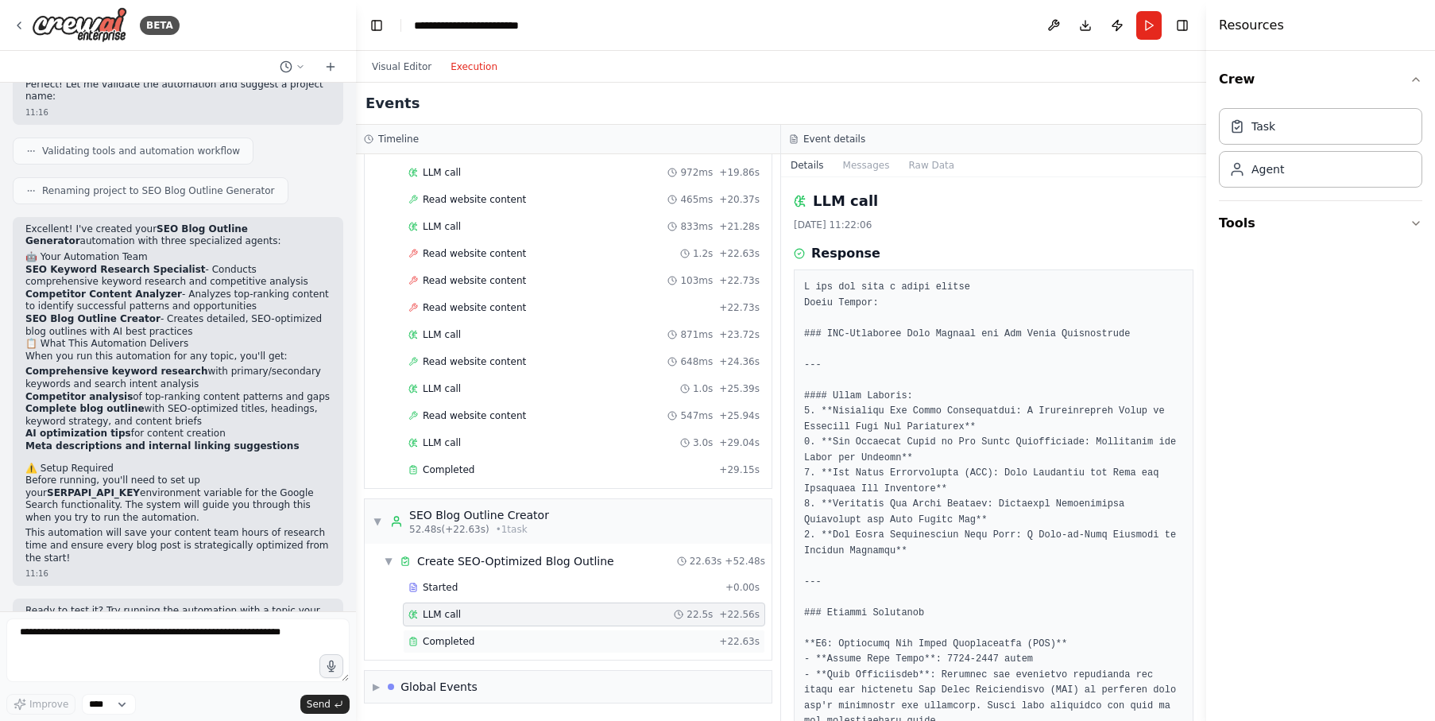
click at [487, 636] on div "Completed" at bounding box center [560, 641] width 304 height 13
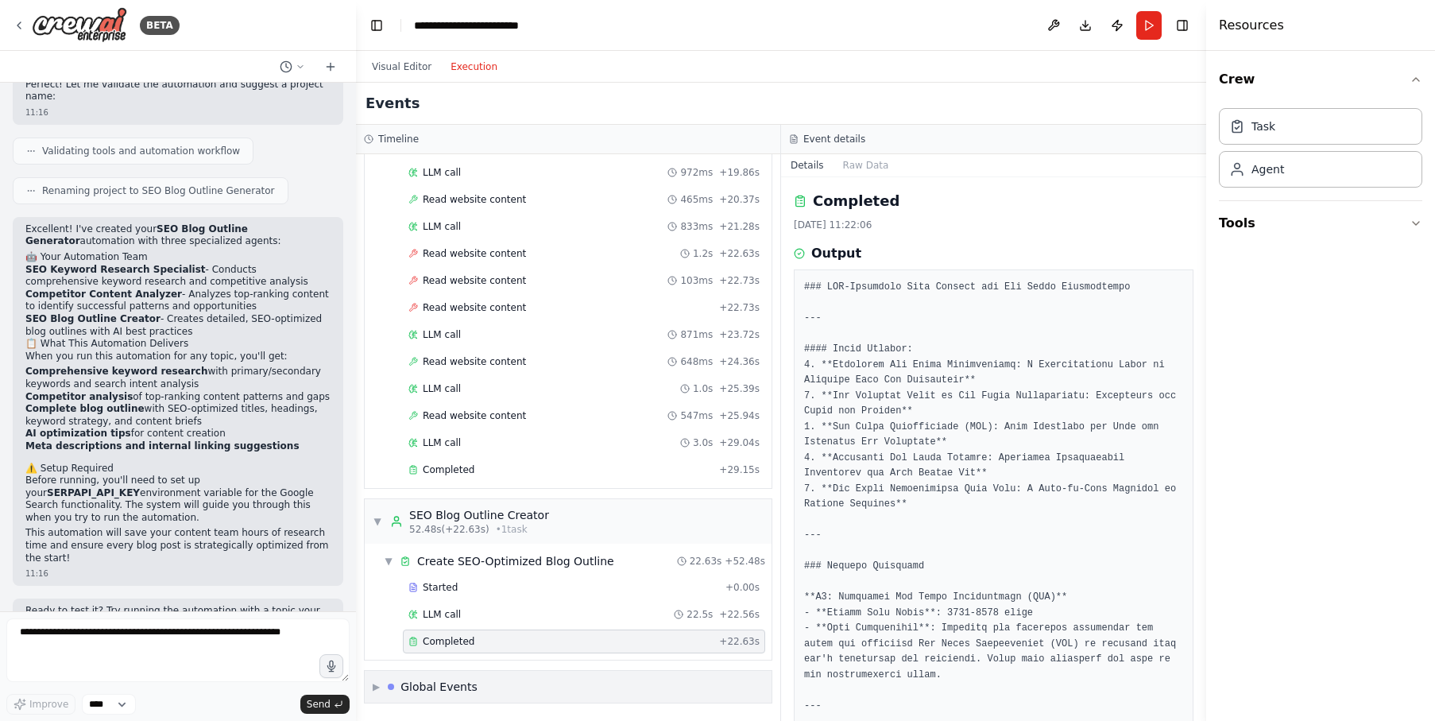
click at [371, 691] on div "▶ Global Events" at bounding box center [568, 687] width 407 height 32
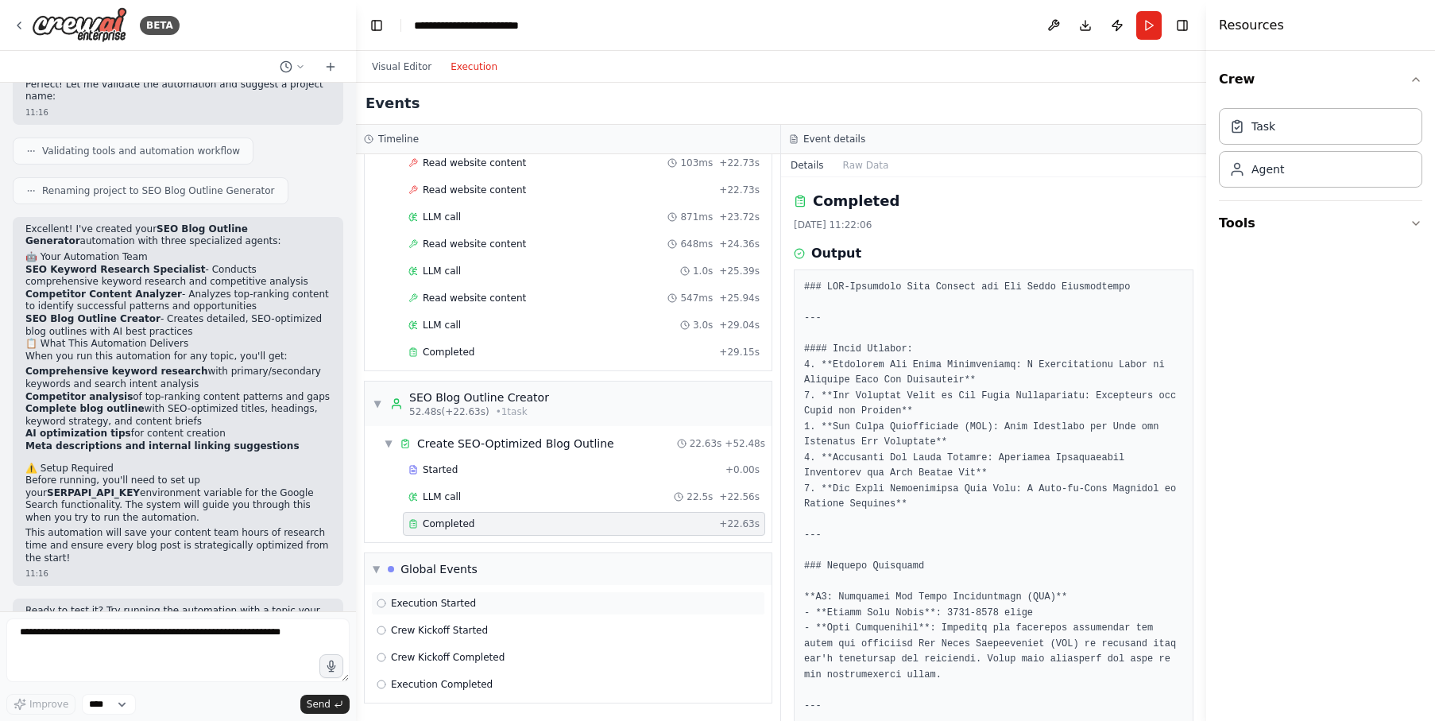
click at [509, 604] on div "Execution Started" at bounding box center [568, 603] width 383 height 13
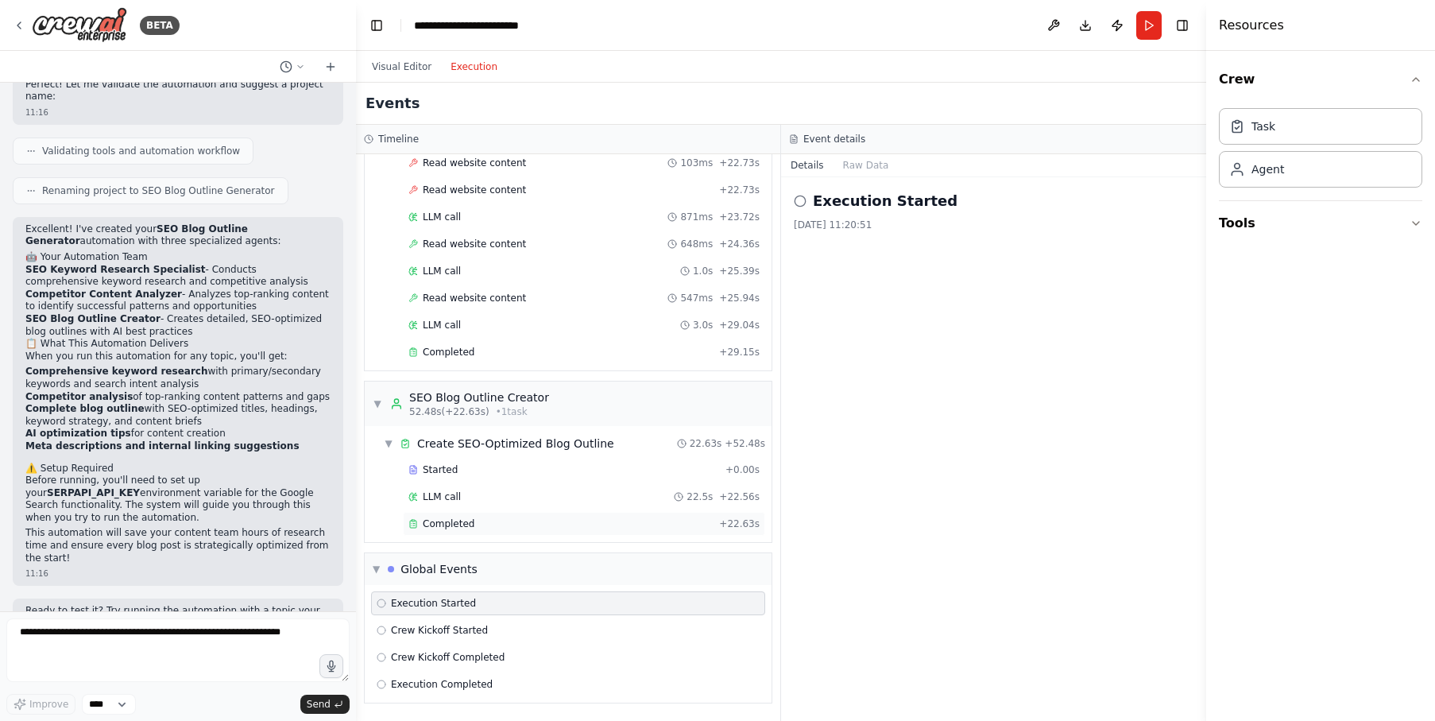
click at [497, 528] on div "Completed" at bounding box center [560, 523] width 304 height 13
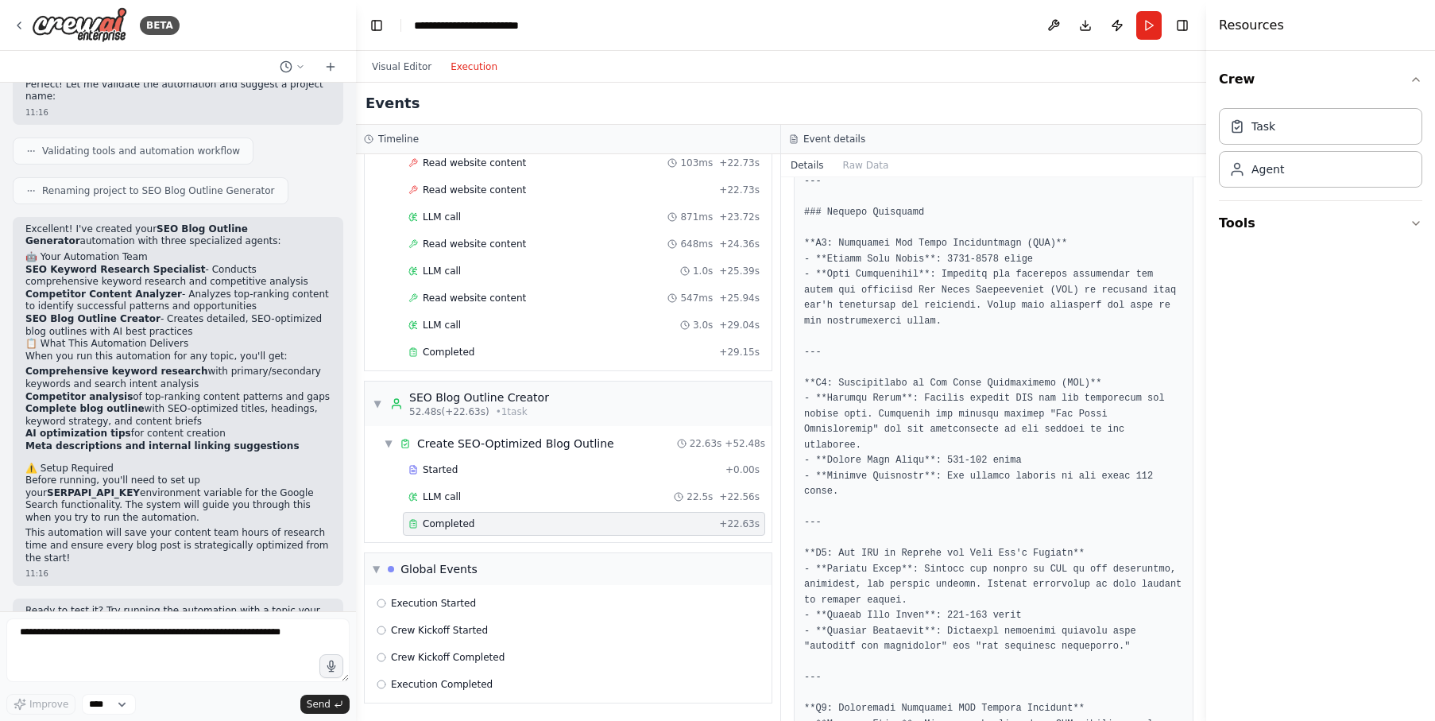
scroll to position [358, 0]
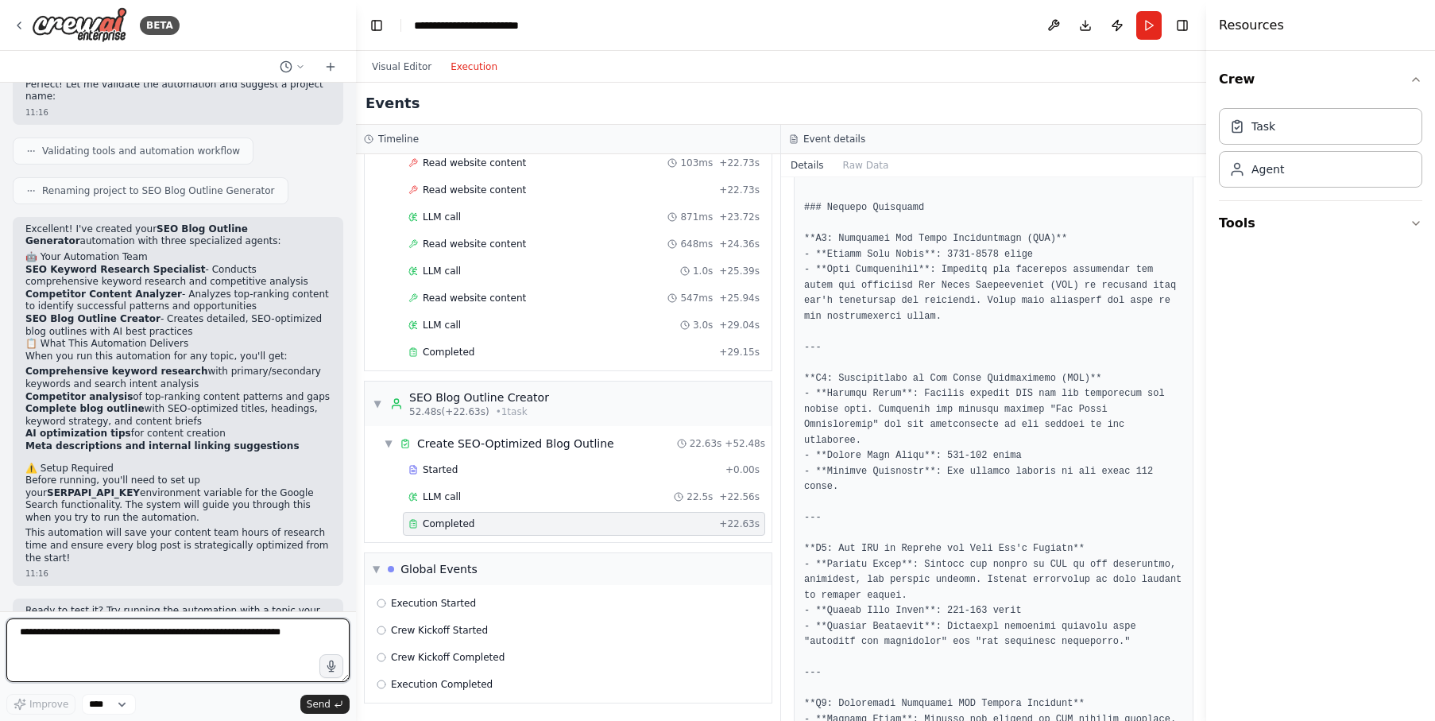
click at [182, 640] on textarea at bounding box center [177, 650] width 343 height 64
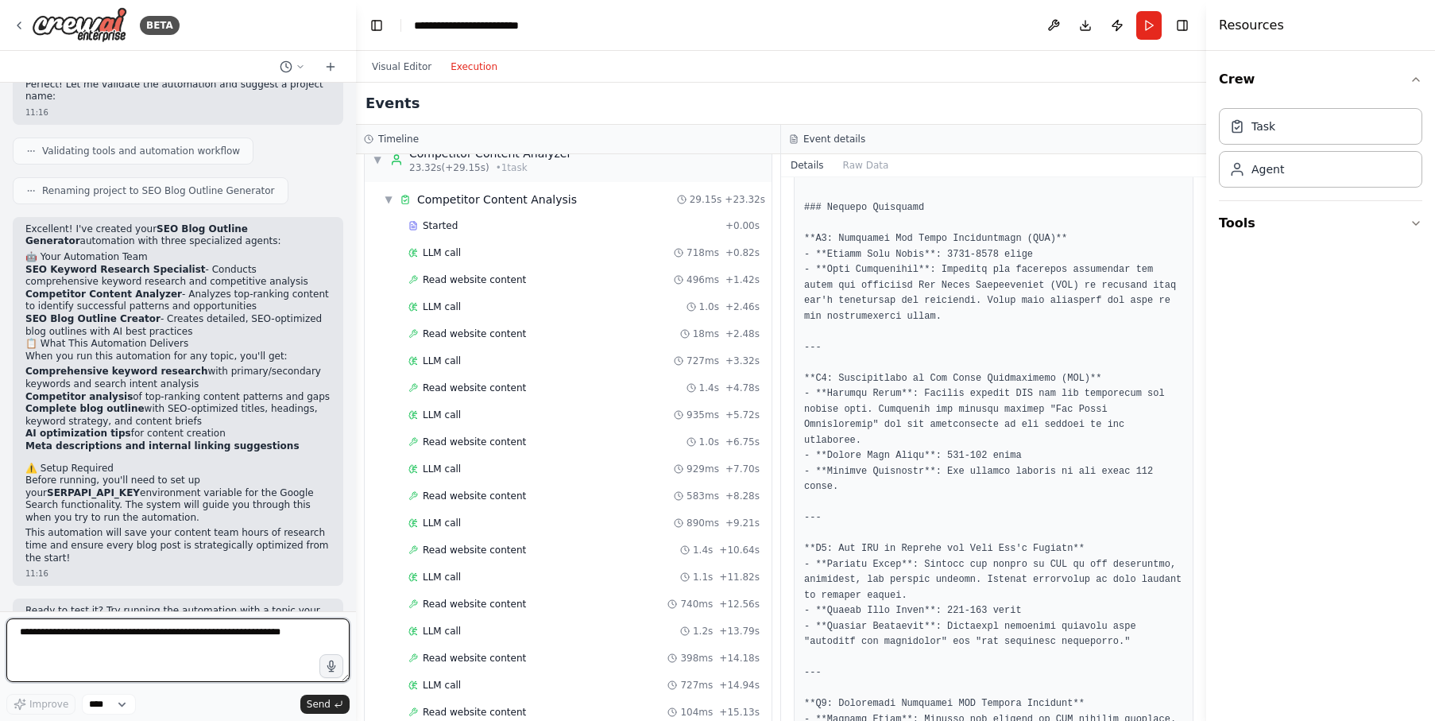
scroll to position [0, 0]
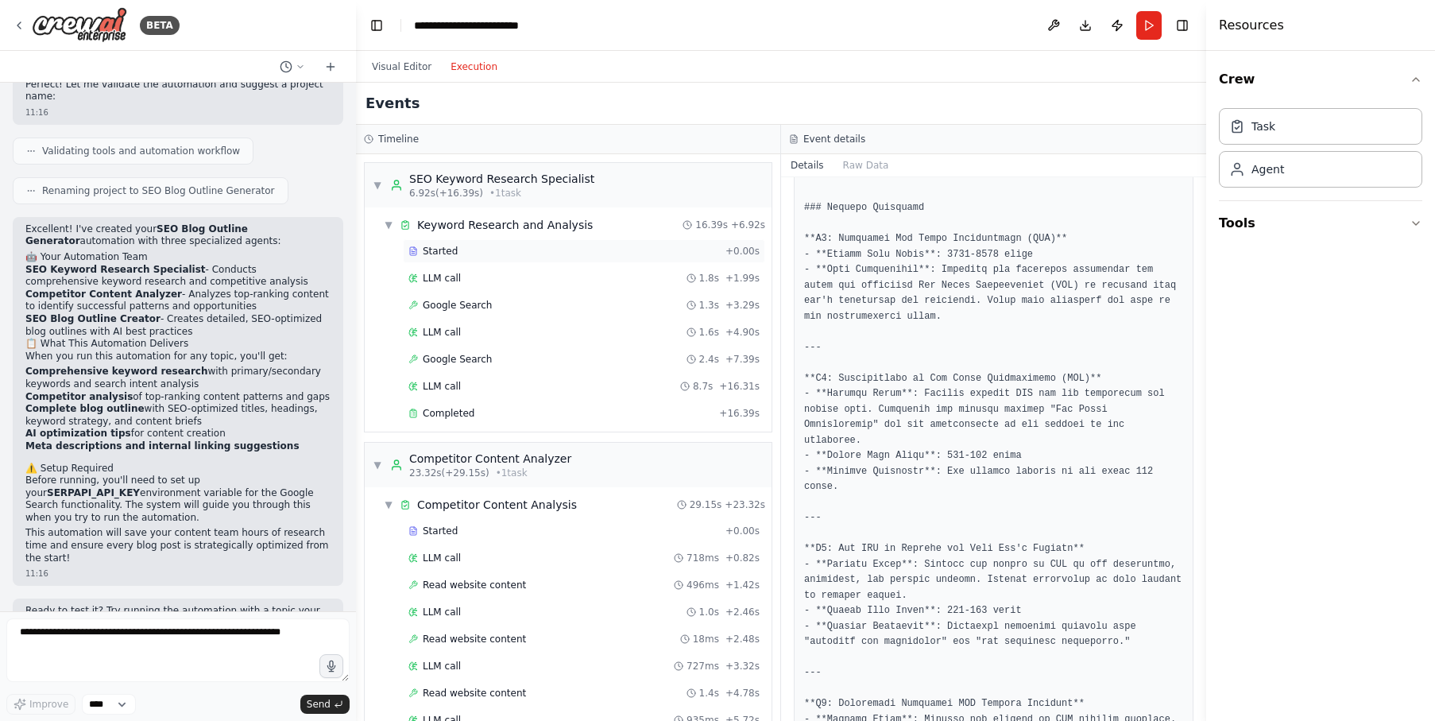
click at [505, 252] on div "Started" at bounding box center [563, 251] width 311 height 13
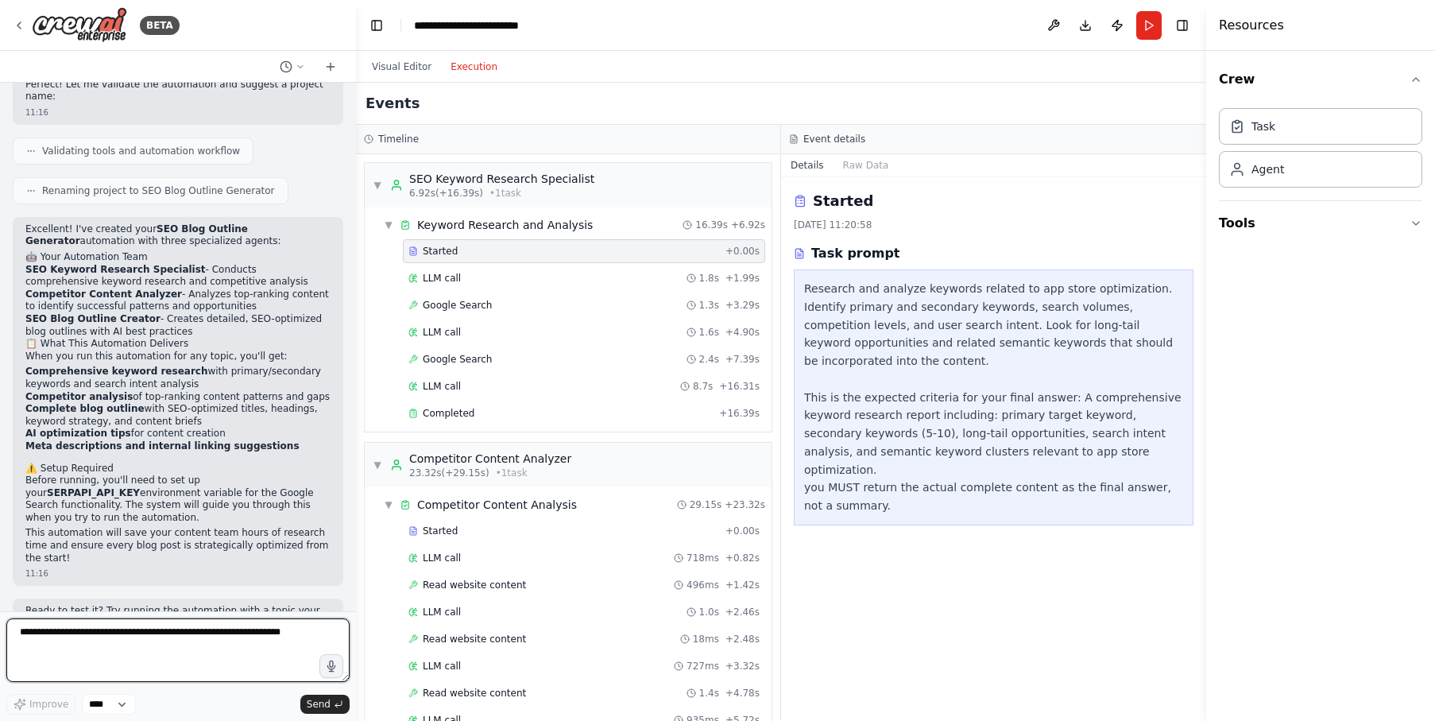
click at [142, 649] on textarea at bounding box center [177, 650] width 343 height 64
type textarea "**********"
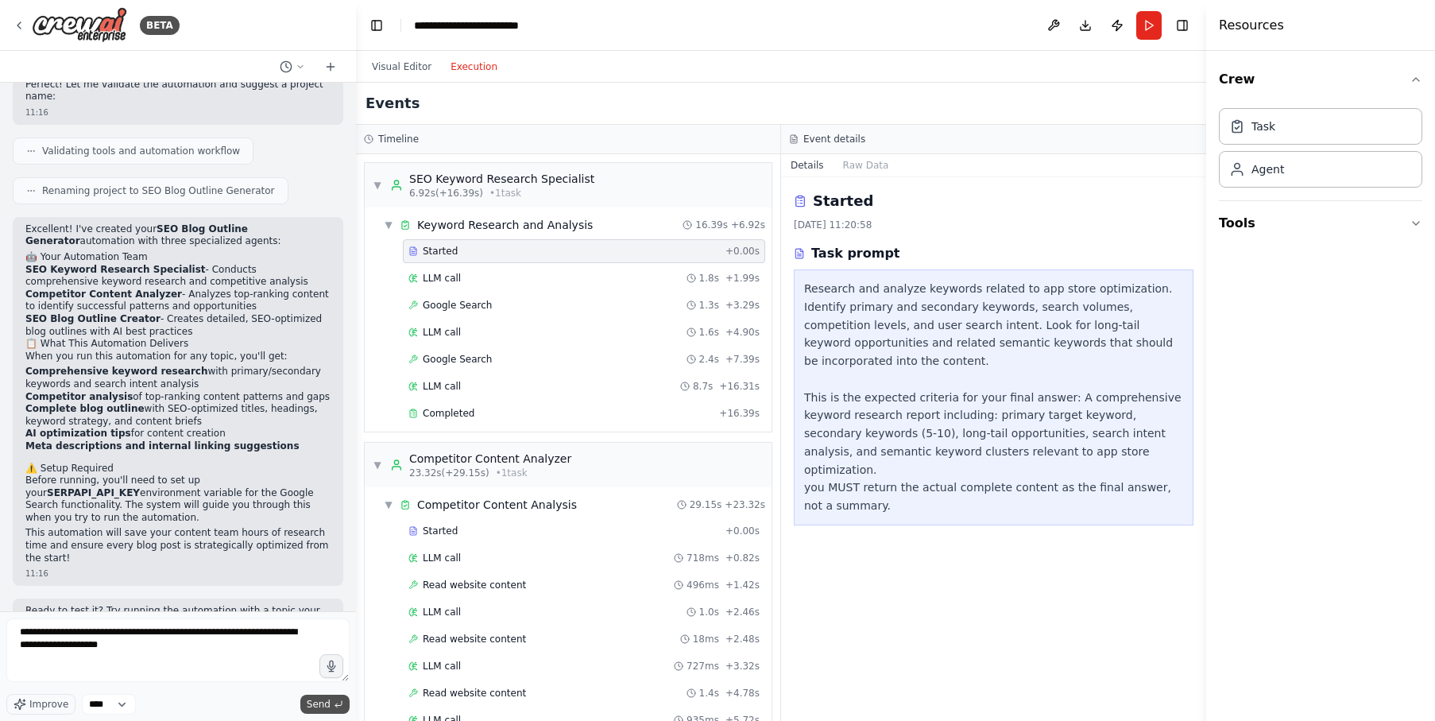
click at [320, 699] on span "Send" at bounding box center [319, 704] width 24 height 13
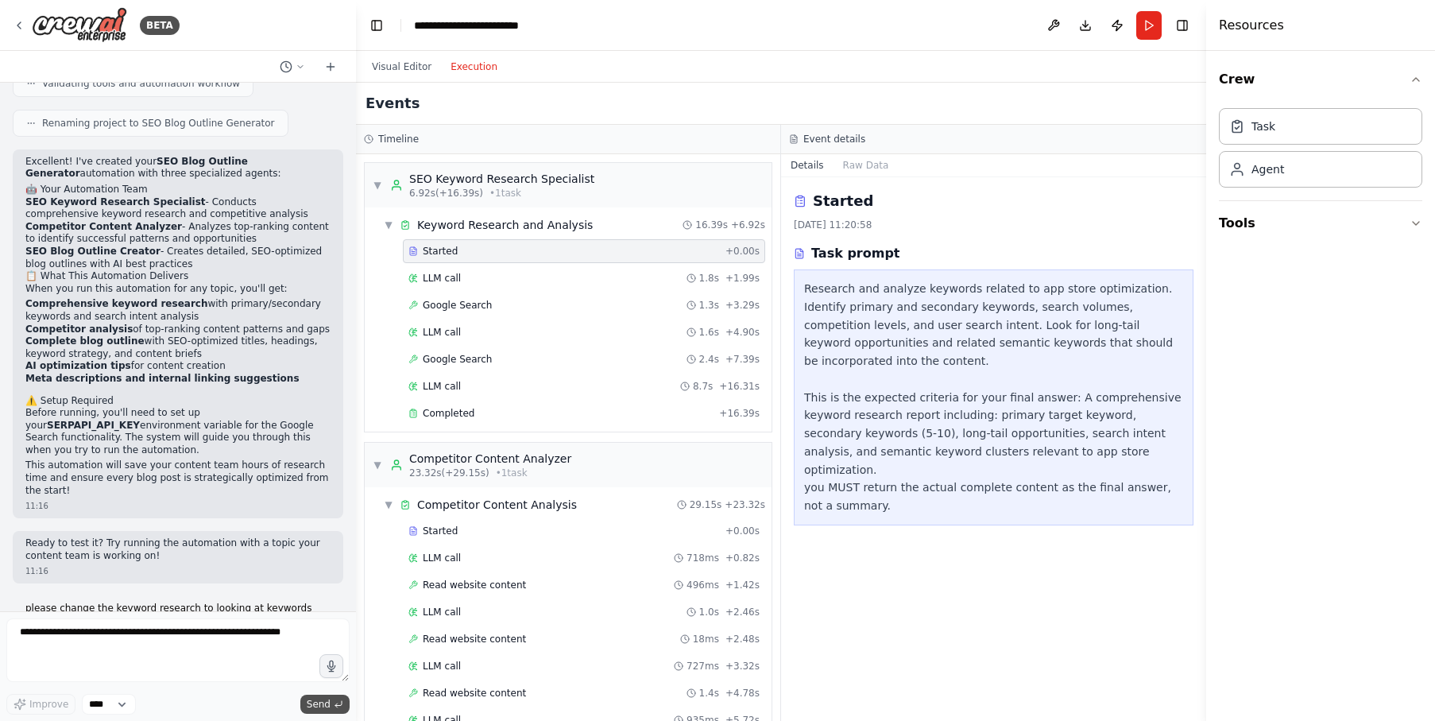
scroll to position [1150, 0]
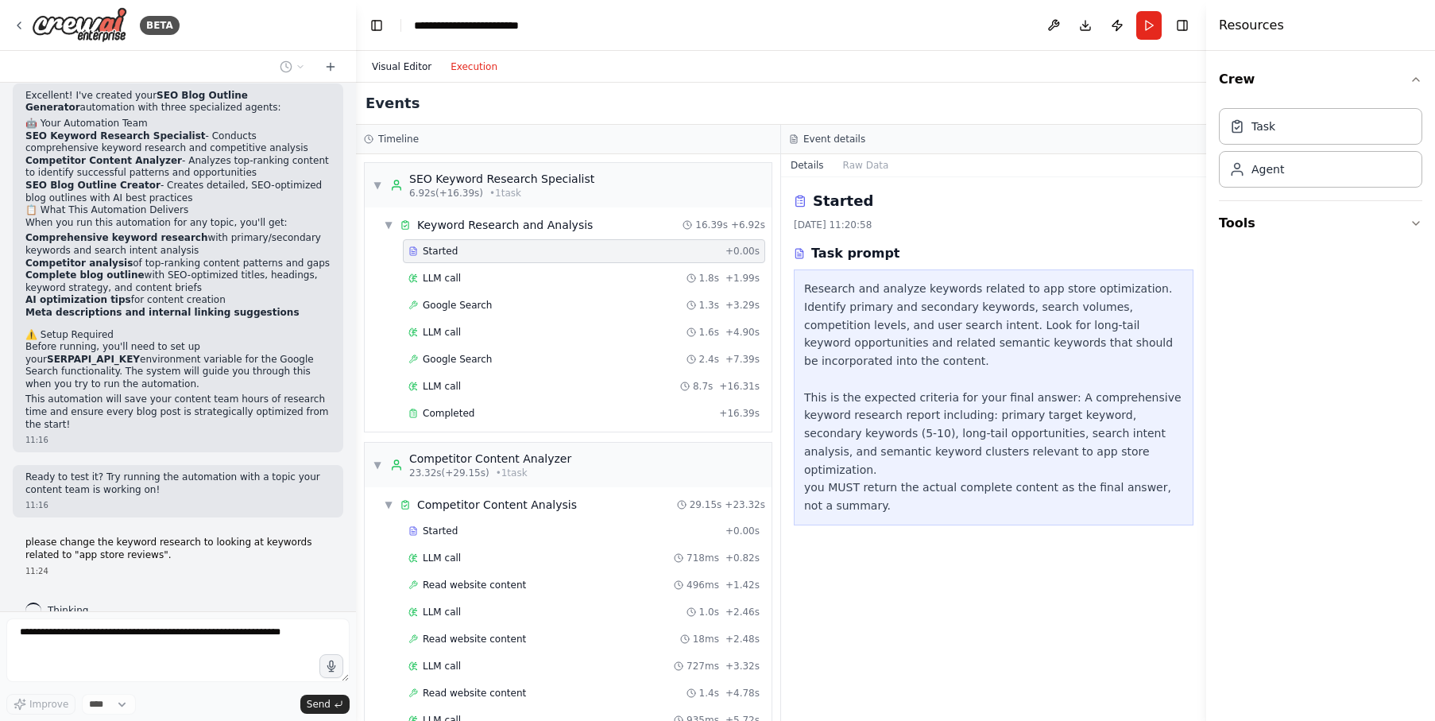
click at [395, 59] on button "Visual Editor" at bounding box center [401, 66] width 79 height 19
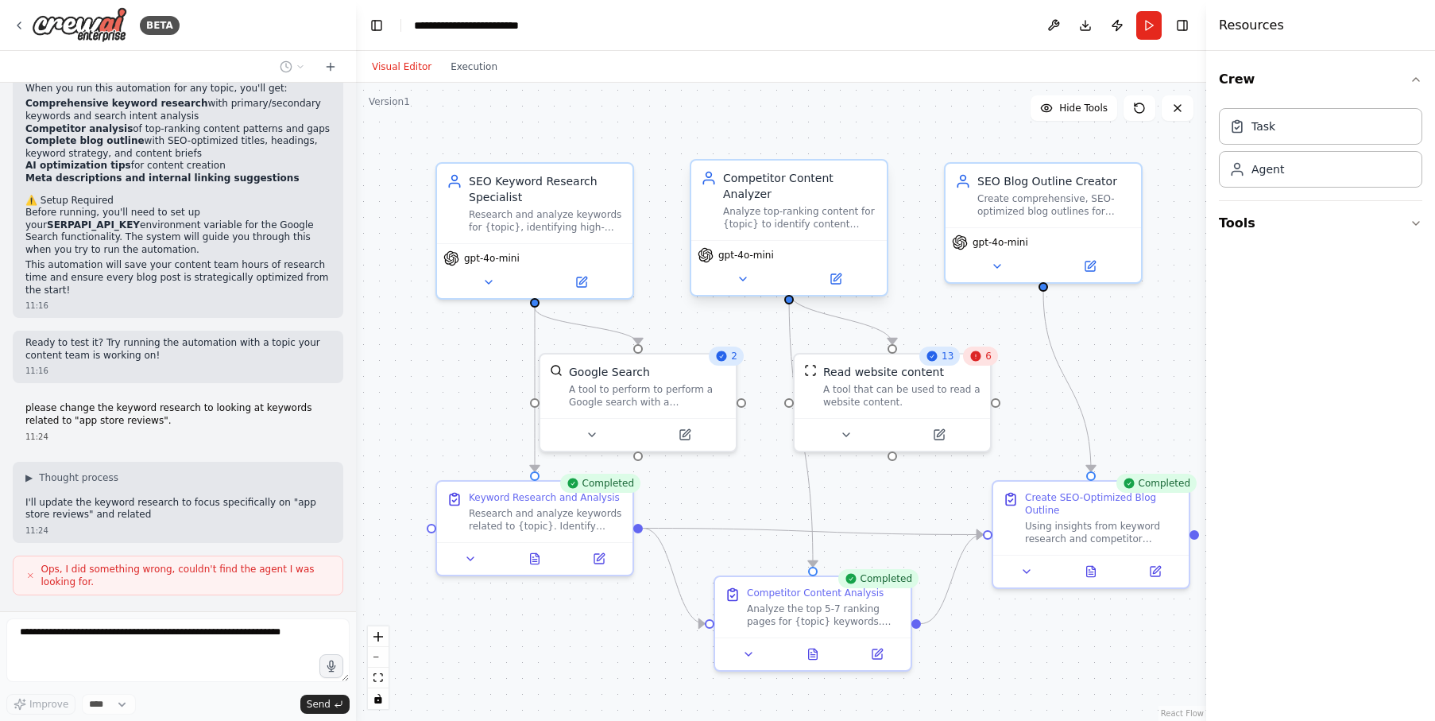
scroll to position [1297, 0]
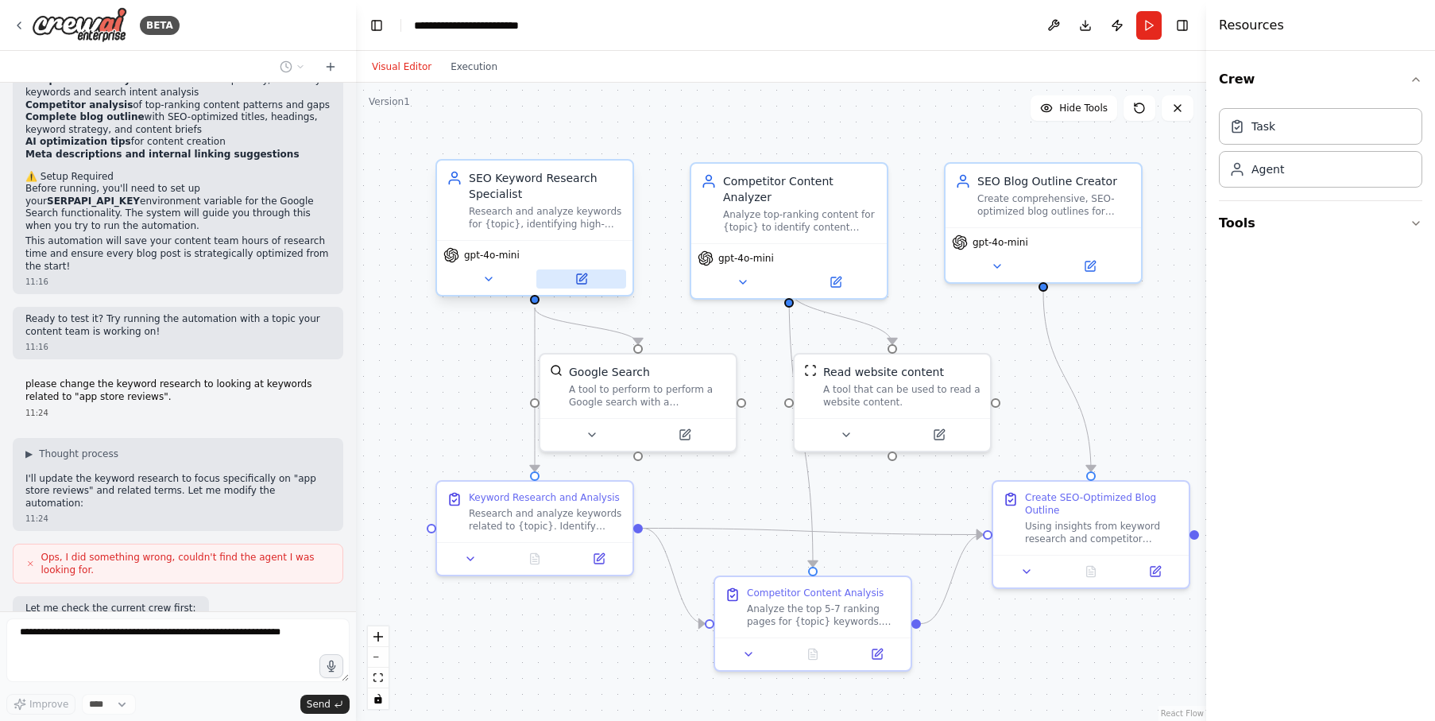
click at [583, 279] on icon at bounding box center [582, 279] width 10 height 10
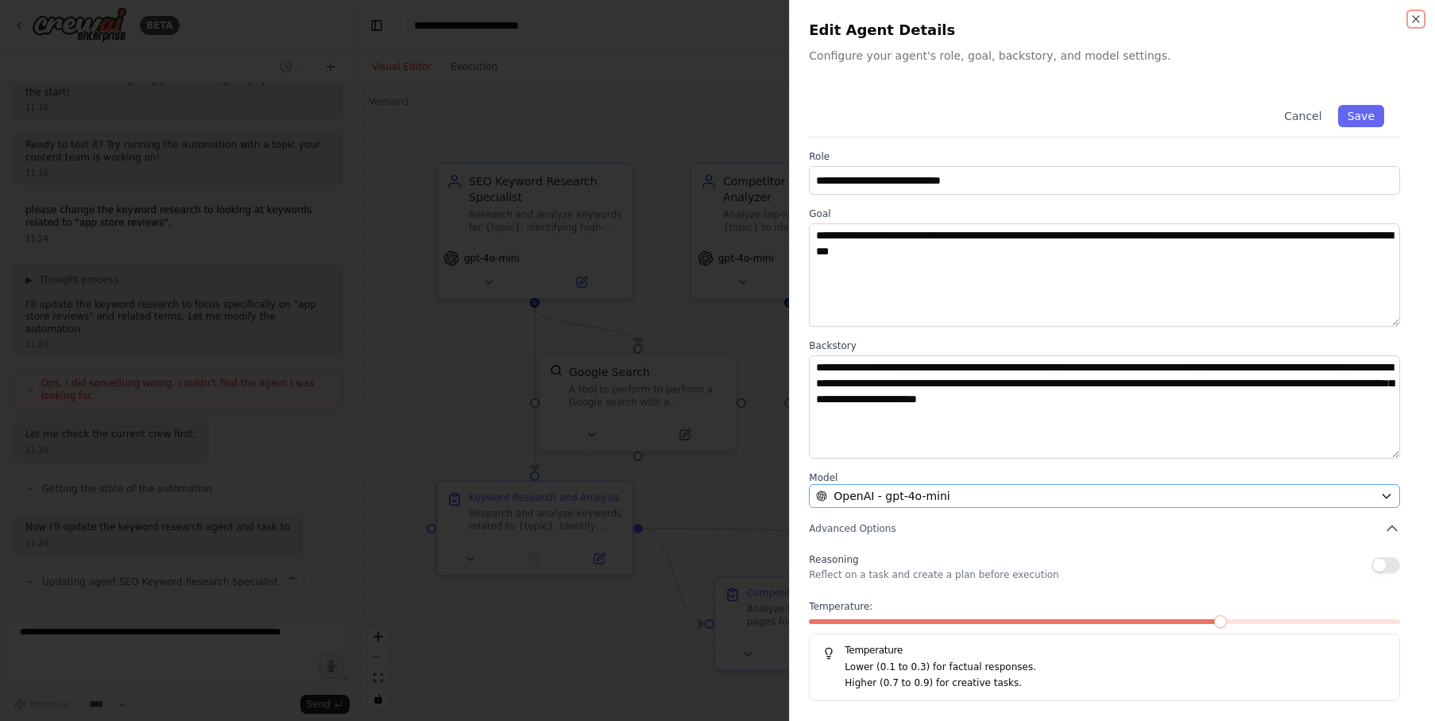
scroll to position [1494, 0]
type textarea "**********"
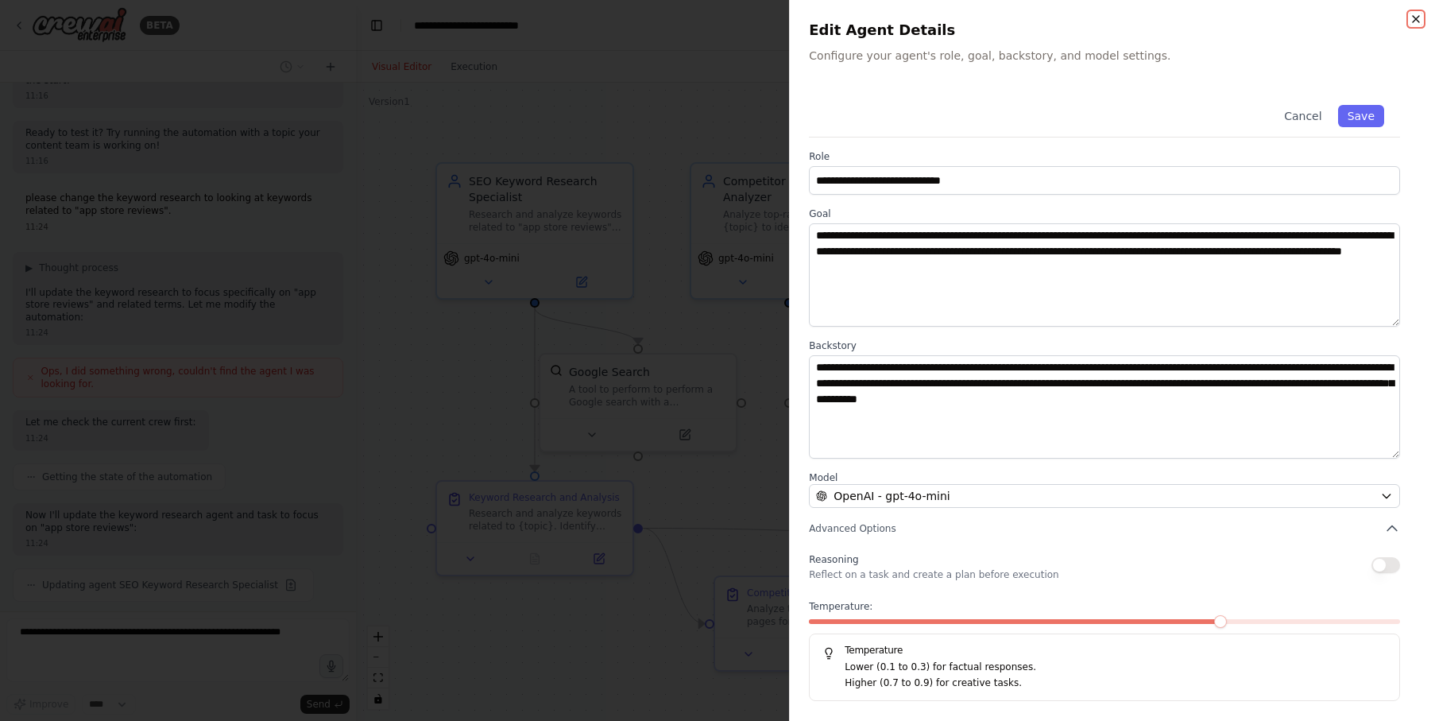
click at [1417, 21] on icon "button" at bounding box center [1416, 19] width 6 height 6
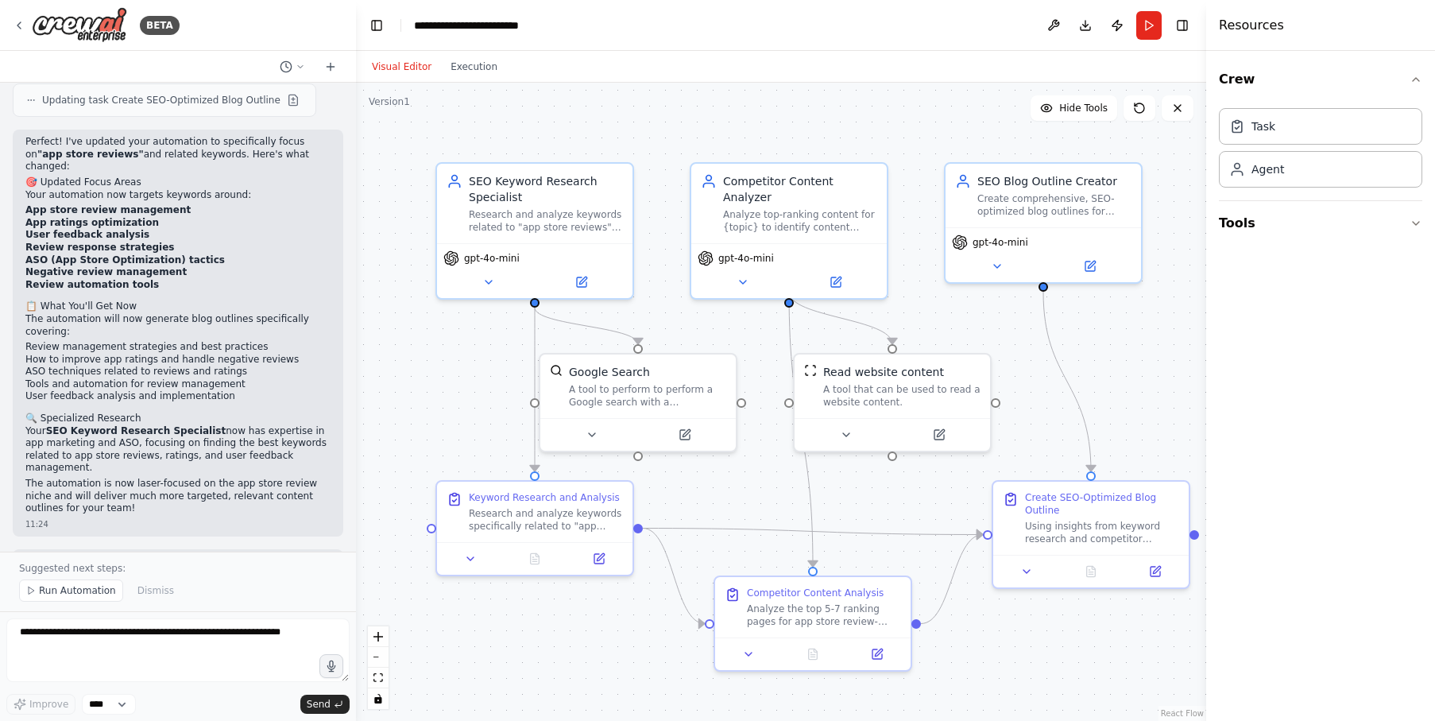
scroll to position [2117, 0]
